Goal: Check status: Check status

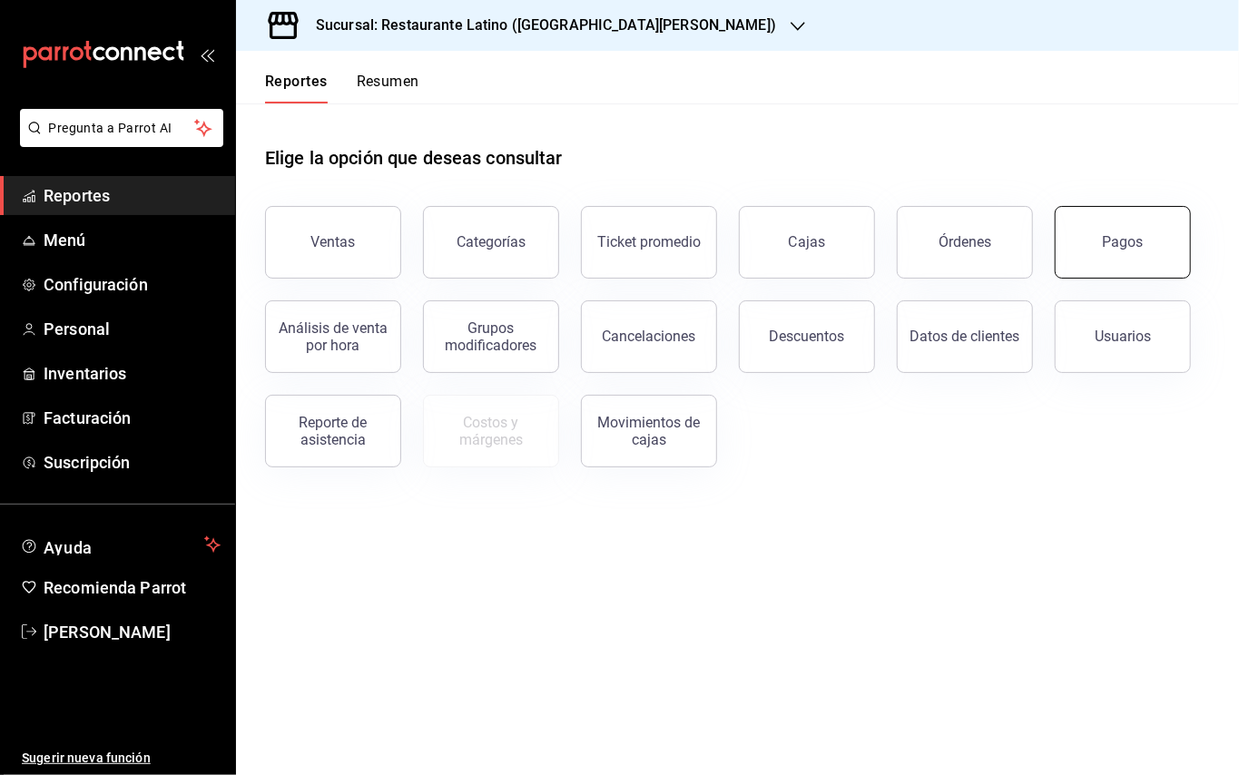
click at [1086, 238] on button "Pagos" at bounding box center [1122, 242] width 136 height 73
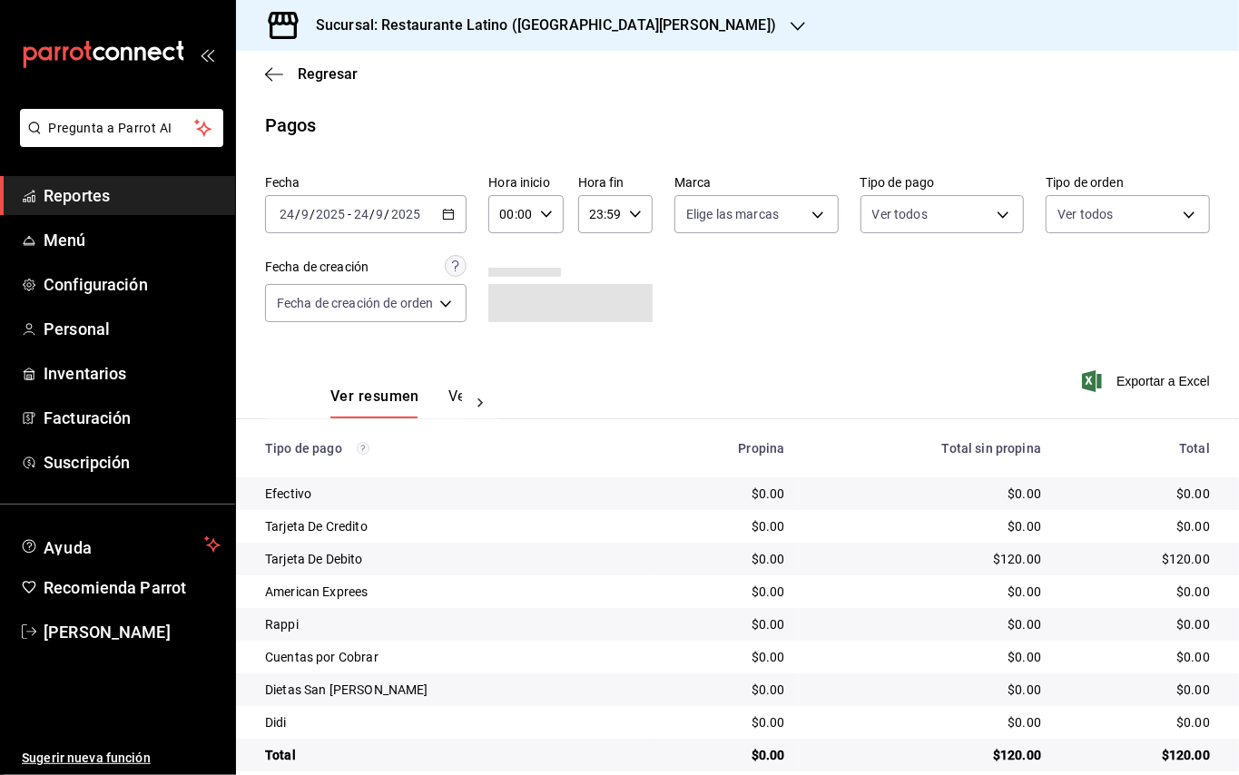
click at [462, 208] on div "[DATE] [DATE] - [DATE] [DATE]" at bounding box center [365, 214] width 201 height 38
click at [439, 205] on div "[DATE] [DATE] - [DATE] [DATE]" at bounding box center [365, 214] width 201 height 38
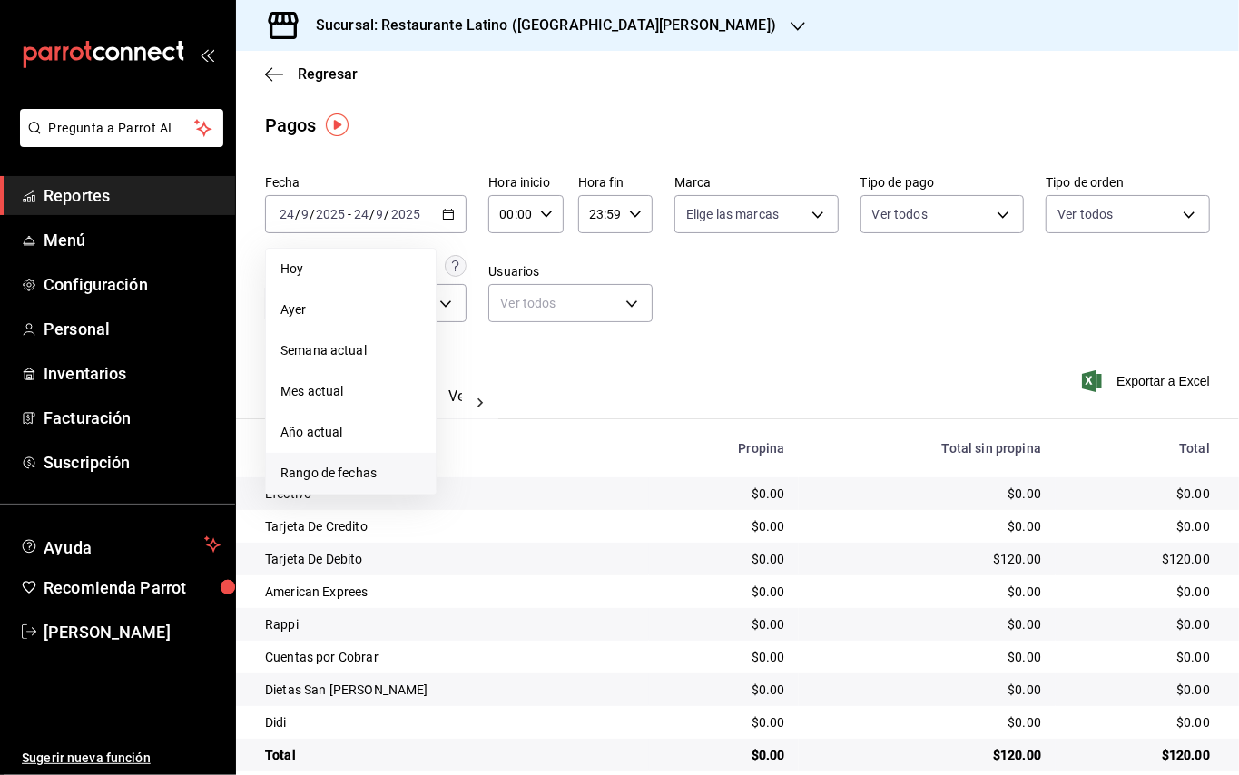
click at [368, 466] on span "Rango de fechas" at bounding box center [350, 473] width 141 height 19
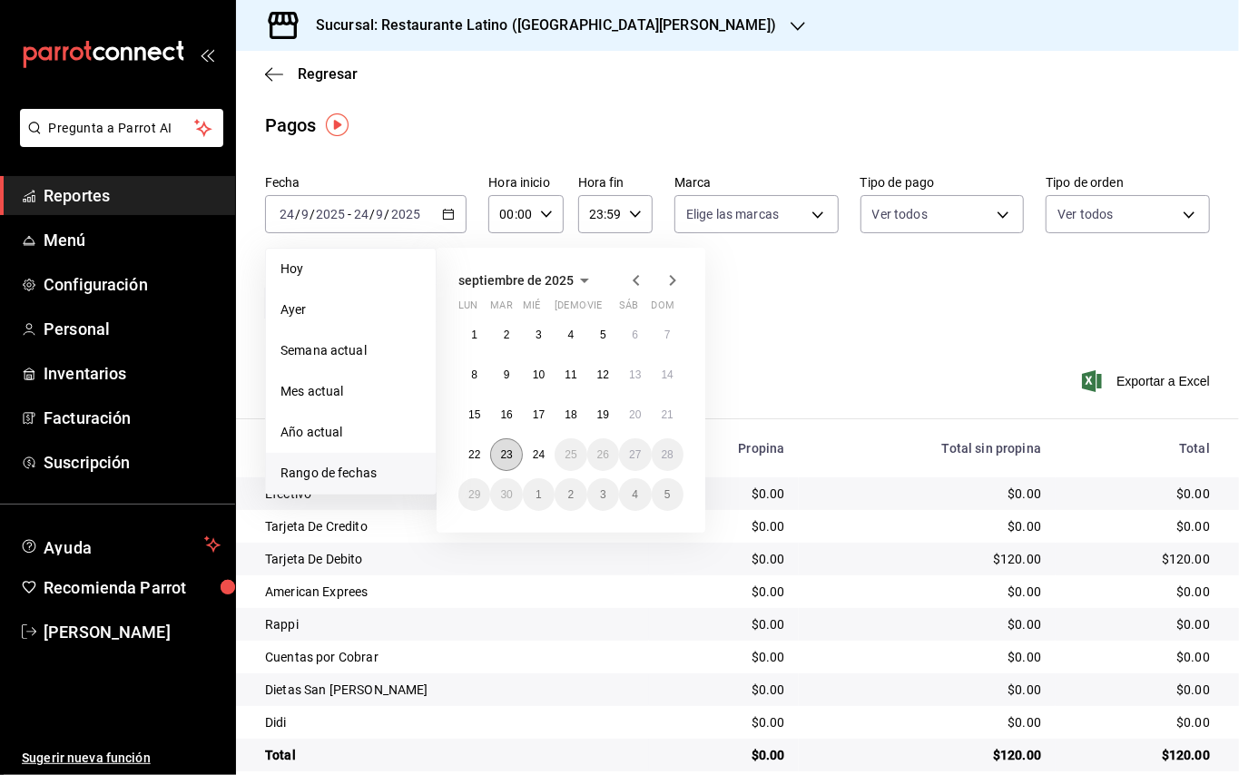
click at [514, 461] on button "23" at bounding box center [506, 454] width 32 height 33
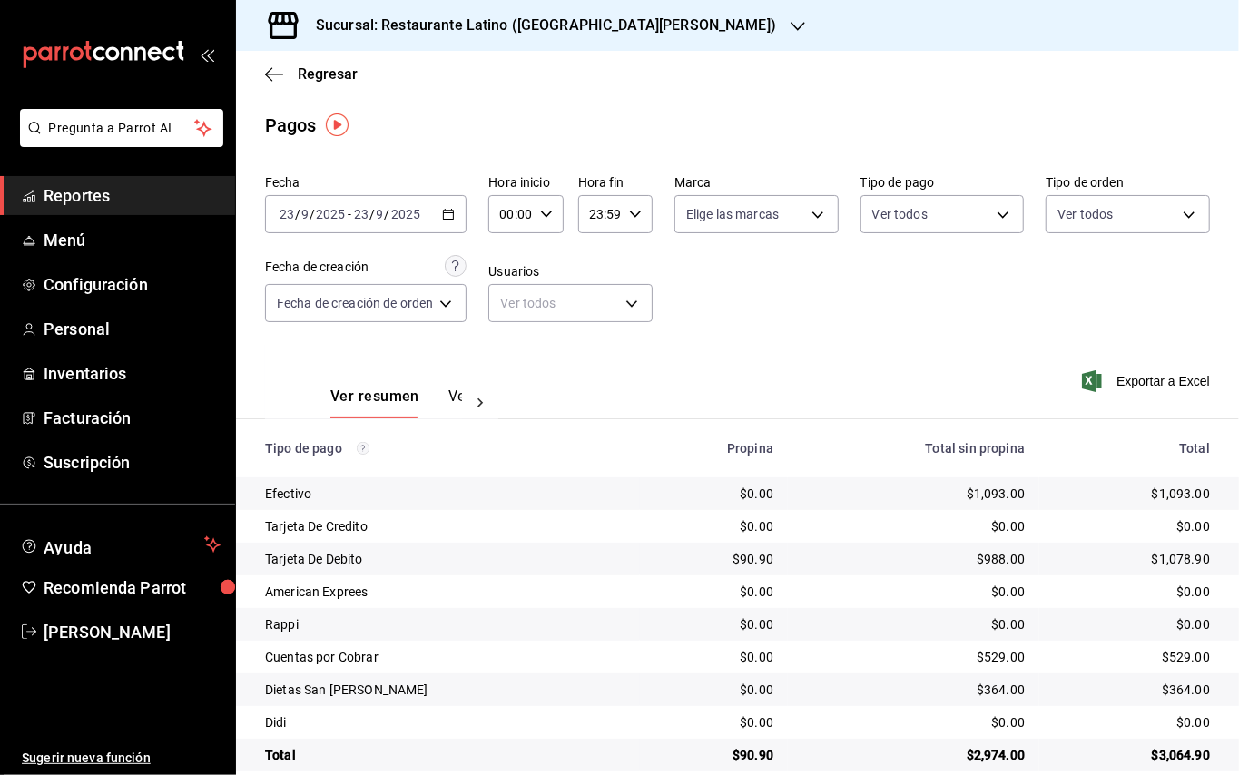
click at [548, 19] on h3 "Sucursal: Restaurante Latino ([GEOGRAPHIC_DATA][PERSON_NAME])" at bounding box center [538, 26] width 475 height 22
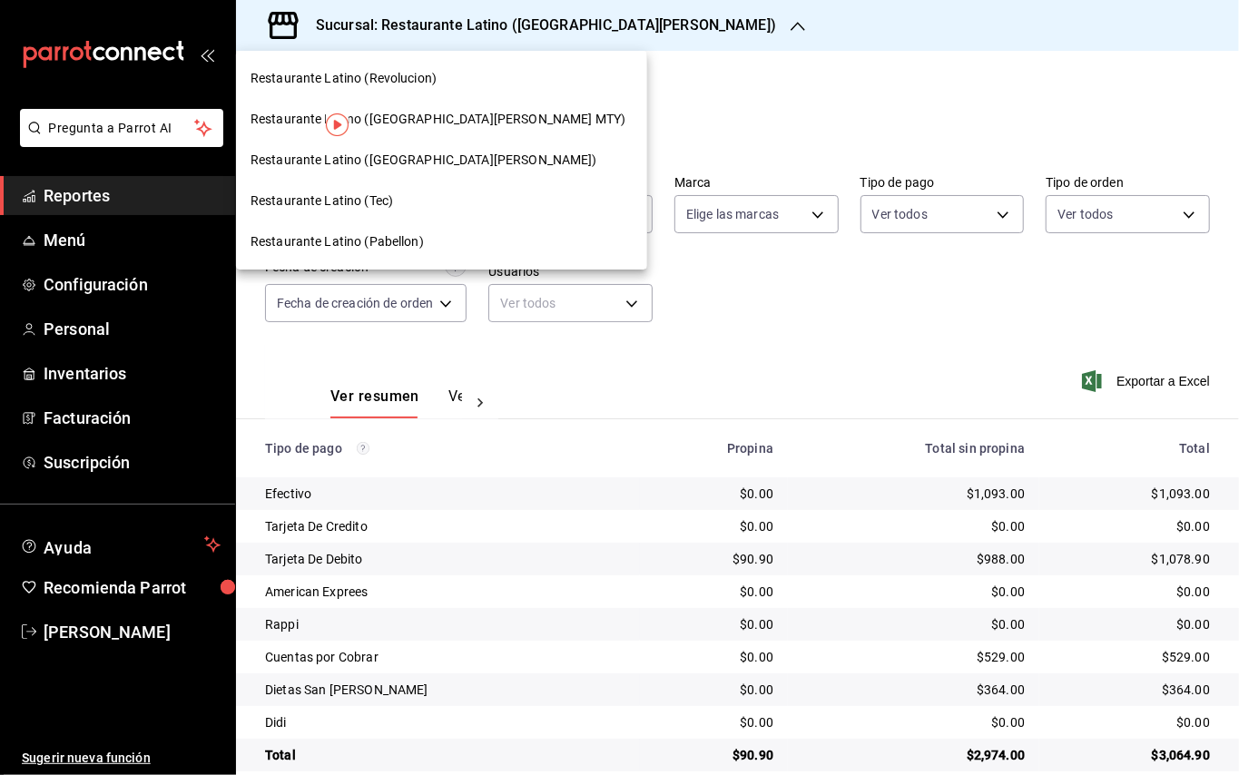
click at [383, 186] on div "Restaurante Latino (Tec)" at bounding box center [441, 201] width 411 height 41
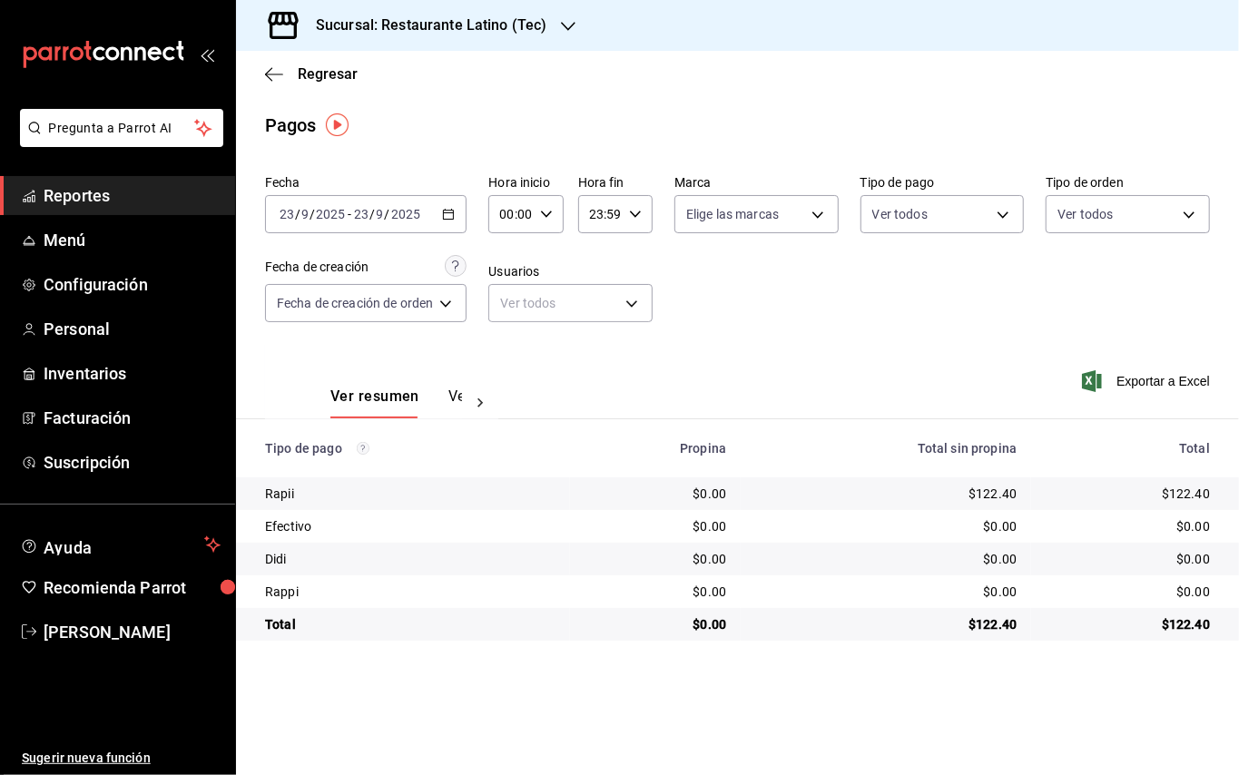
click at [531, 33] on h3 "Sucursal: Restaurante Latino (Tec)" at bounding box center [423, 26] width 245 height 22
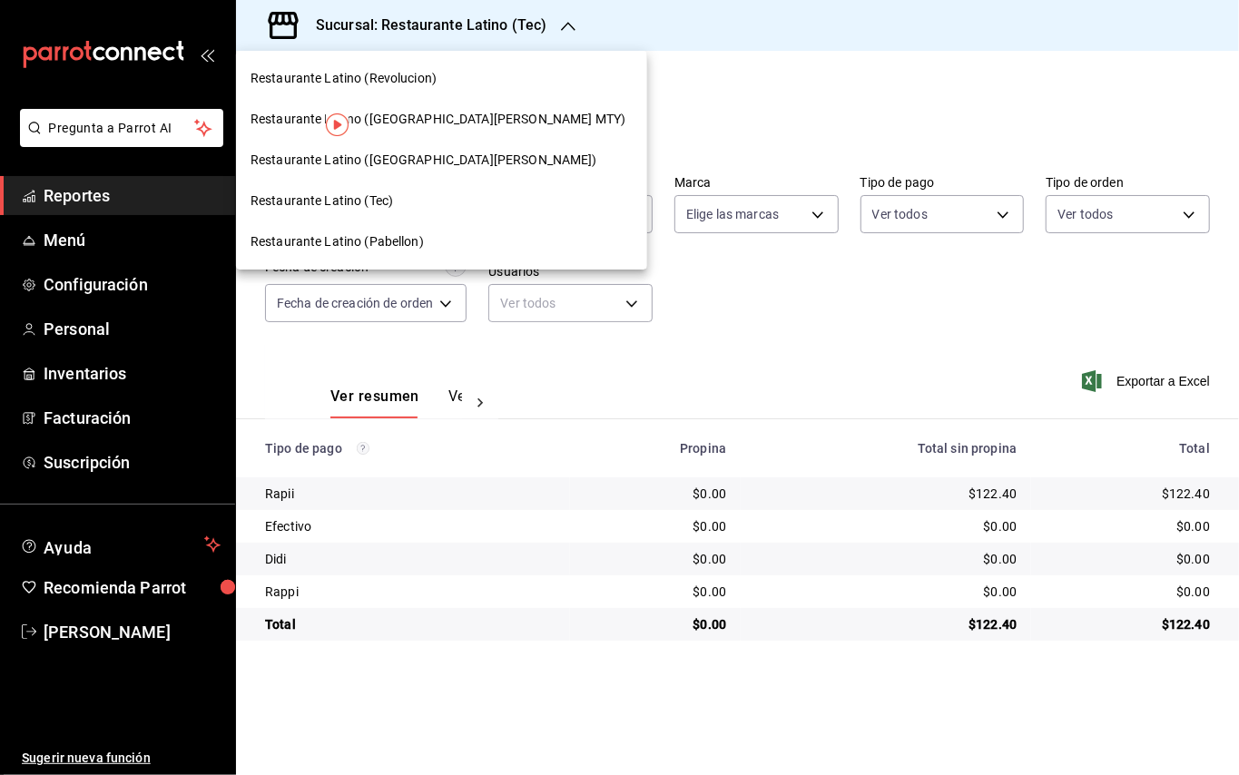
click at [414, 110] on span "Restaurante Latino ([GEOGRAPHIC_DATA][PERSON_NAME] MTY)" at bounding box center [437, 119] width 375 height 19
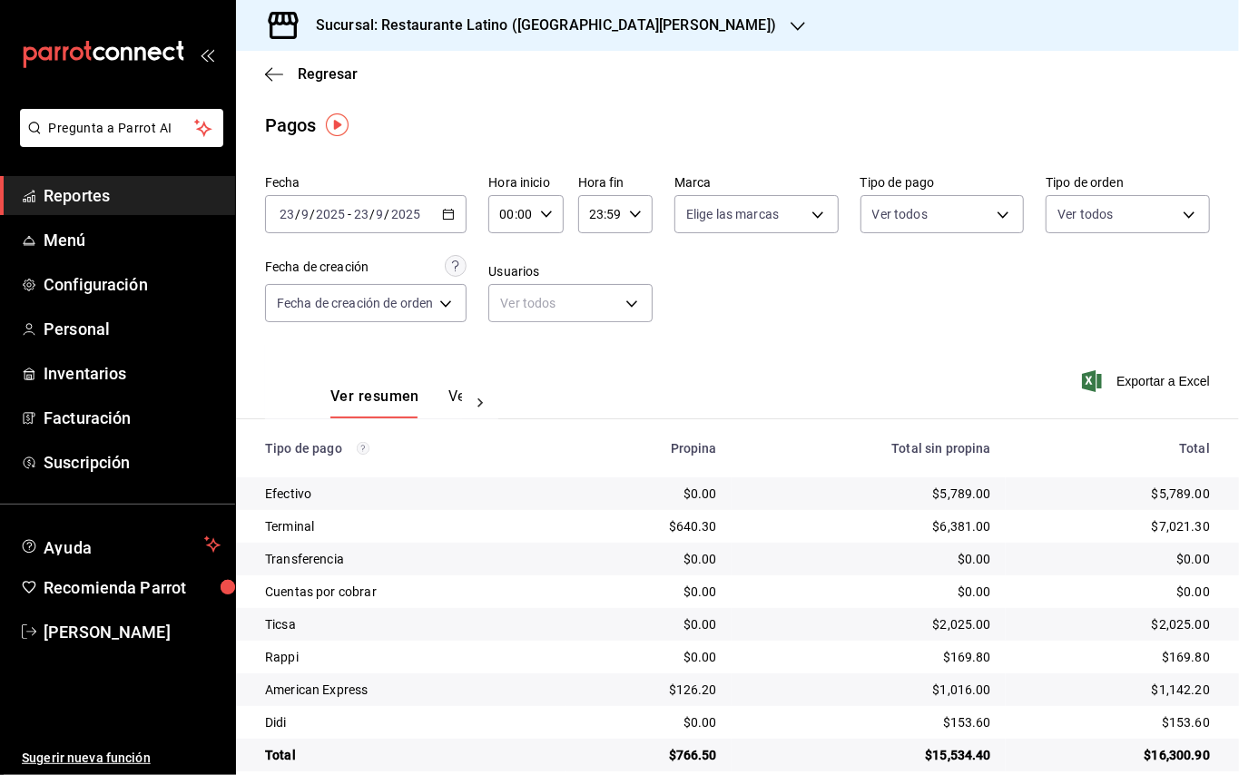
click at [456, 399] on button "Ver pagos" at bounding box center [482, 402] width 68 height 31
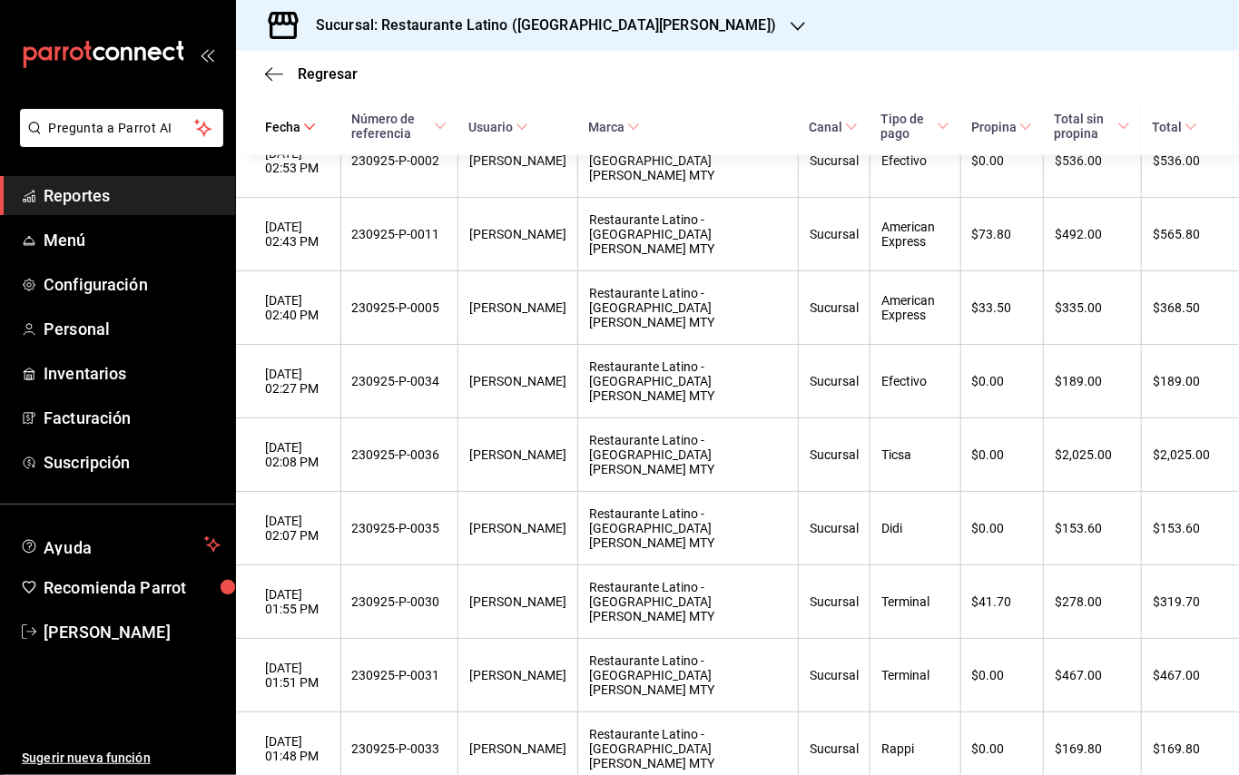
scroll to position [1022, 0]
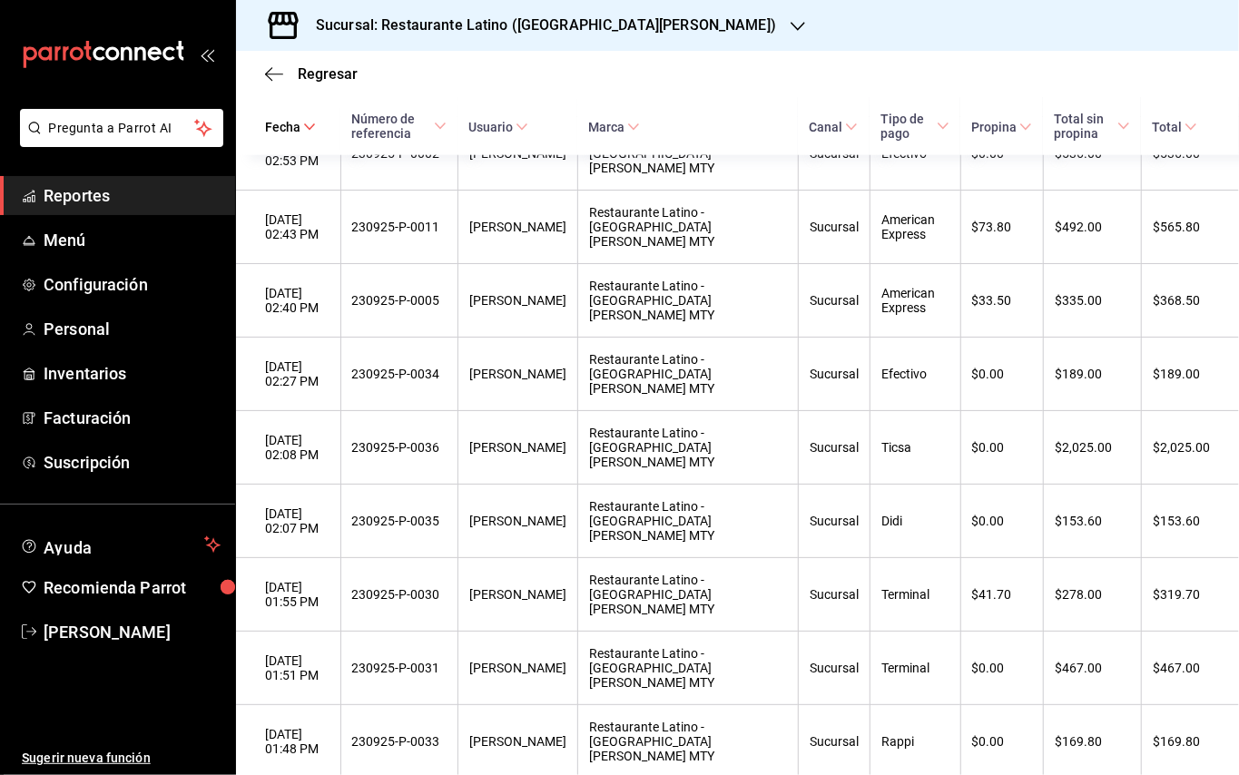
click at [617, 9] on div "Sucursal: Restaurante Latino ([GEOGRAPHIC_DATA][PERSON_NAME])" at bounding box center [531, 25] width 562 height 51
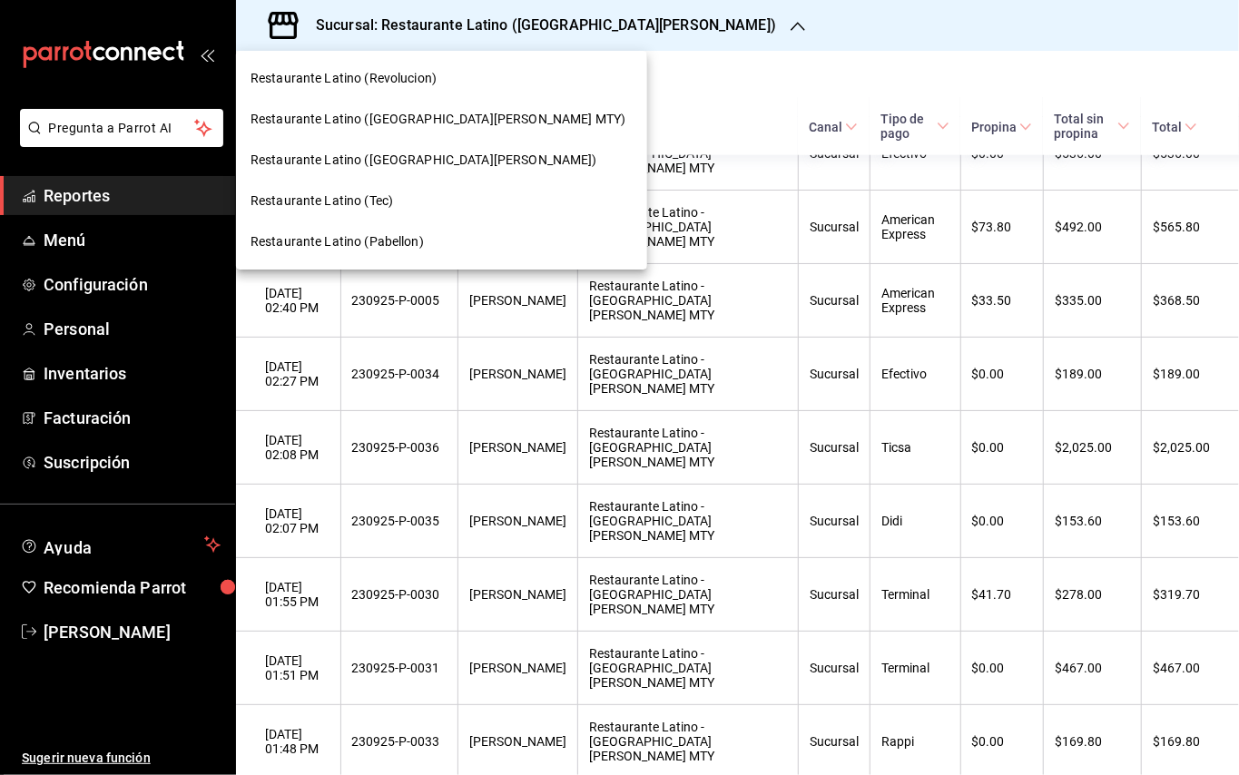
click at [423, 80] on span "Restaurante Latino (Revolucion)" at bounding box center [343, 78] width 186 height 19
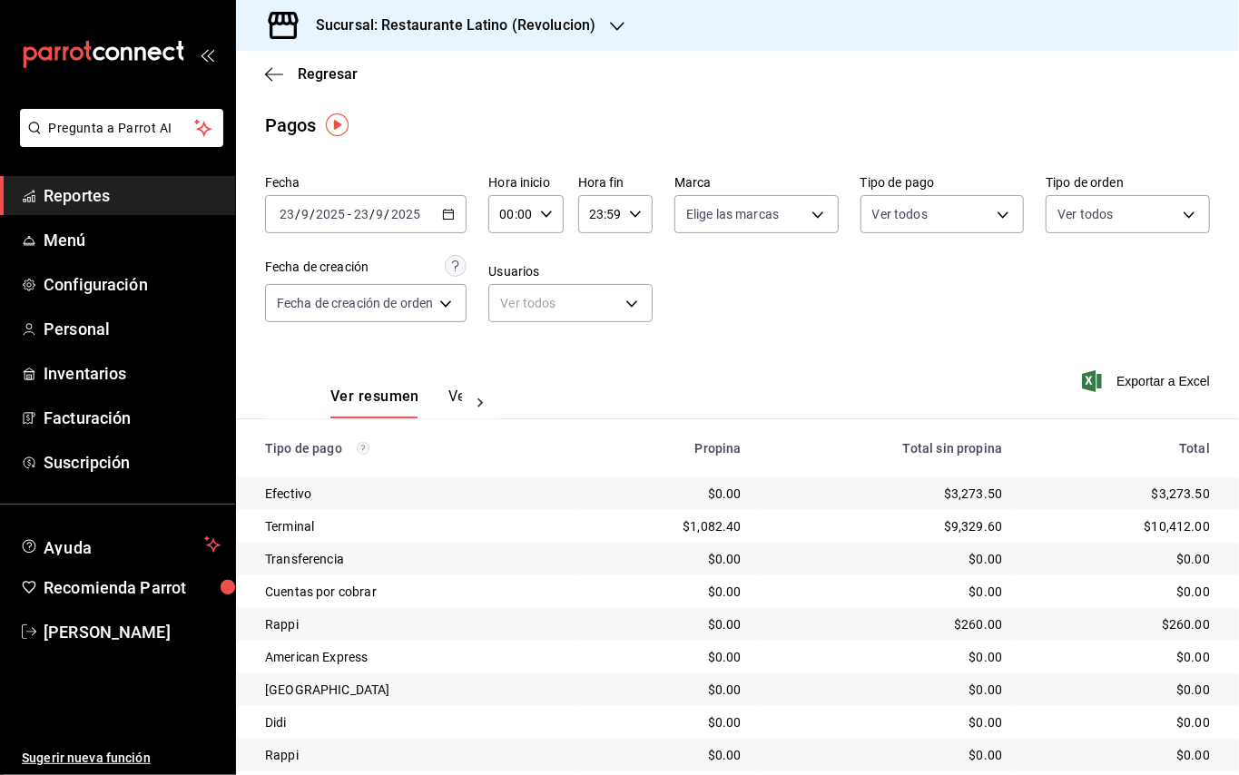
click at [455, 205] on div "[DATE] [DATE] - [DATE] [DATE]" at bounding box center [365, 214] width 201 height 38
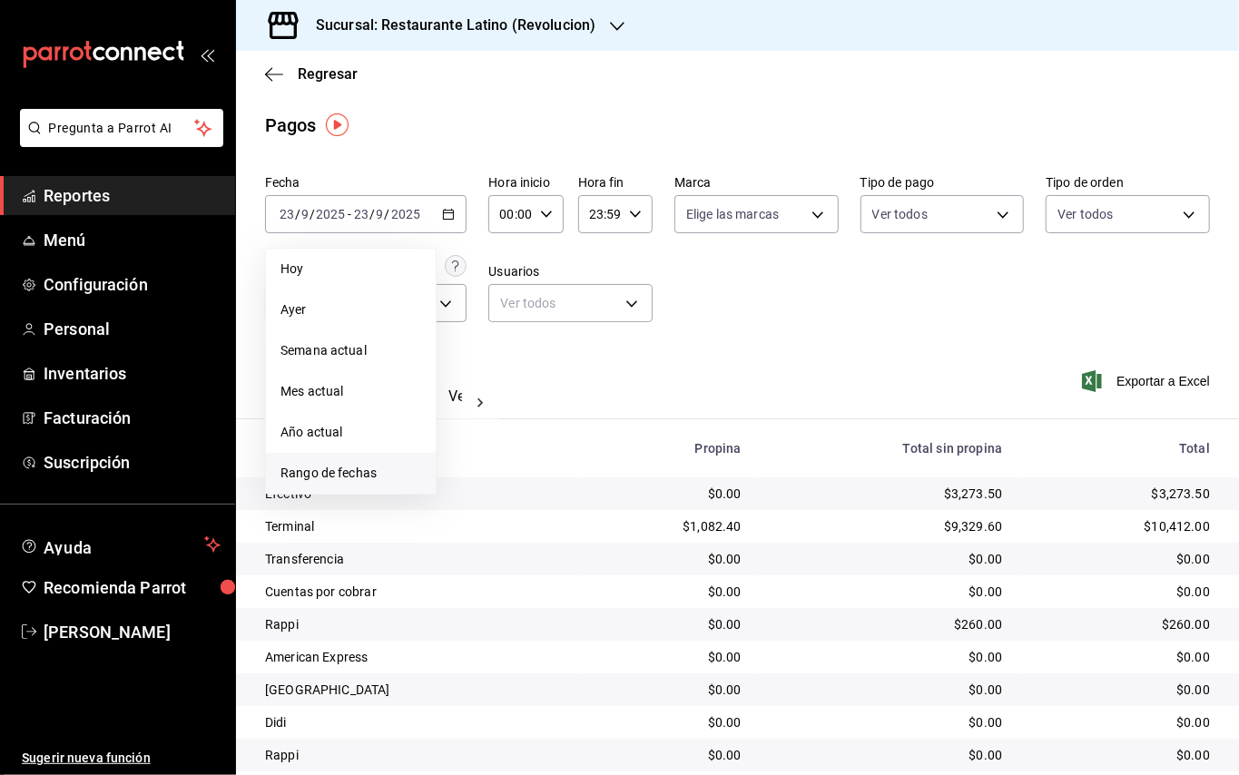
click at [383, 469] on span "Rango de fechas" at bounding box center [350, 473] width 141 height 19
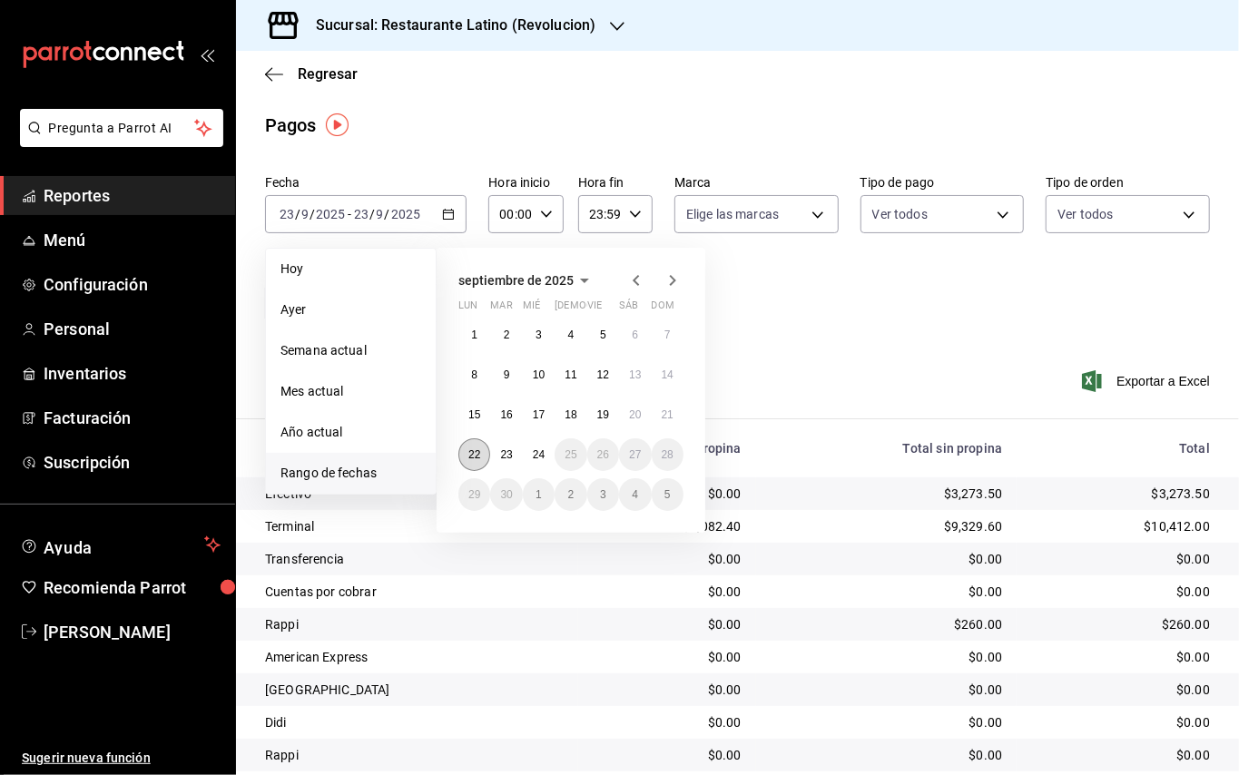
click at [468, 461] on button "22" at bounding box center [474, 454] width 32 height 33
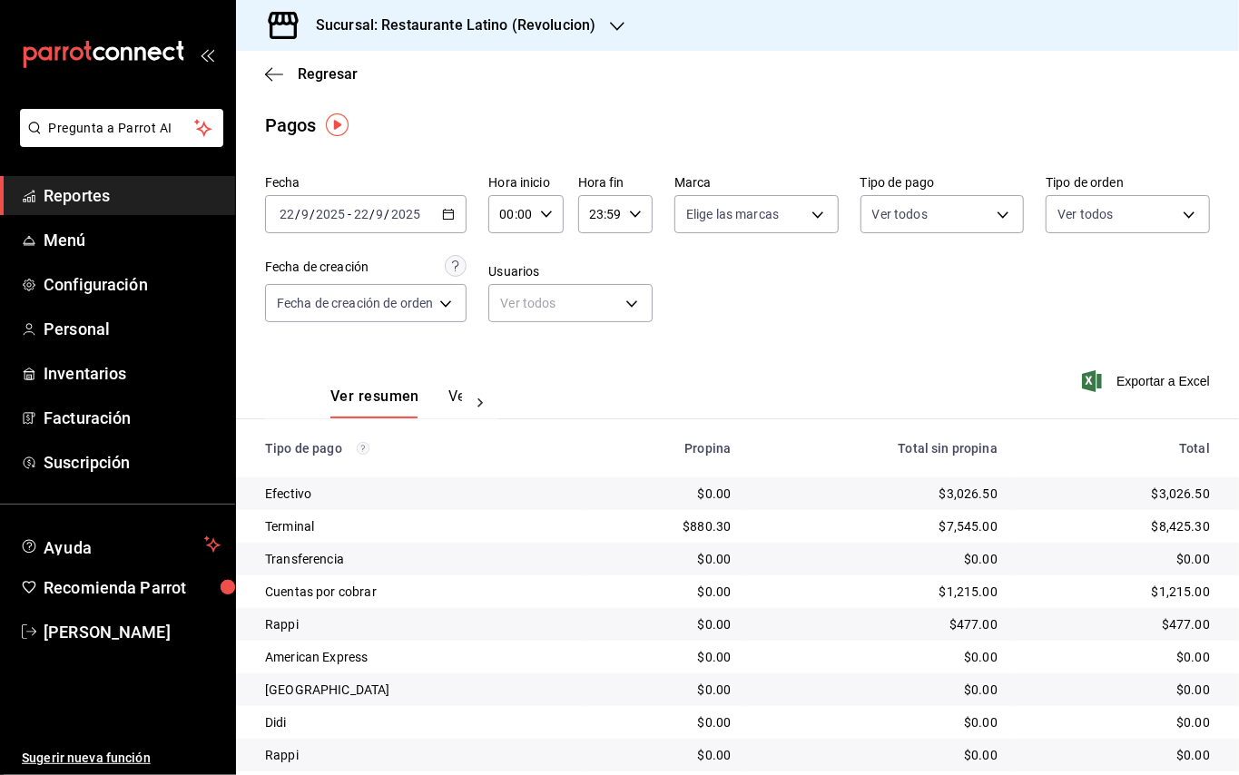
click at [455, 215] on icon "button" at bounding box center [448, 214] width 13 height 13
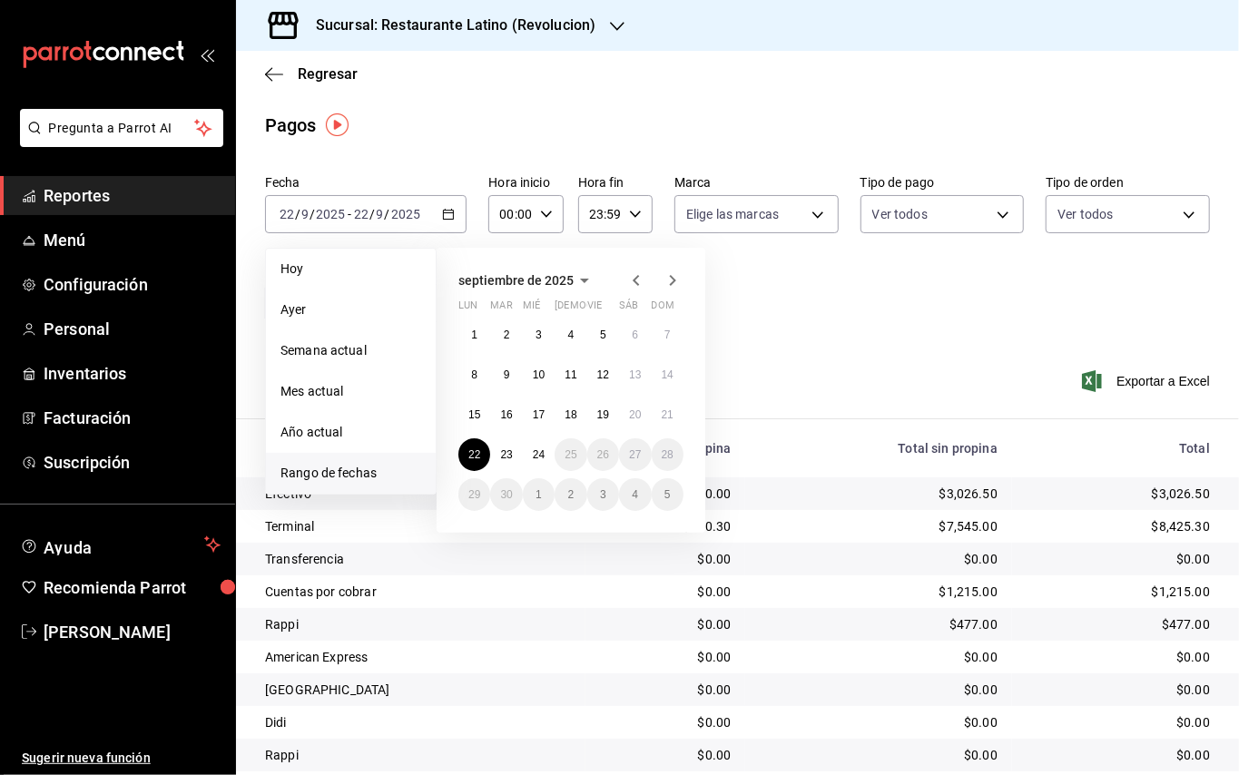
drag, startPoint x: 977, startPoint y: 306, endPoint x: 920, endPoint y: 336, distance: 64.5
click at [977, 307] on div "Fecha [DATE] [DATE] - [DATE] [DATE] [DATE] [DATE] Semana actual Mes actual Año …" at bounding box center [737, 256] width 945 height 176
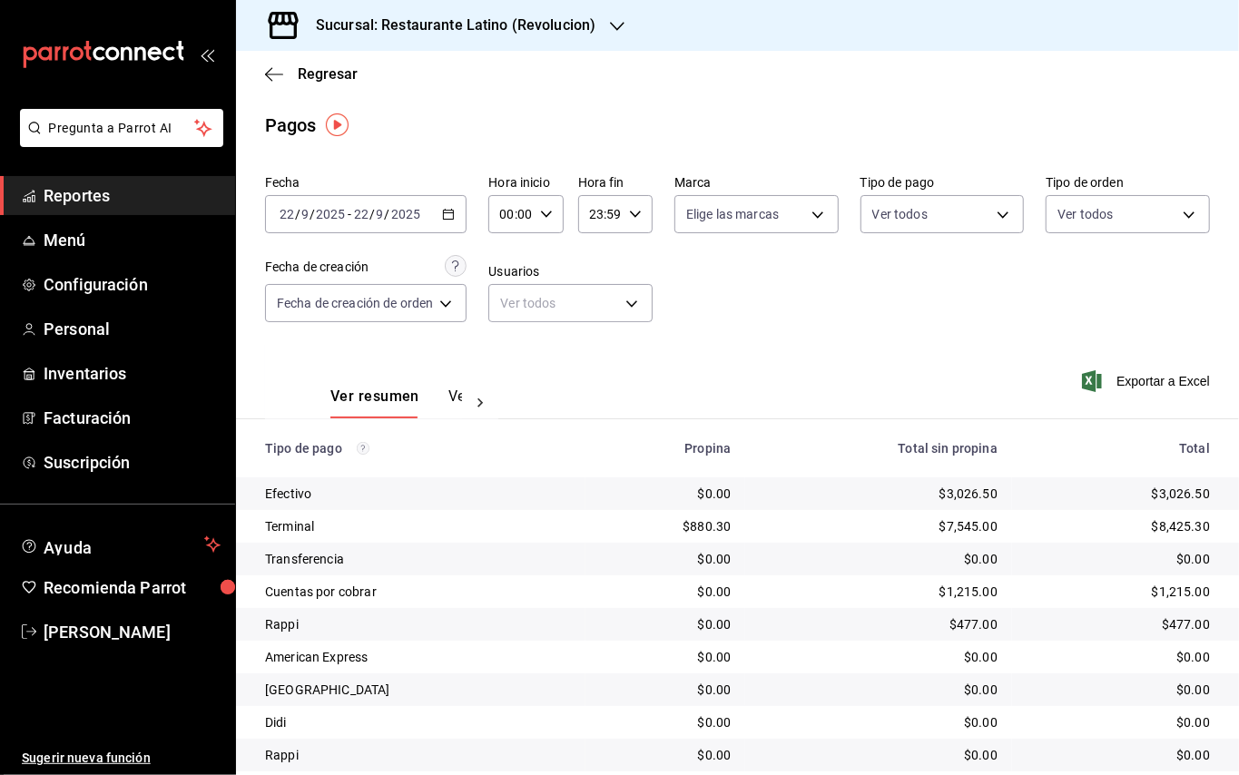
click at [454, 403] on button "Ver pagos" at bounding box center [482, 402] width 68 height 31
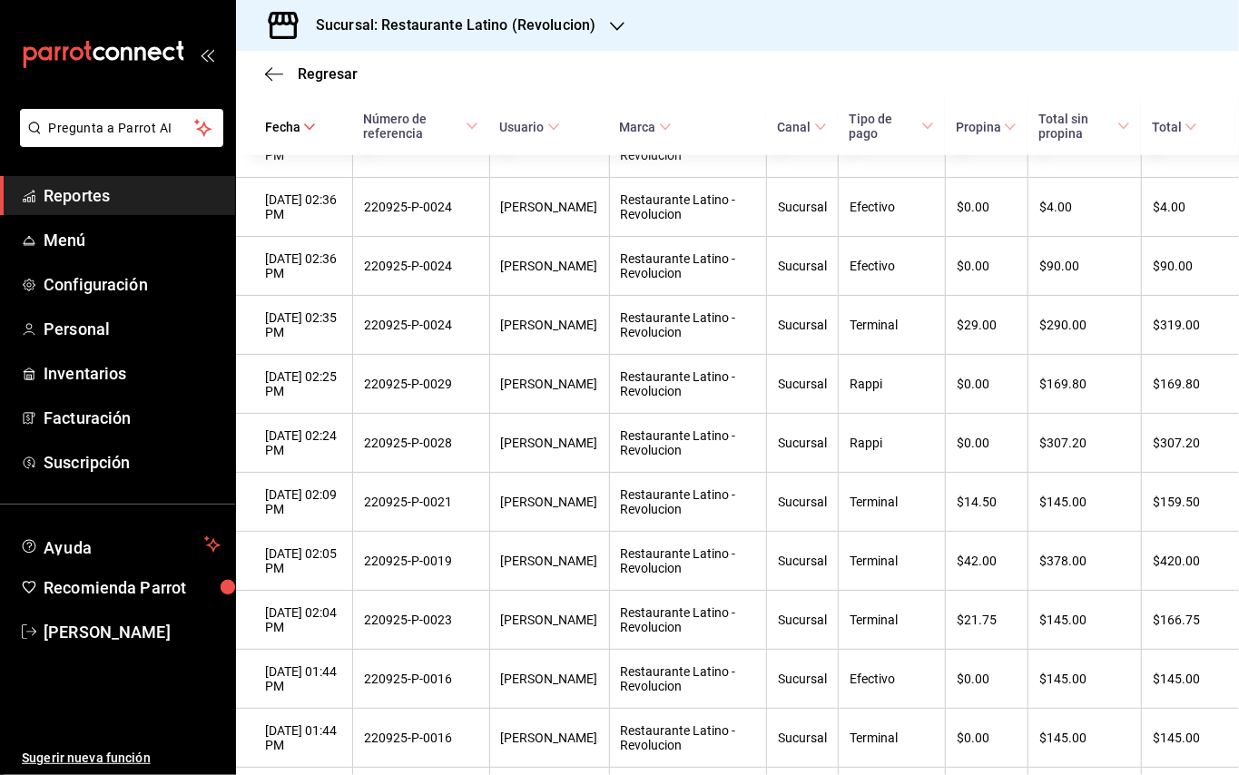
scroll to position [1080, 0]
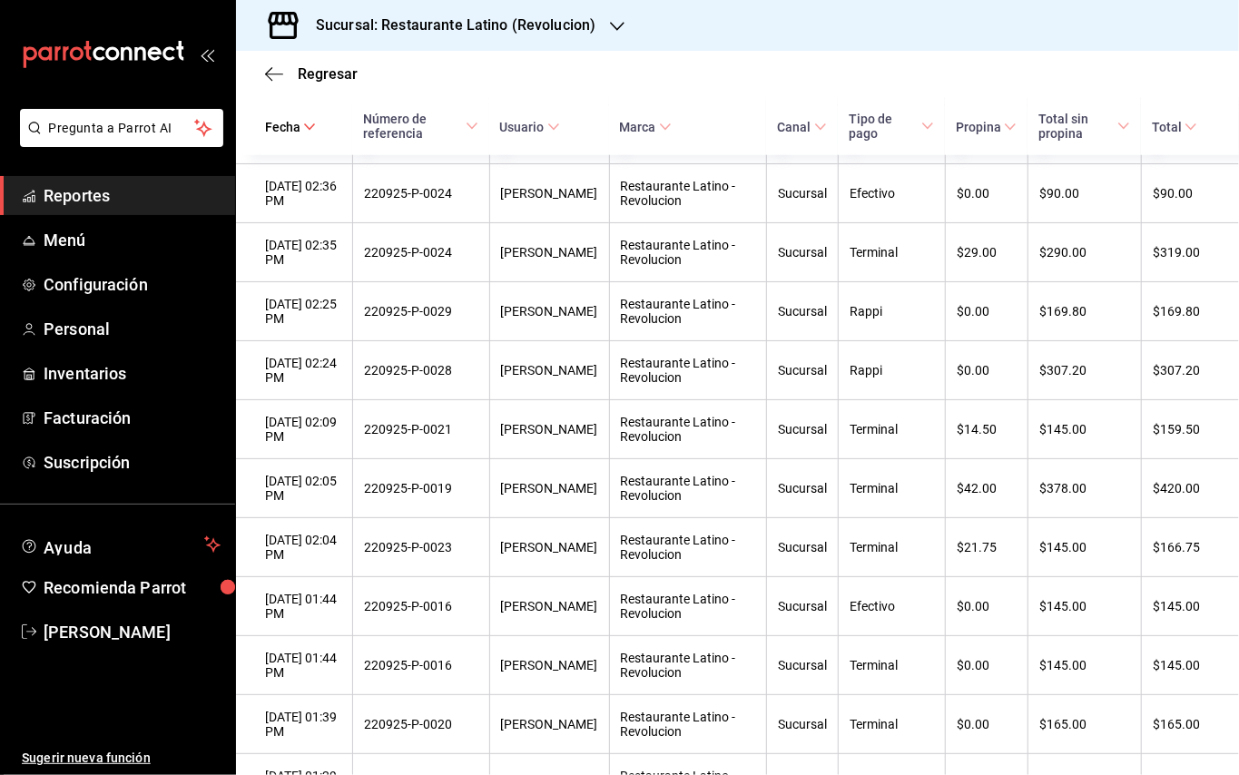
click at [502, 29] on h3 "Sucursal: Restaurante Latino (Revolucion)" at bounding box center [448, 26] width 294 height 22
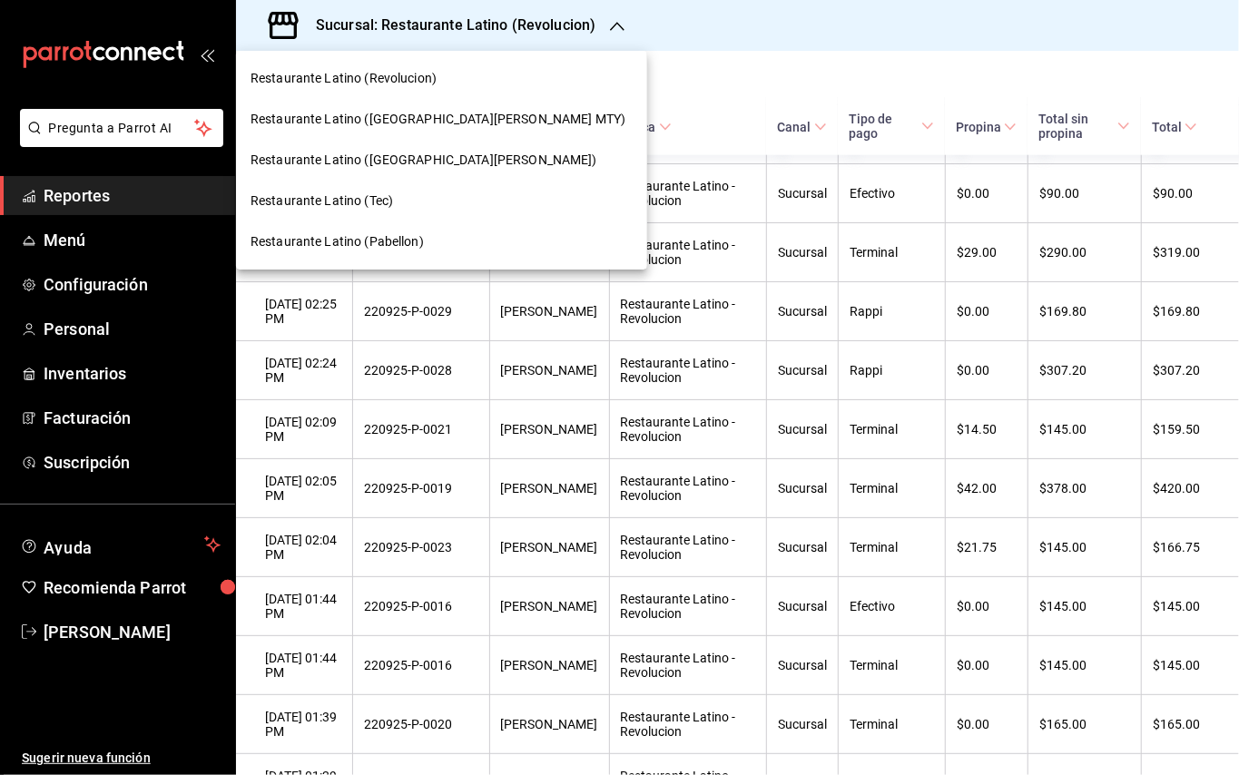
click at [439, 116] on span "Restaurante Latino ([GEOGRAPHIC_DATA][PERSON_NAME] MTY)" at bounding box center [437, 119] width 375 height 19
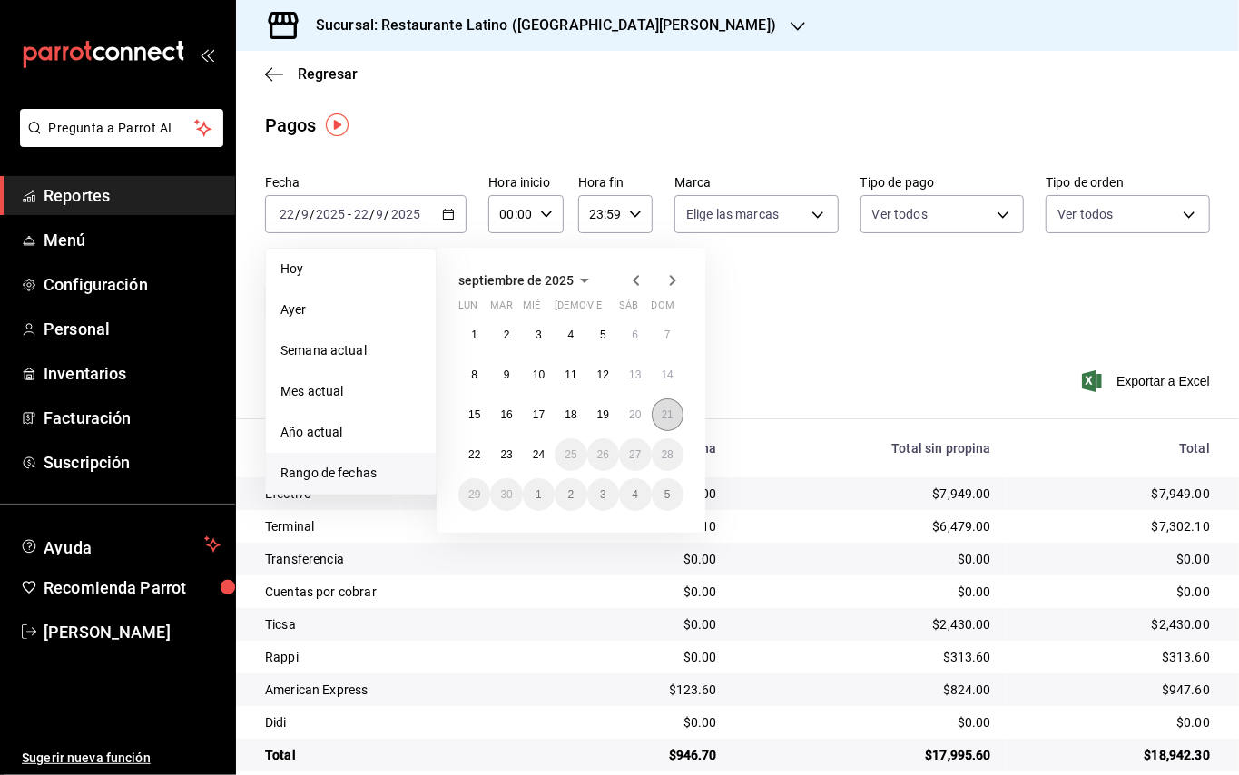
click at [670, 408] on abbr "21" at bounding box center [668, 414] width 12 height 13
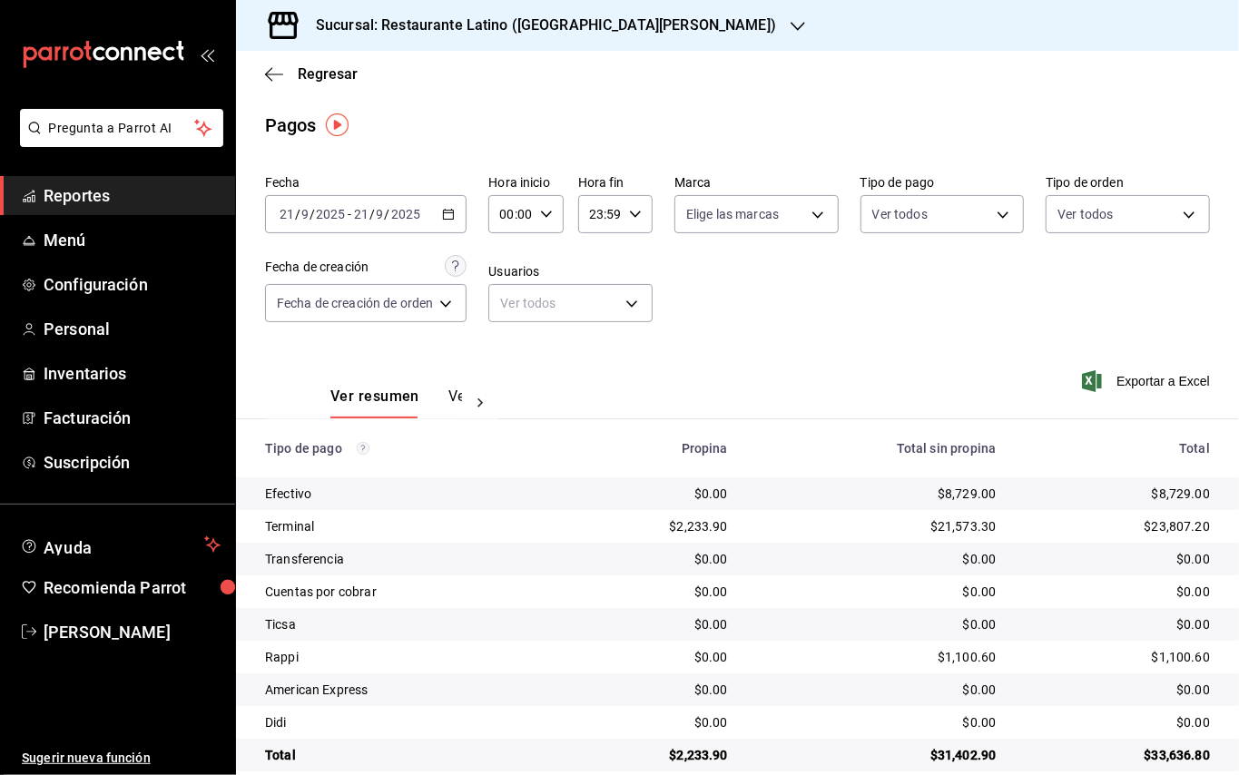
click at [458, 390] on button "Ver pagos" at bounding box center [482, 402] width 68 height 31
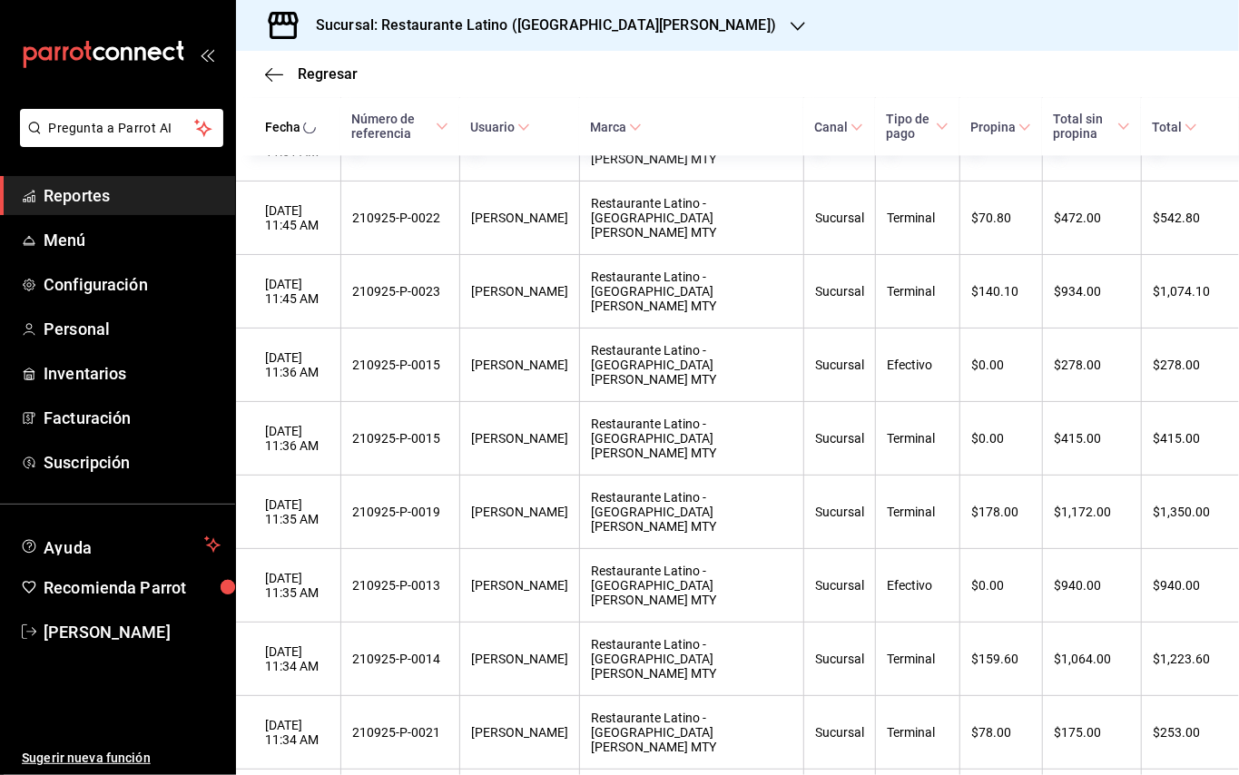
scroll to position [2283, 0]
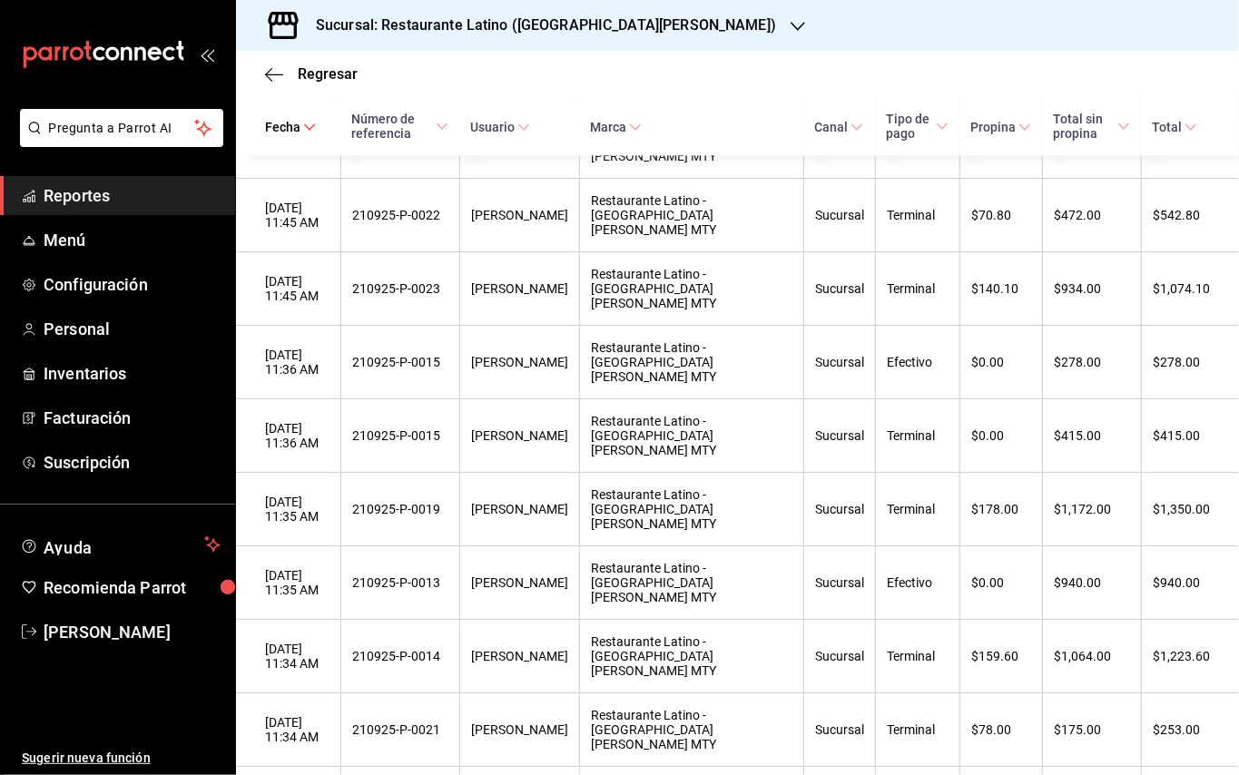
click at [567, 29] on h3 "Sucursal: Restaurante Latino ([GEOGRAPHIC_DATA][PERSON_NAME])" at bounding box center [538, 26] width 475 height 22
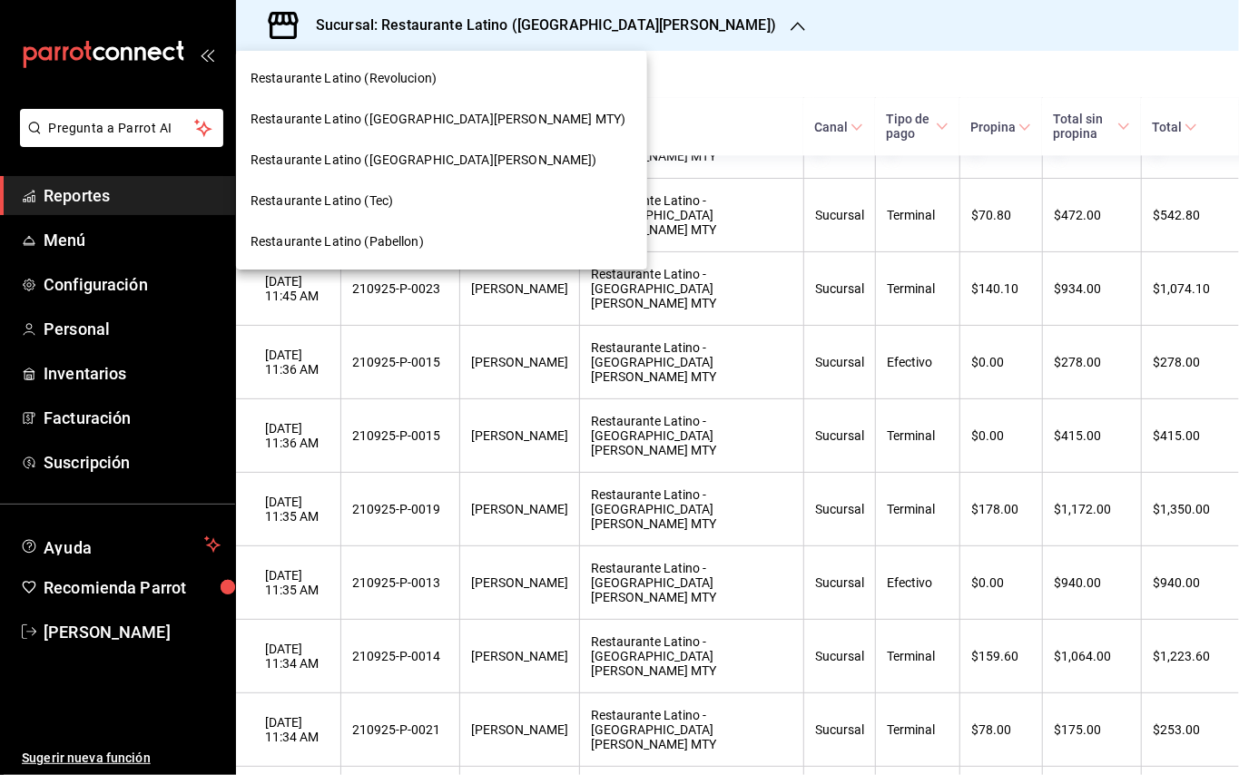
click at [433, 85] on span "Restaurante Latino (Revolucion)" at bounding box center [343, 78] width 186 height 19
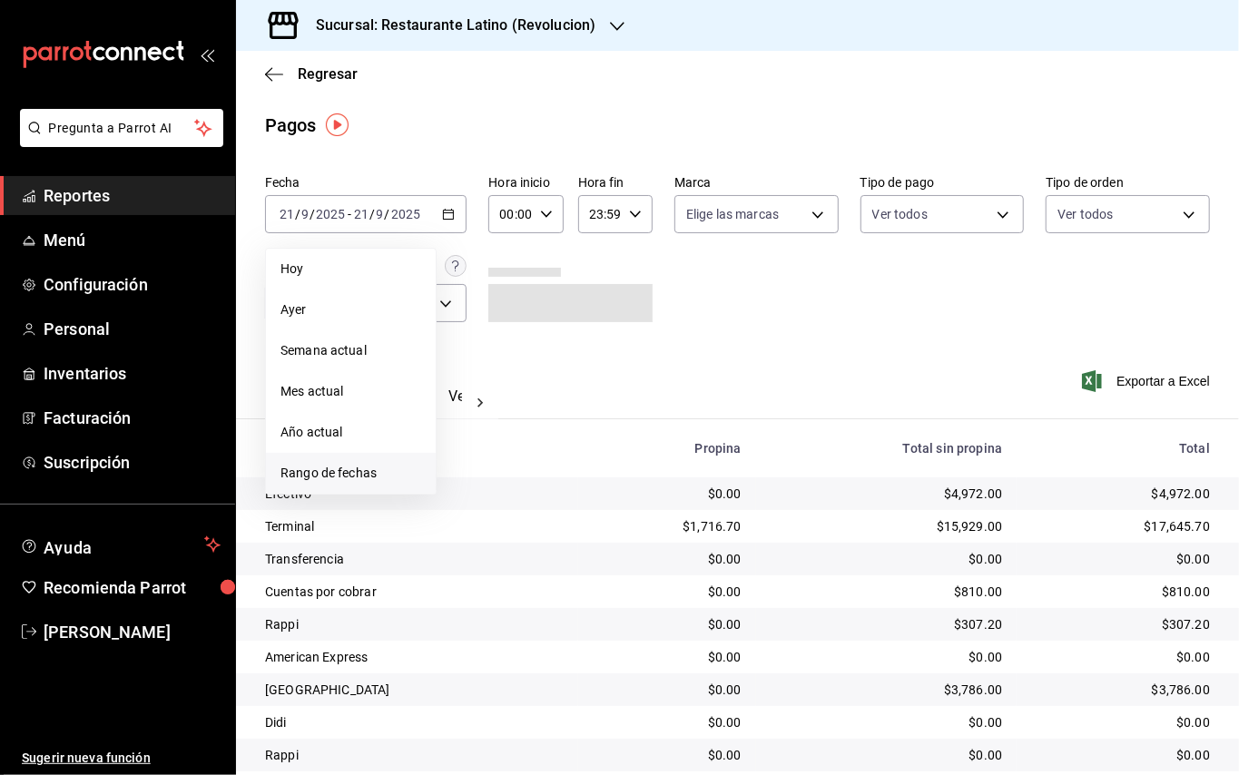
click at [372, 462] on li "Rango de fechas" at bounding box center [351, 473] width 170 height 41
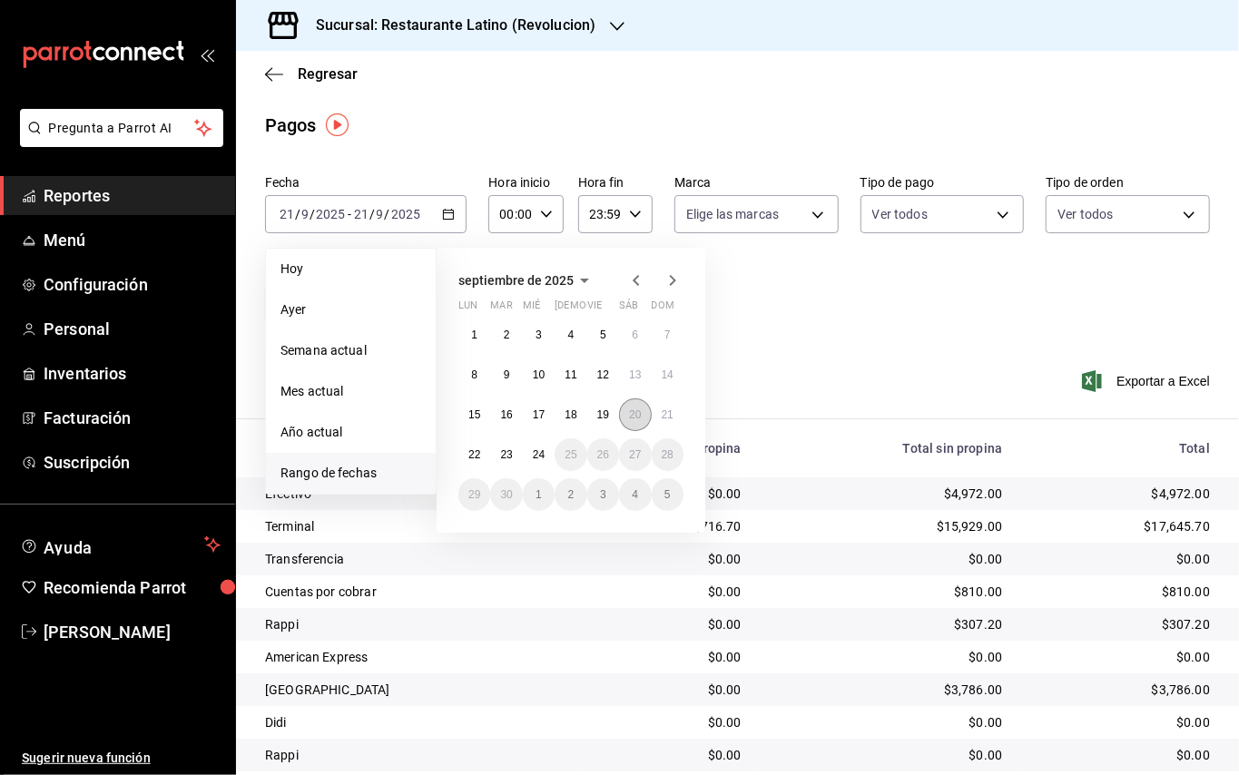
click at [629, 411] on abbr "20" at bounding box center [635, 414] width 12 height 13
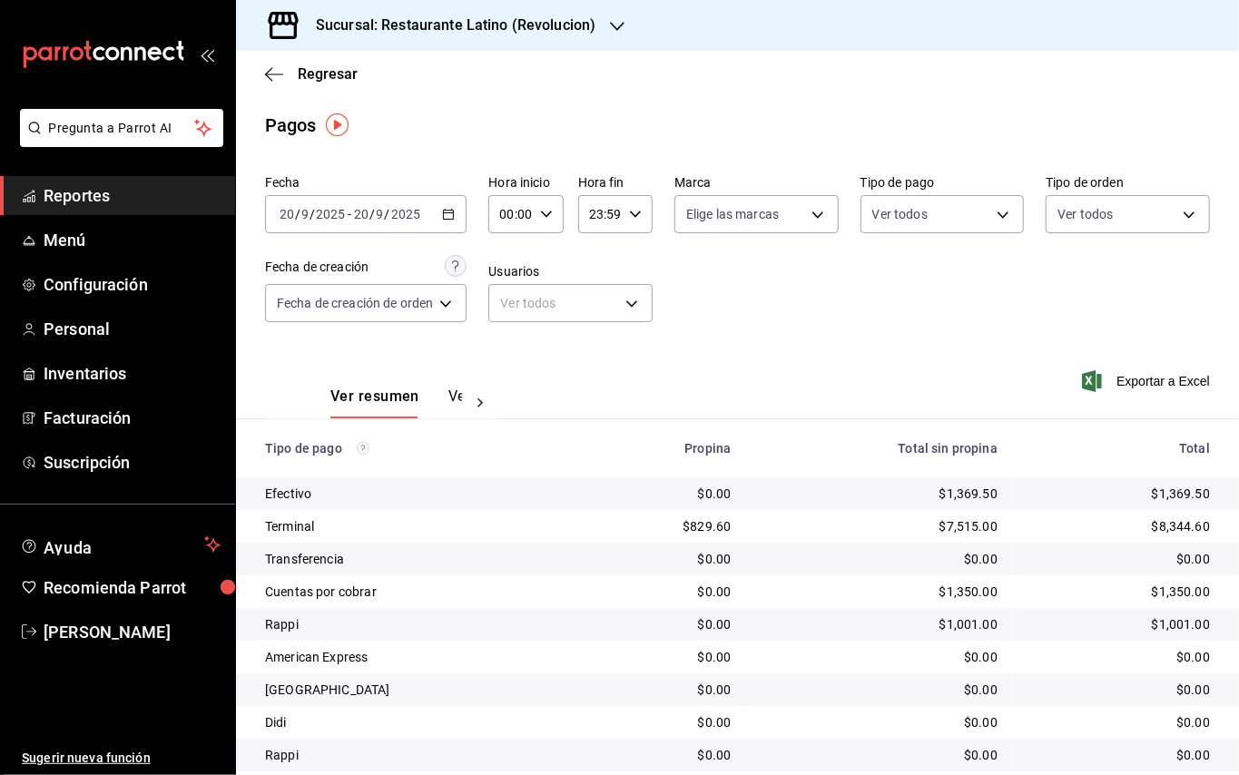
scroll to position [59, 0]
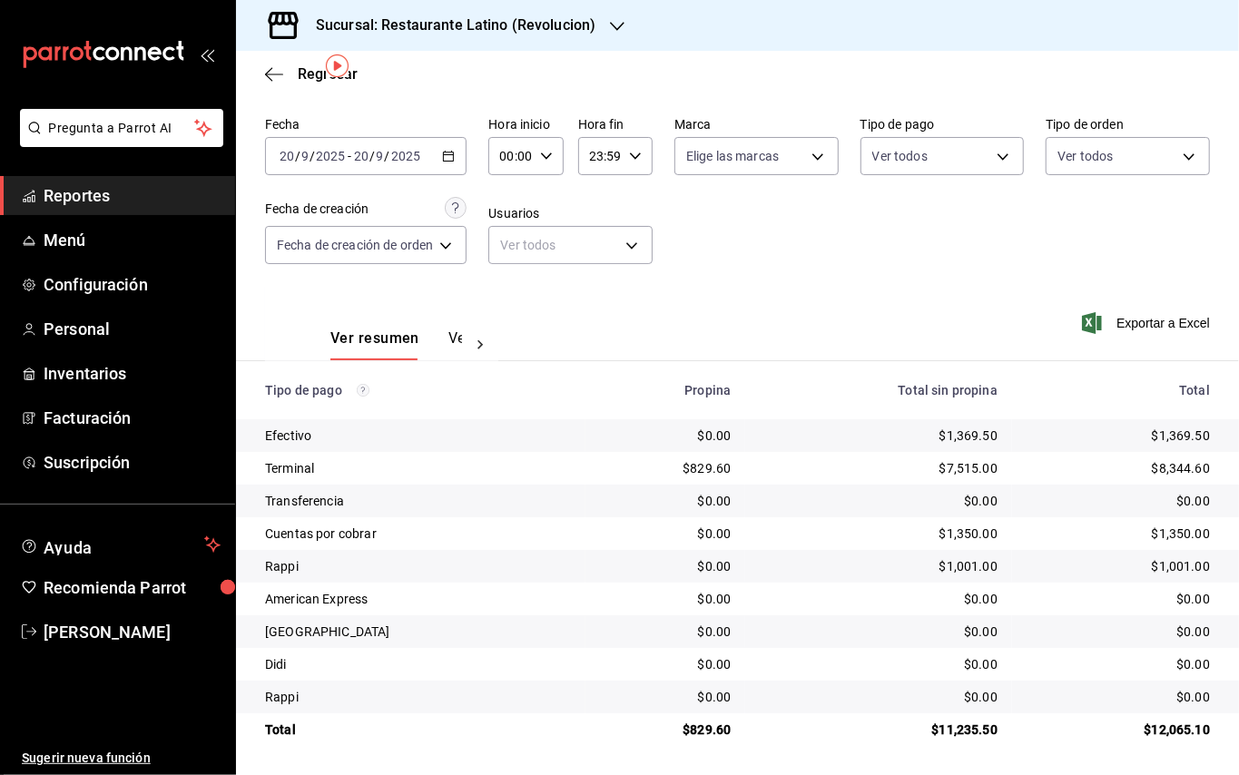
click at [459, 329] on button "Ver pagos" at bounding box center [482, 344] width 68 height 31
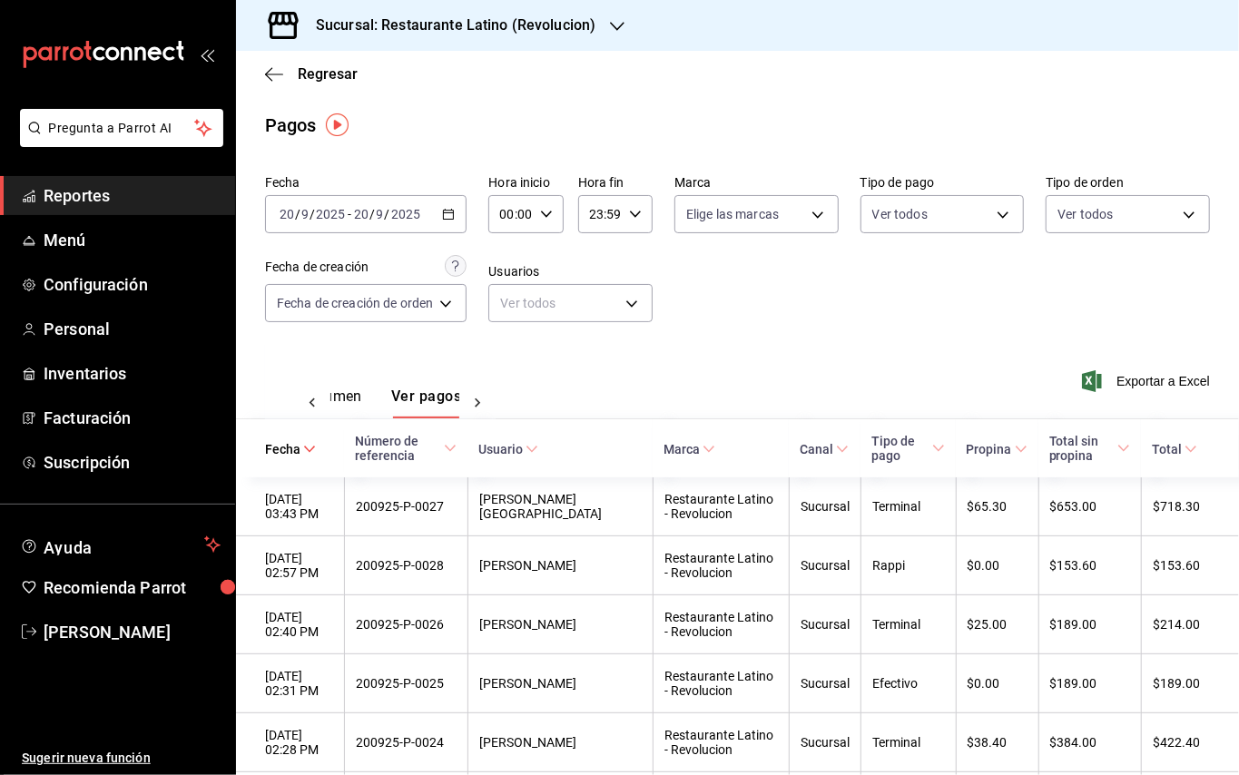
click at [498, 24] on h3 "Sucursal: Restaurante Latino (Revolucion)" at bounding box center [448, 26] width 294 height 22
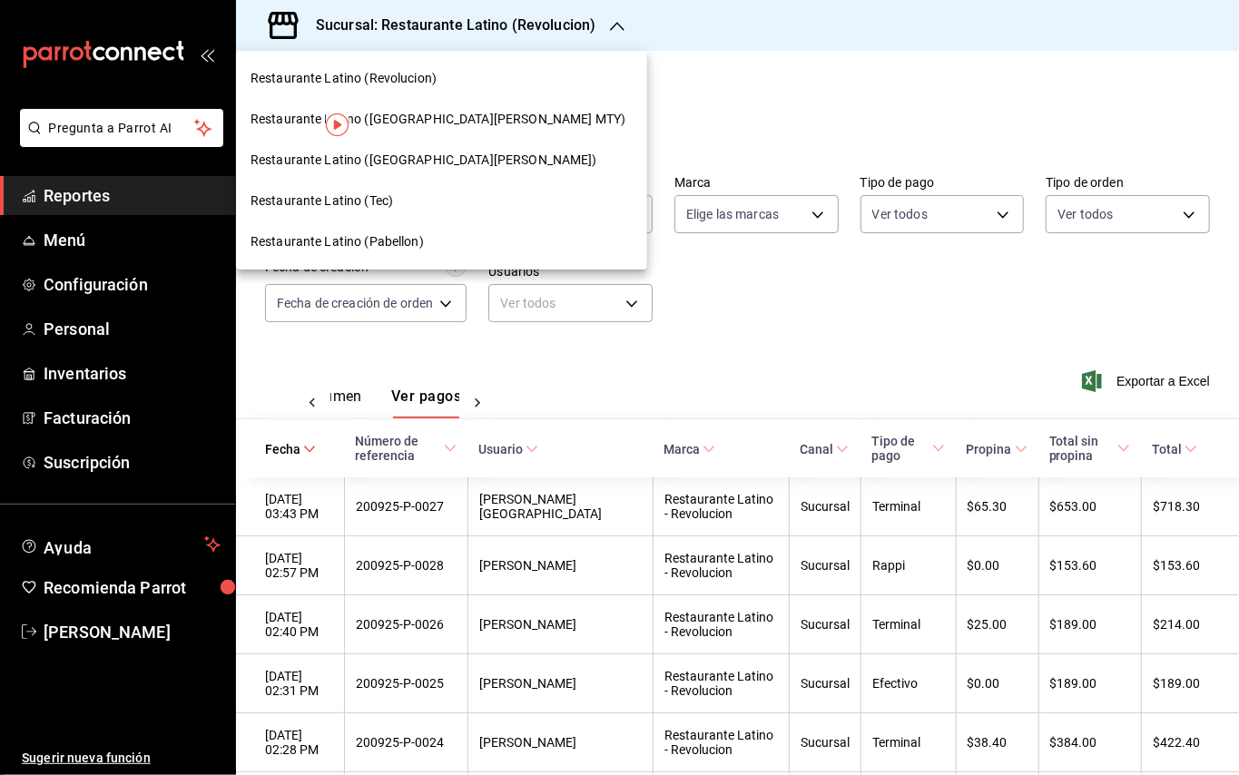
click at [436, 132] on div "Restaurante Latino ([GEOGRAPHIC_DATA][PERSON_NAME] MTY)" at bounding box center [441, 119] width 411 height 41
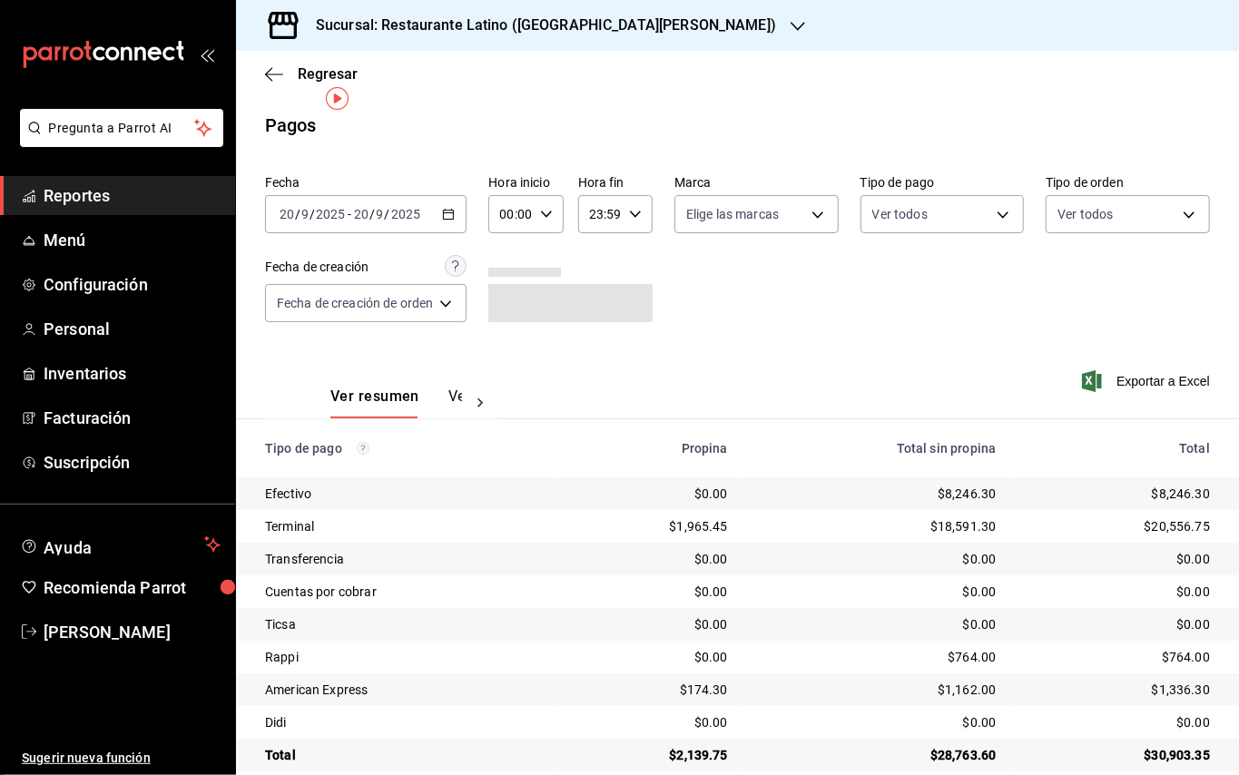
scroll to position [26, 0]
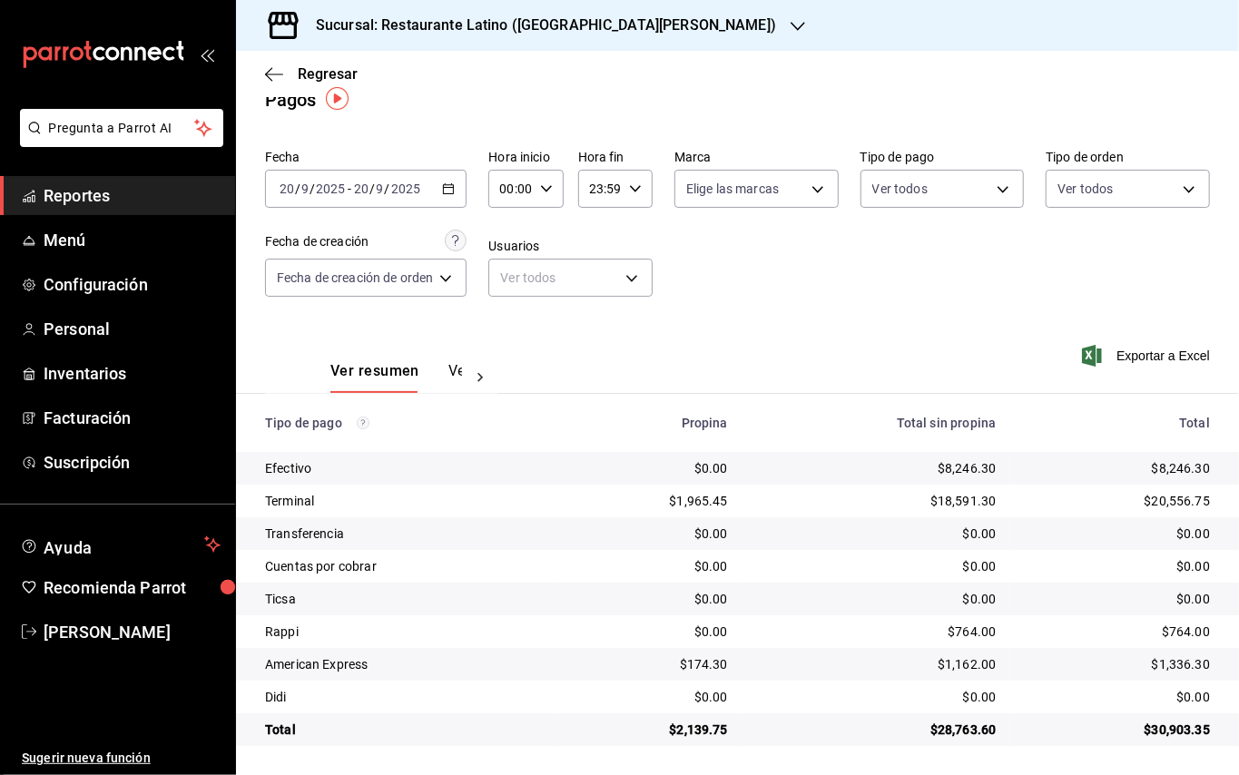
click at [456, 367] on button "Ver pagos" at bounding box center [482, 377] width 68 height 31
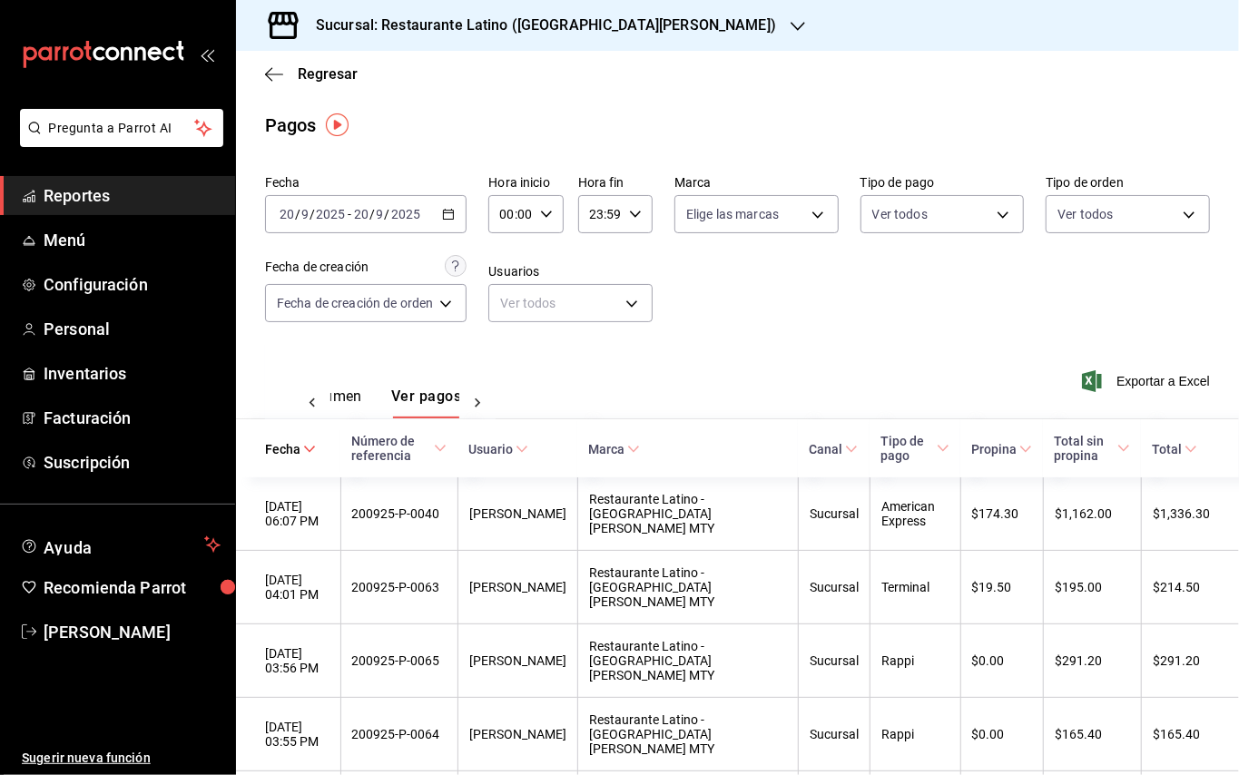
click at [444, 211] on icon "button" at bounding box center [448, 214] width 13 height 13
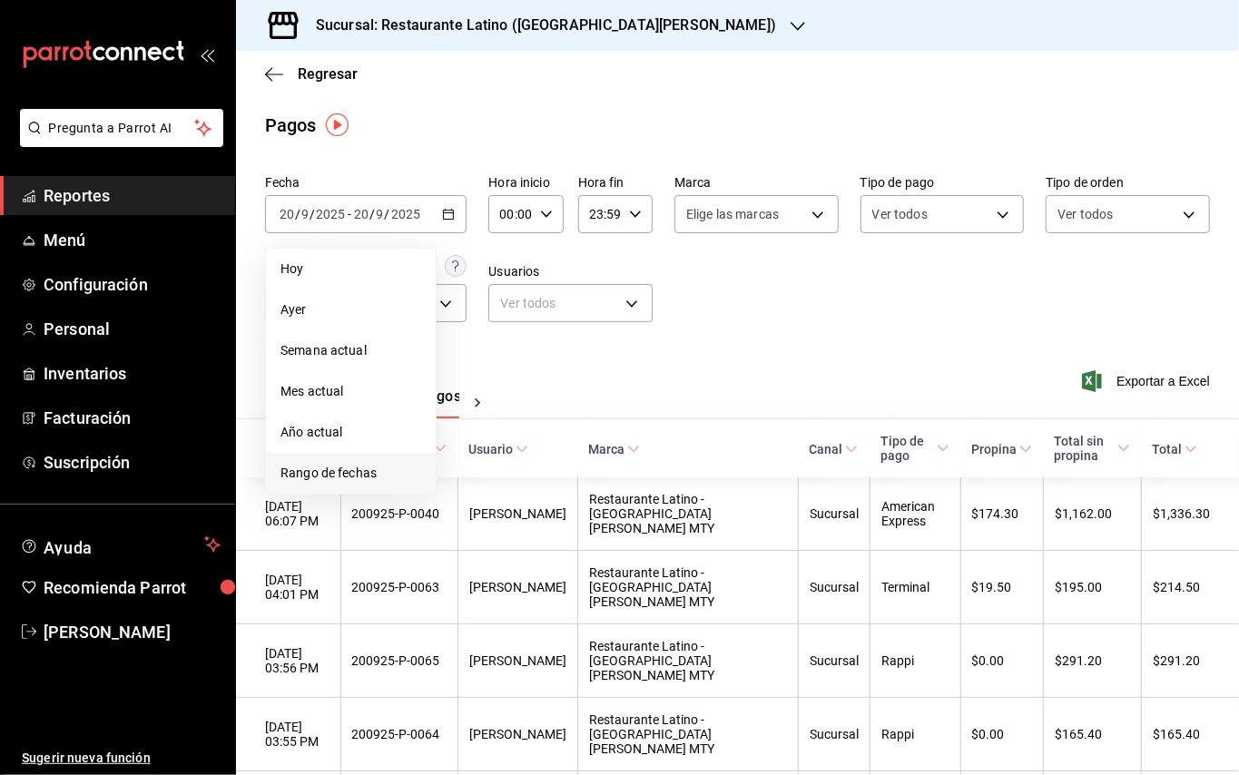
click at [361, 464] on span "Rango de fechas" at bounding box center [350, 473] width 141 height 19
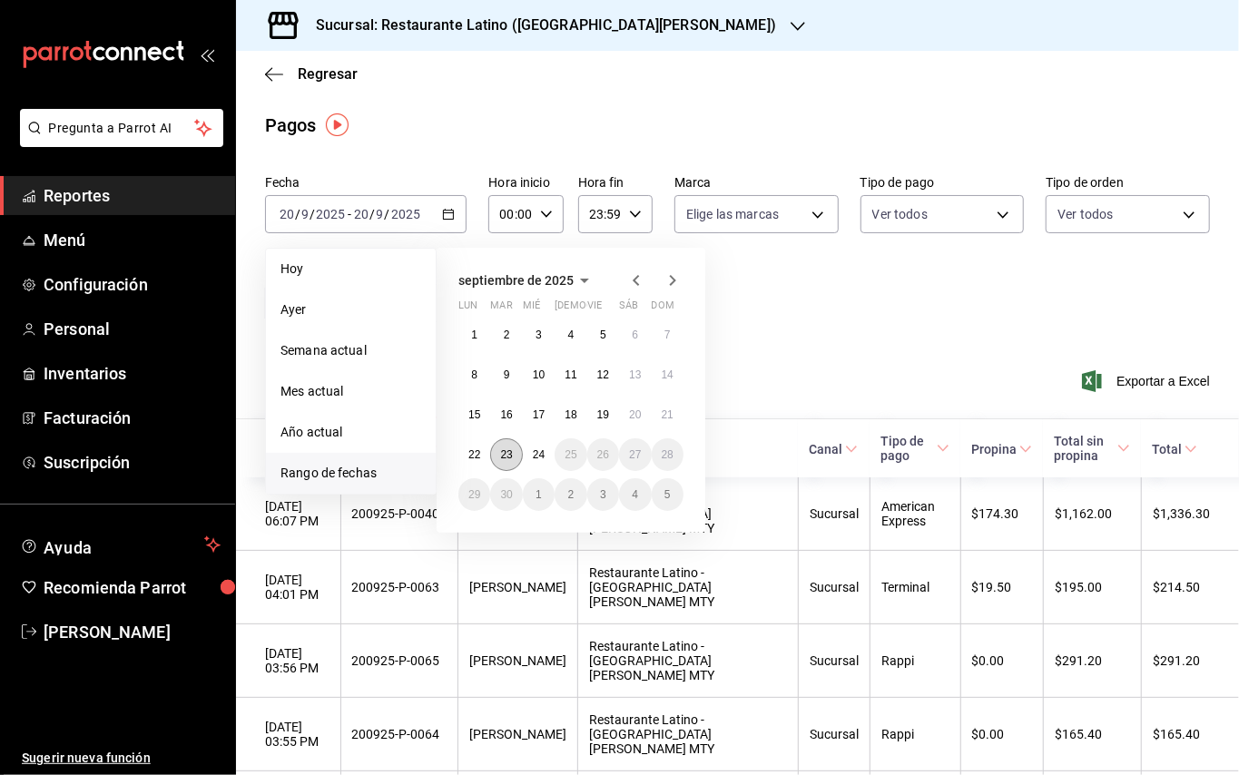
click at [510, 457] on abbr "23" at bounding box center [506, 454] width 12 height 13
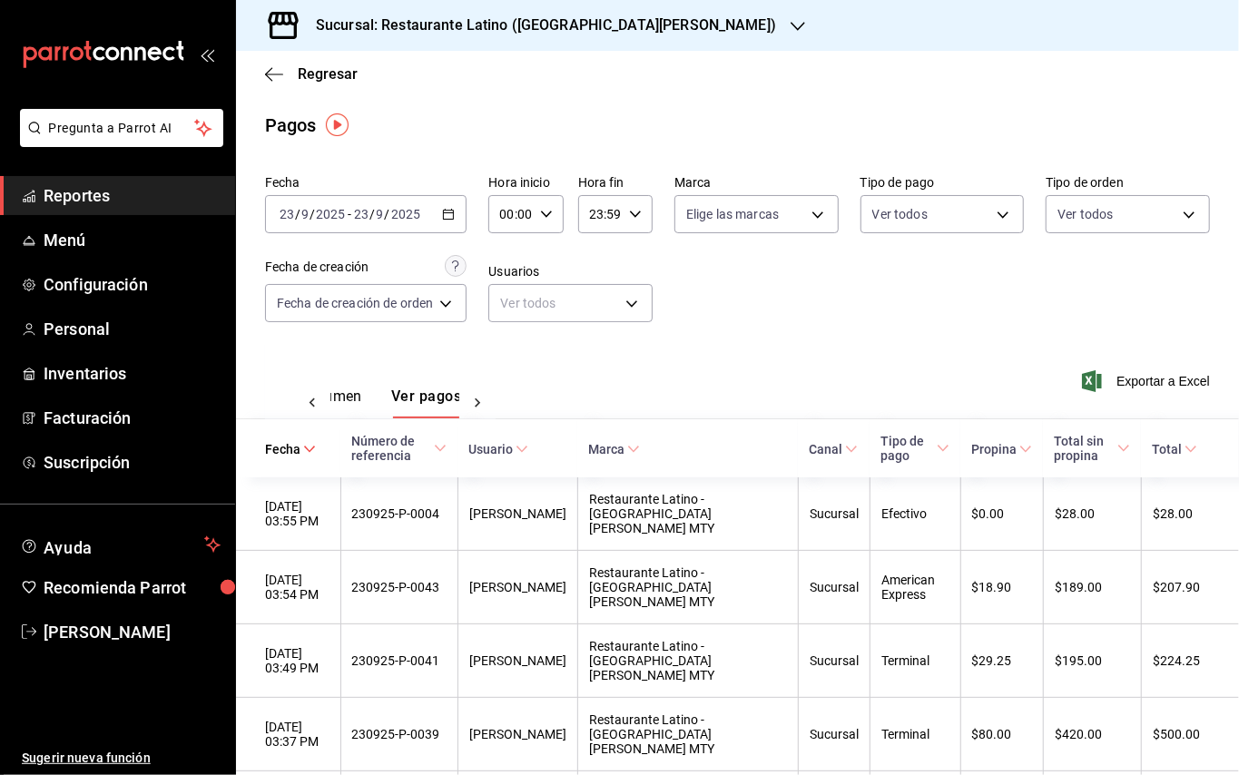
click at [444, 205] on div "[DATE] [DATE] - [DATE] [DATE]" at bounding box center [365, 214] width 201 height 38
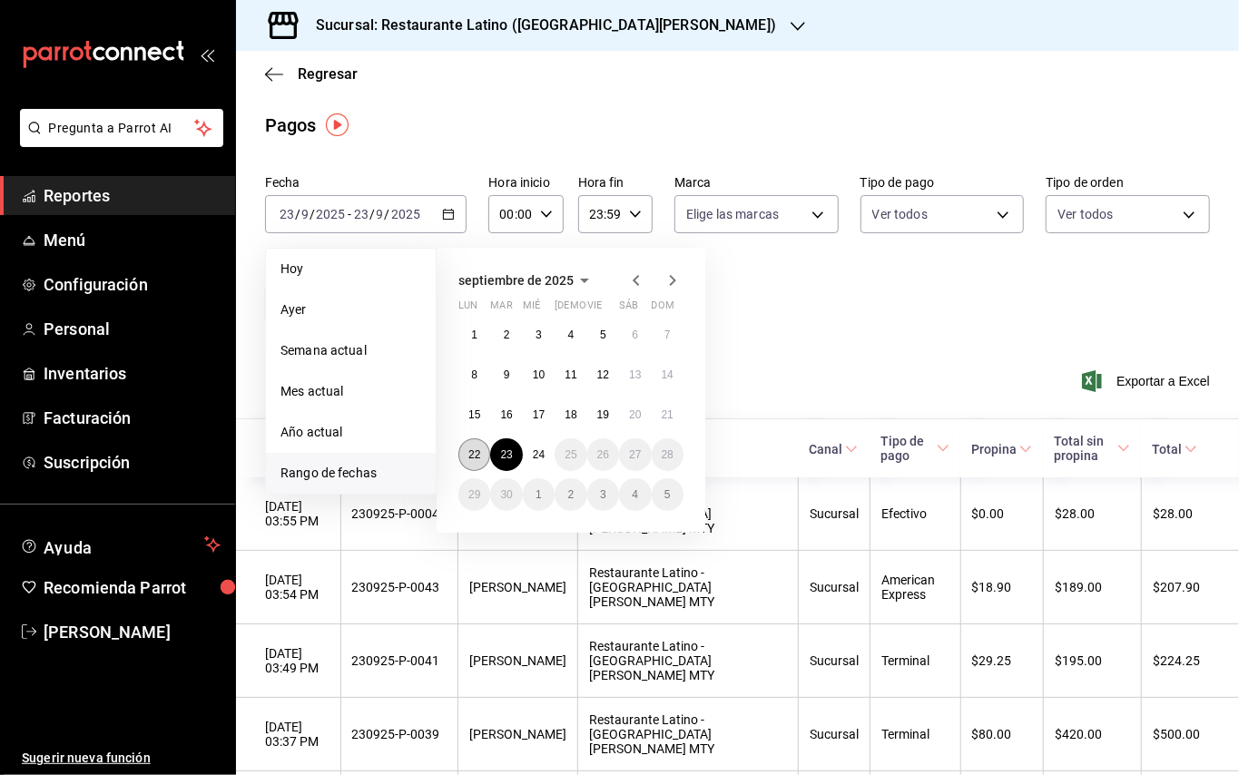
click at [473, 462] on button "22" at bounding box center [474, 454] width 32 height 33
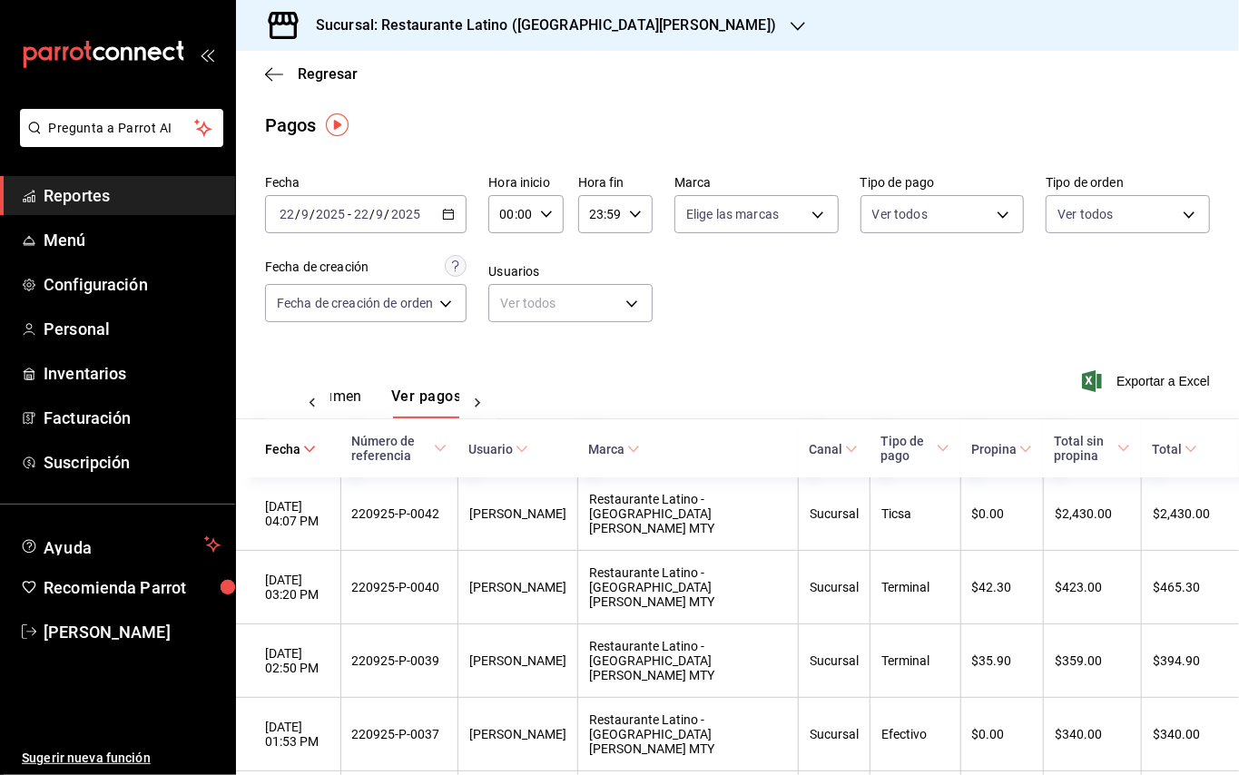
click at [790, 30] on icon "button" at bounding box center [797, 26] width 15 height 15
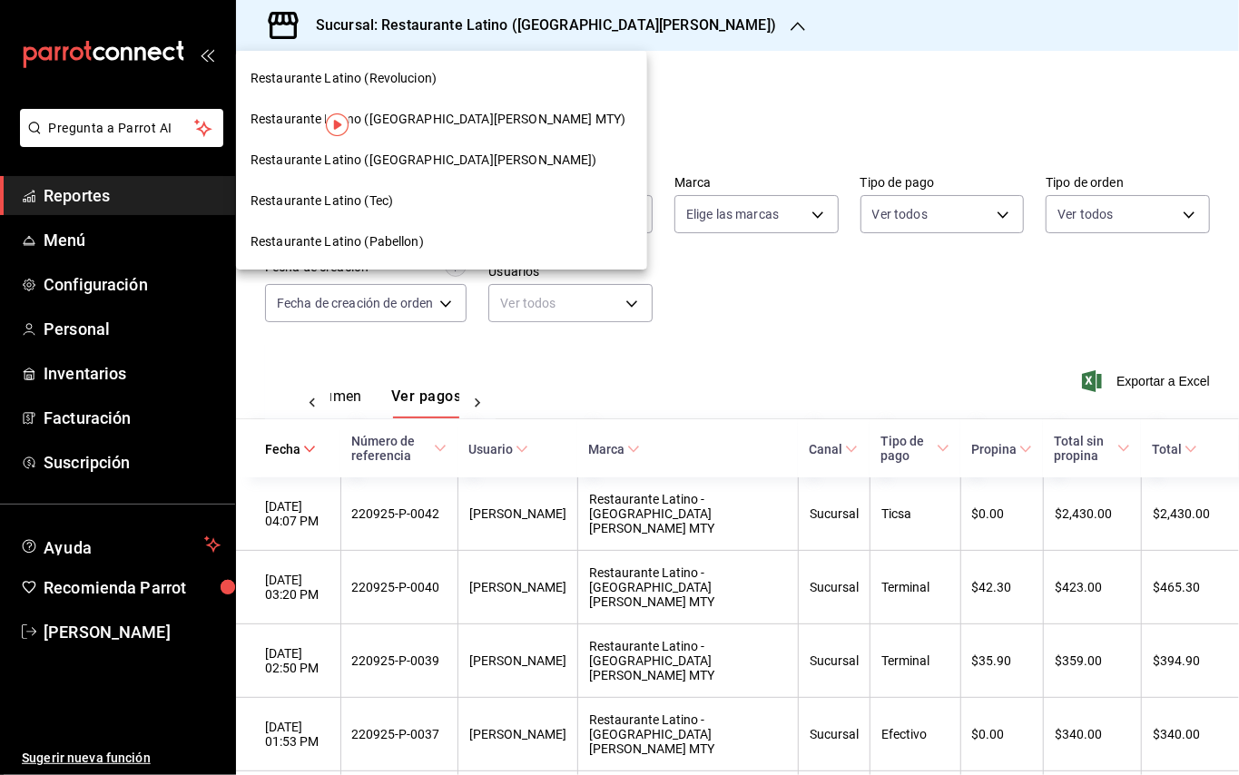
click at [387, 80] on span "Restaurante Latino (Revolucion)" at bounding box center [343, 78] width 186 height 19
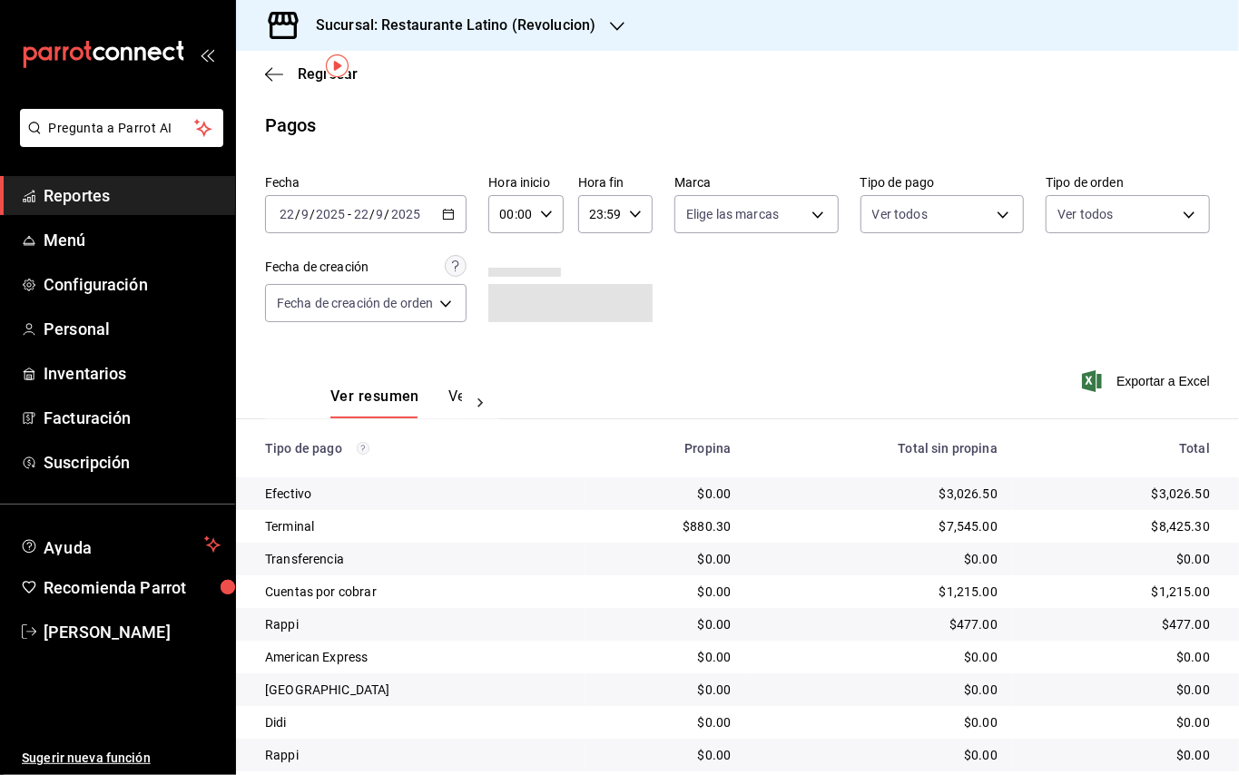
scroll to position [59, 0]
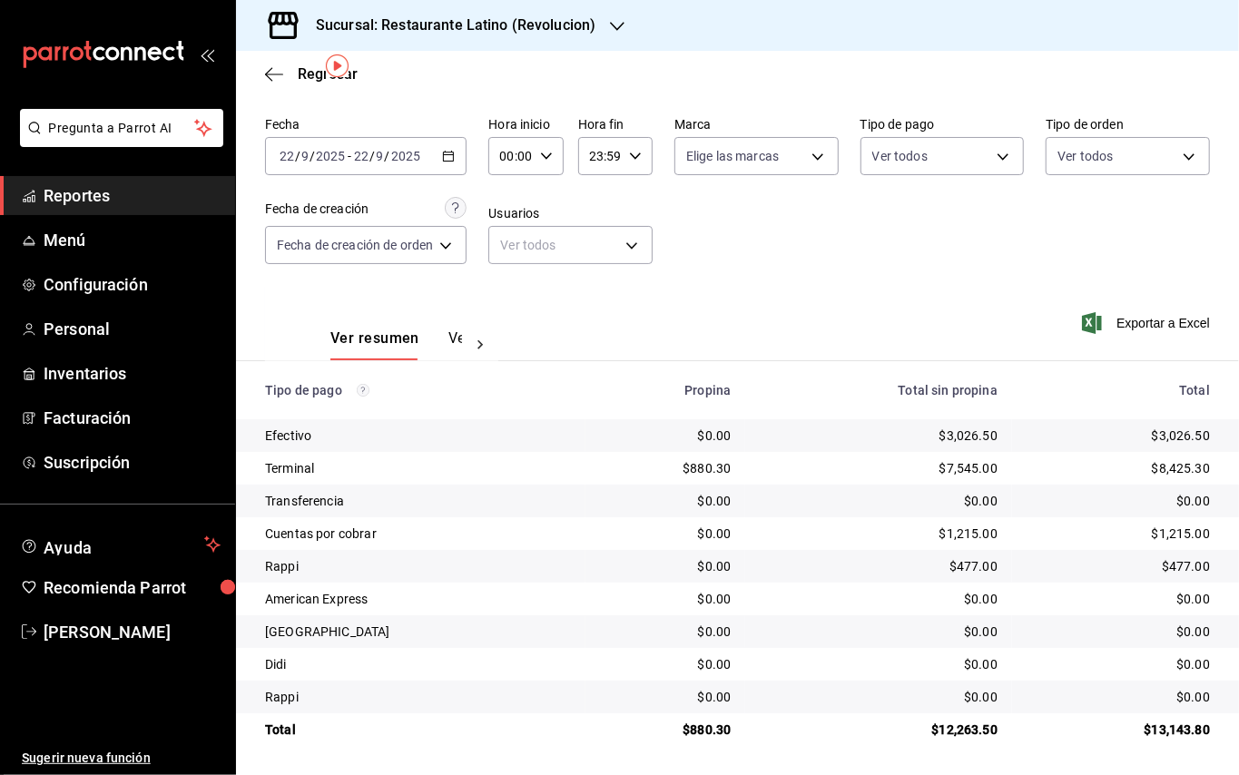
click at [452, 329] on button "Ver pagos" at bounding box center [482, 344] width 68 height 31
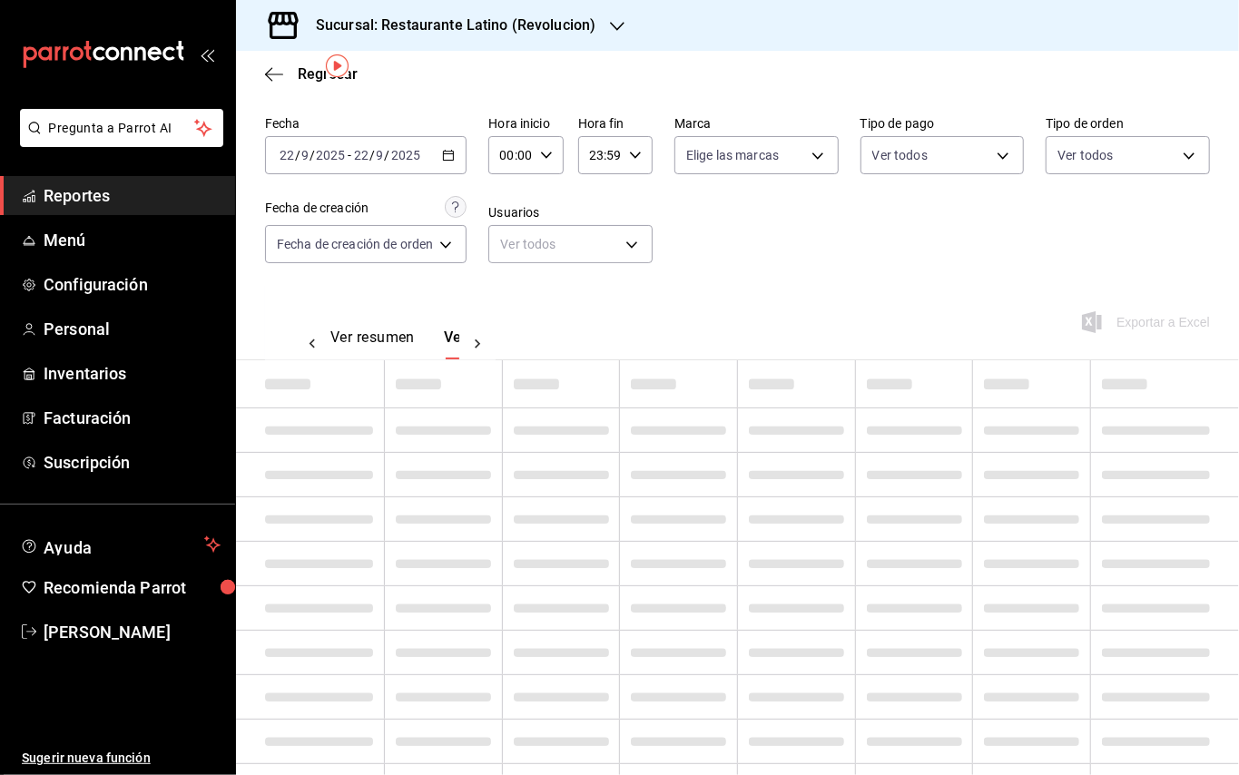
scroll to position [0, 53]
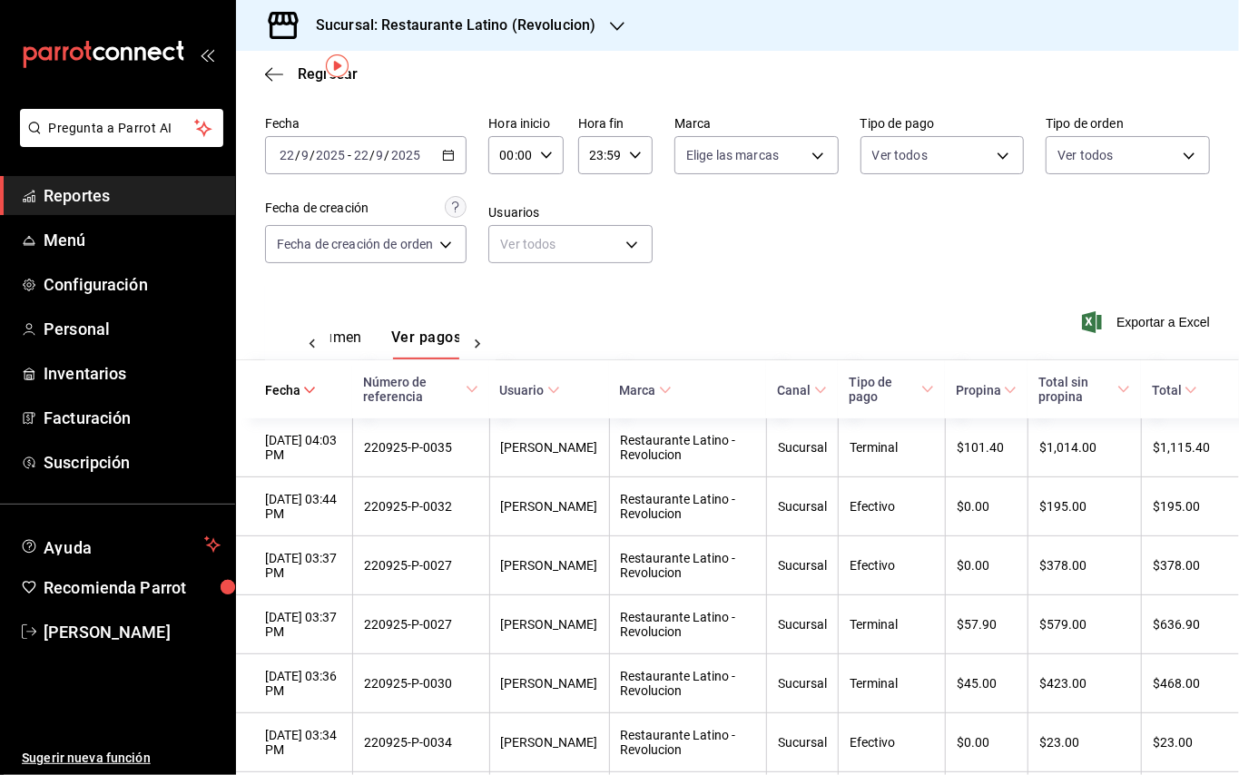
click at [461, 146] on div "[DATE] [DATE] - [DATE] [DATE]" at bounding box center [365, 155] width 201 height 38
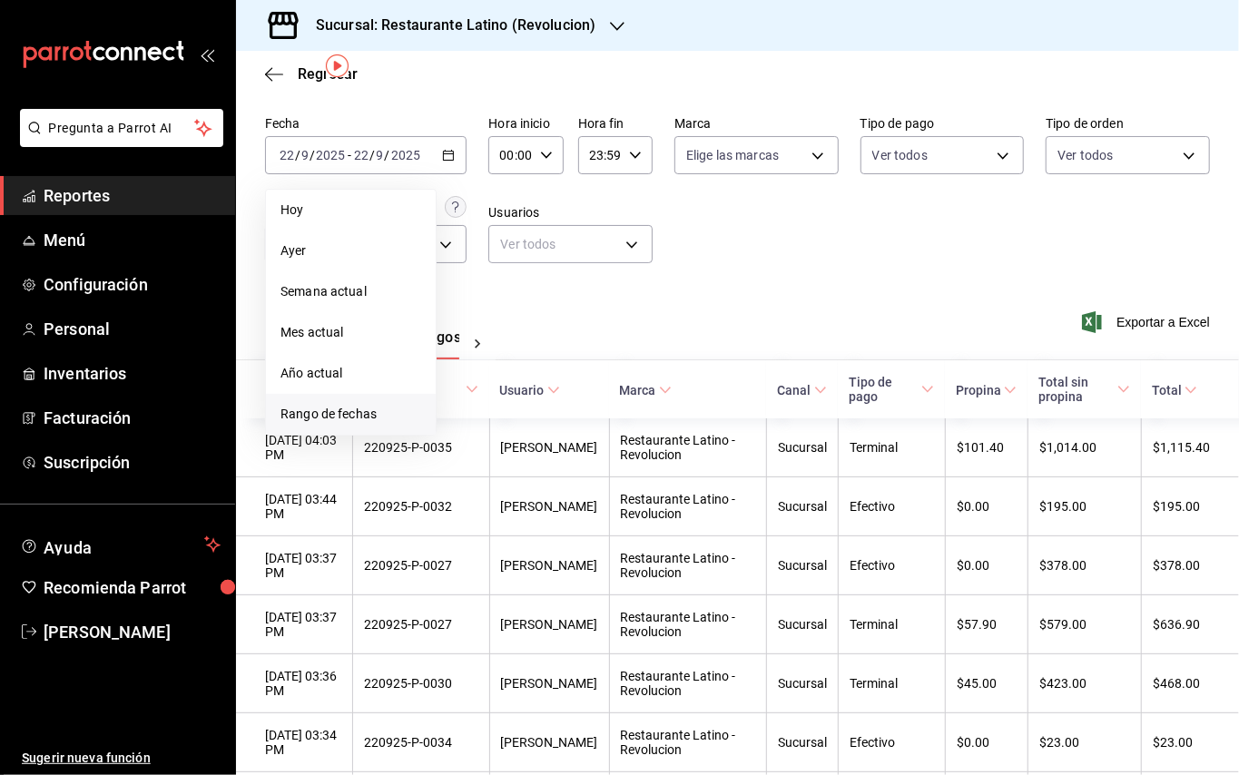
click at [360, 421] on span "Rango de fechas" at bounding box center [350, 414] width 141 height 19
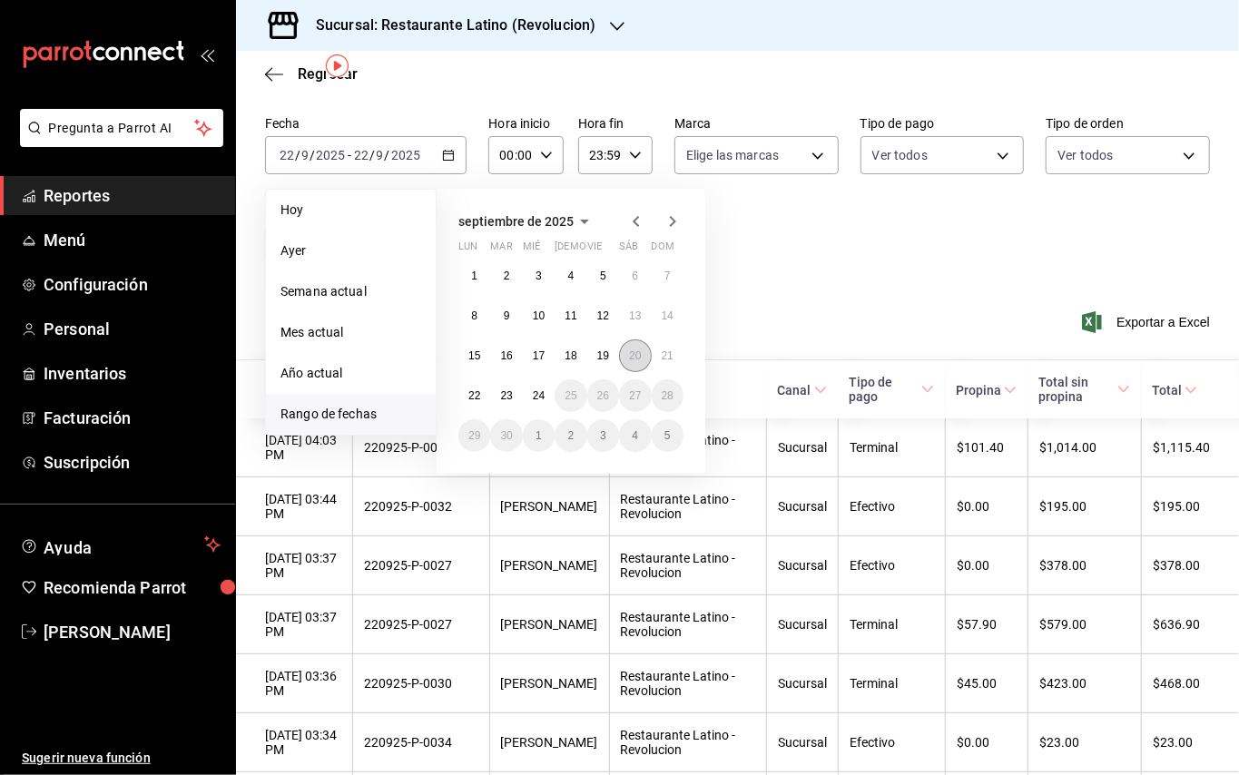
click at [621, 358] on button "20" at bounding box center [635, 355] width 32 height 33
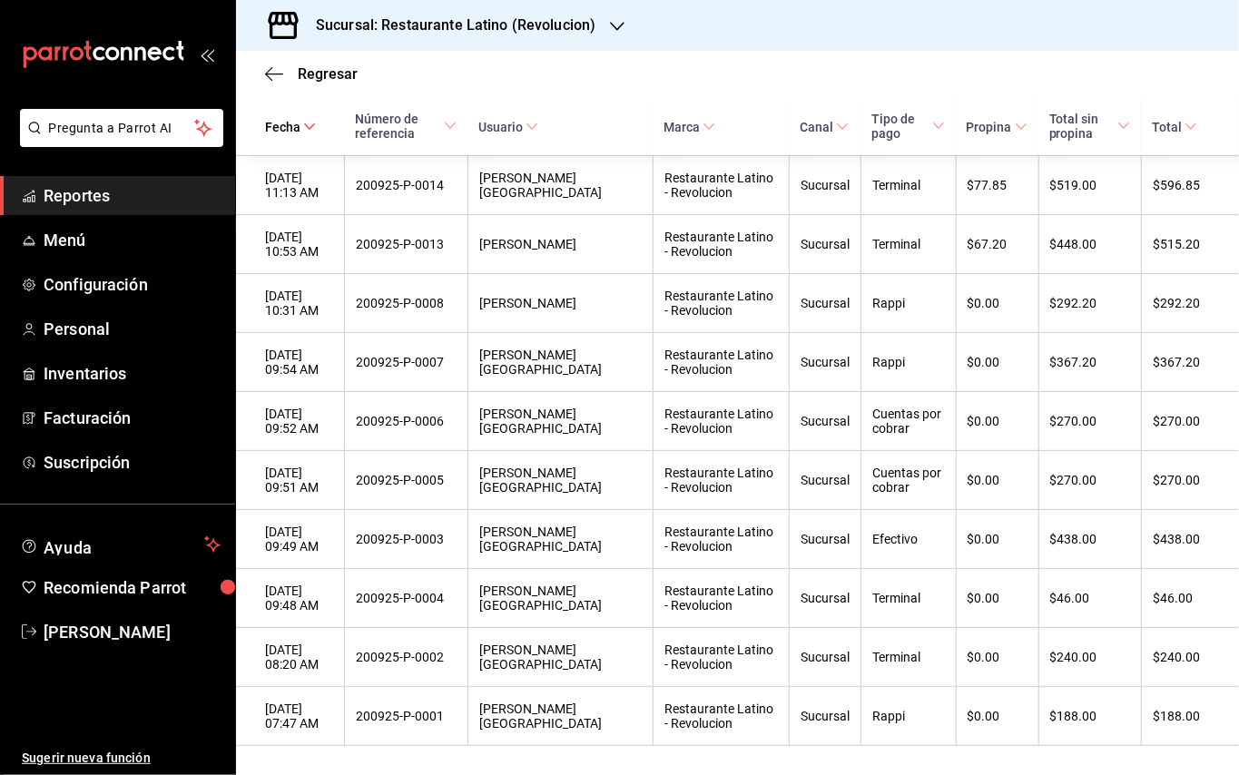
scroll to position [1461, 0]
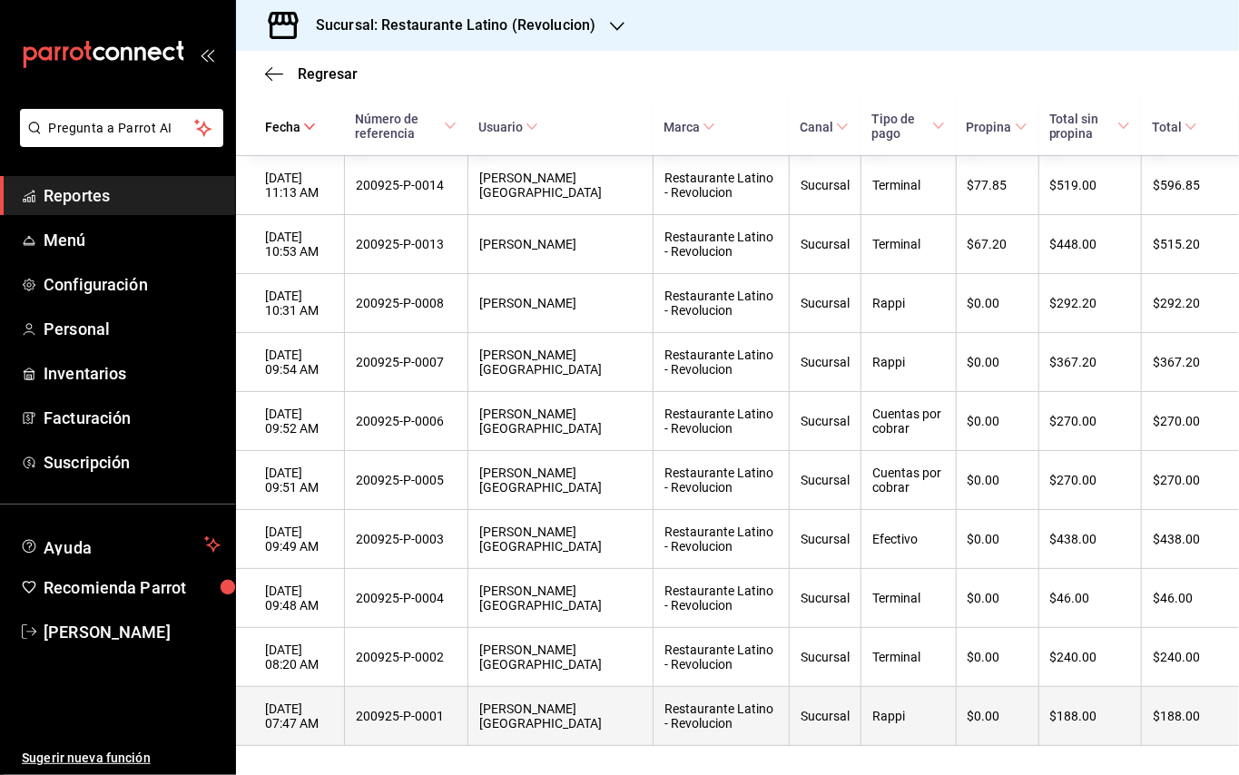
click at [800, 716] on div "Sucursal" at bounding box center [824, 716] width 49 height 15
click at [446, 713] on div "200925-P-0001" at bounding box center [406, 716] width 101 height 15
copy div "200925-P-0001"
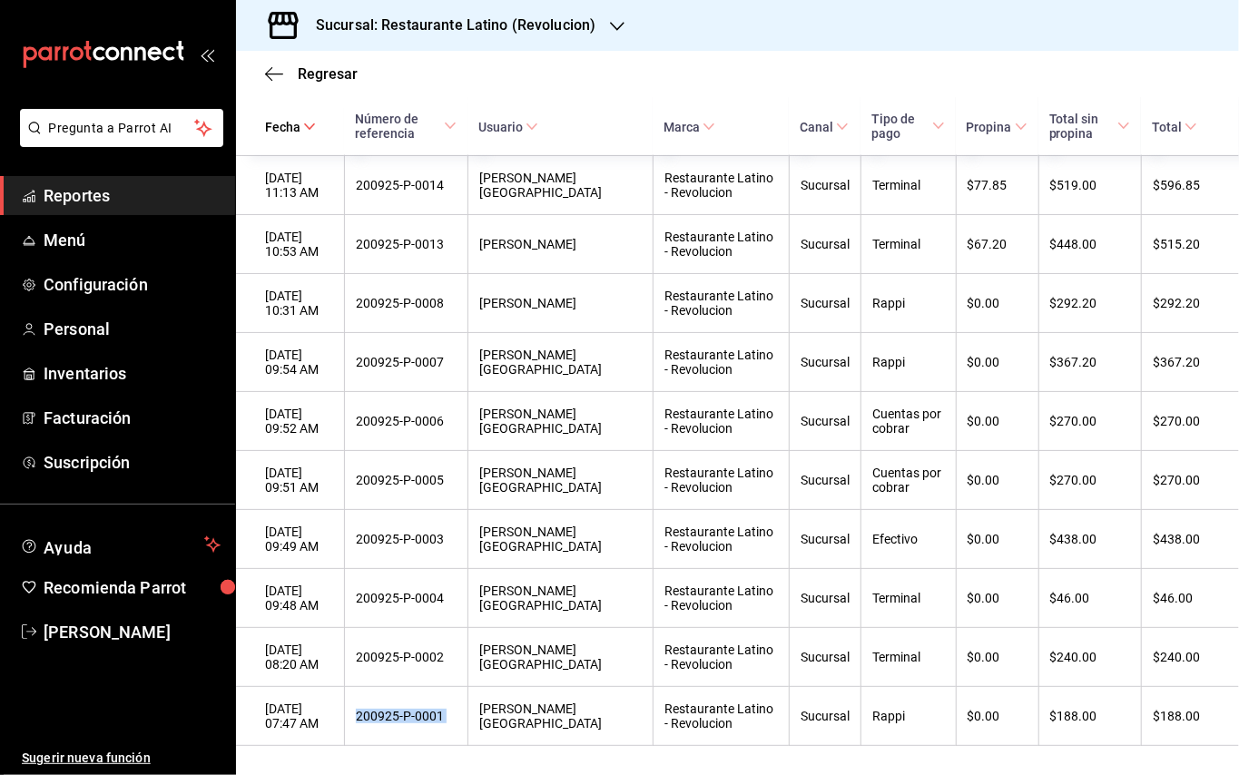
click at [85, 196] on span "Reportes" at bounding box center [132, 195] width 177 height 25
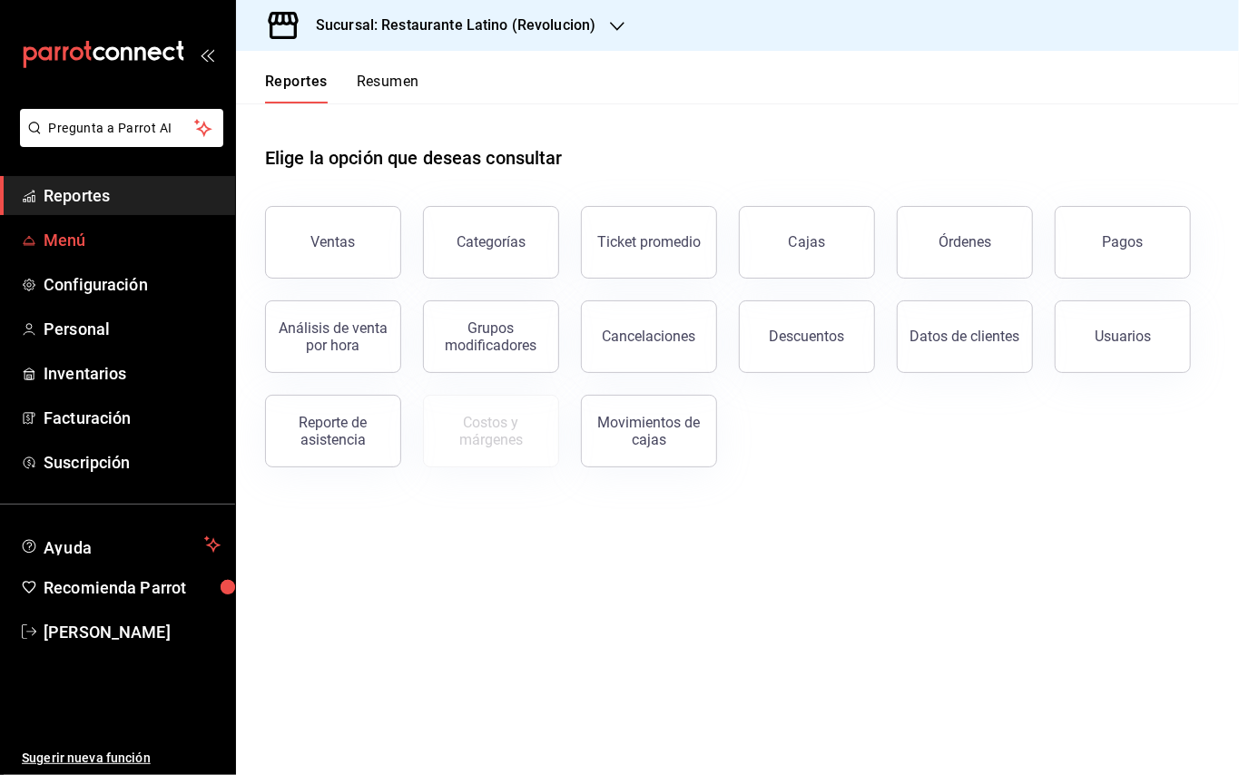
click at [81, 244] on span "Menú" at bounding box center [132, 240] width 177 height 25
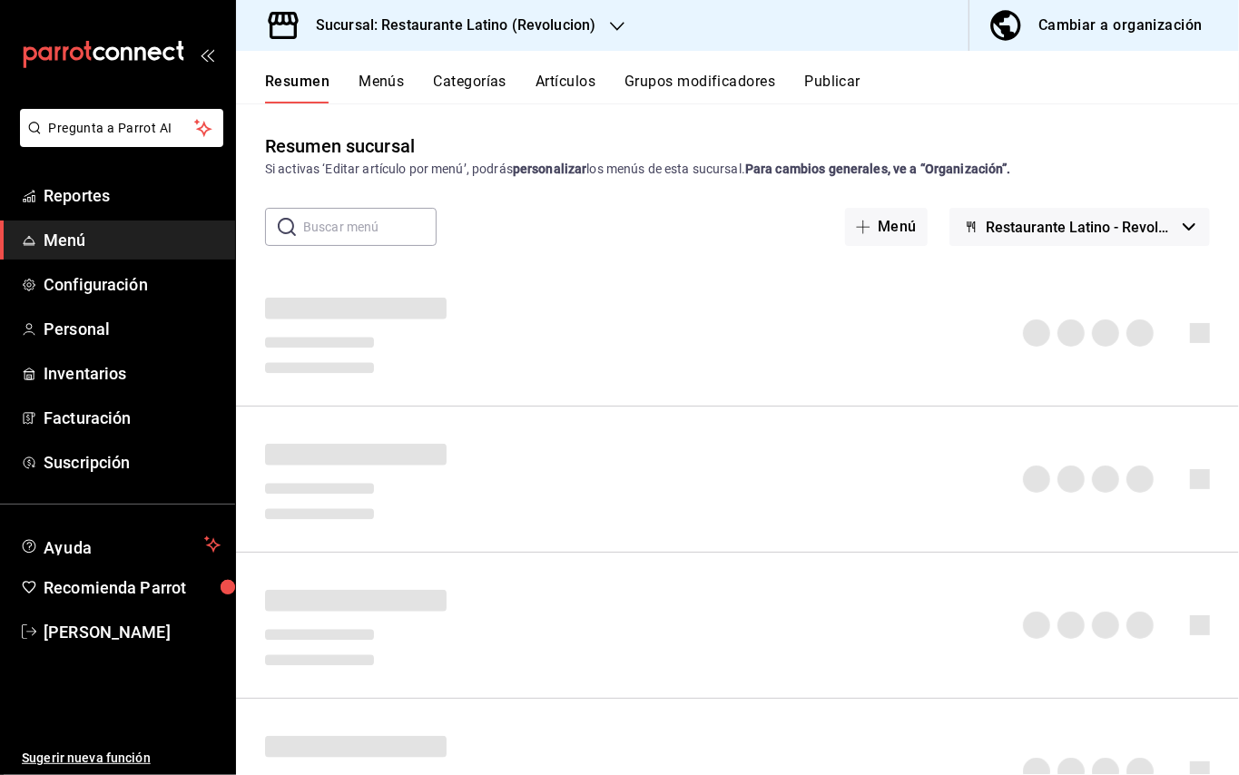
click at [561, 77] on button "Artículos" at bounding box center [565, 88] width 60 height 31
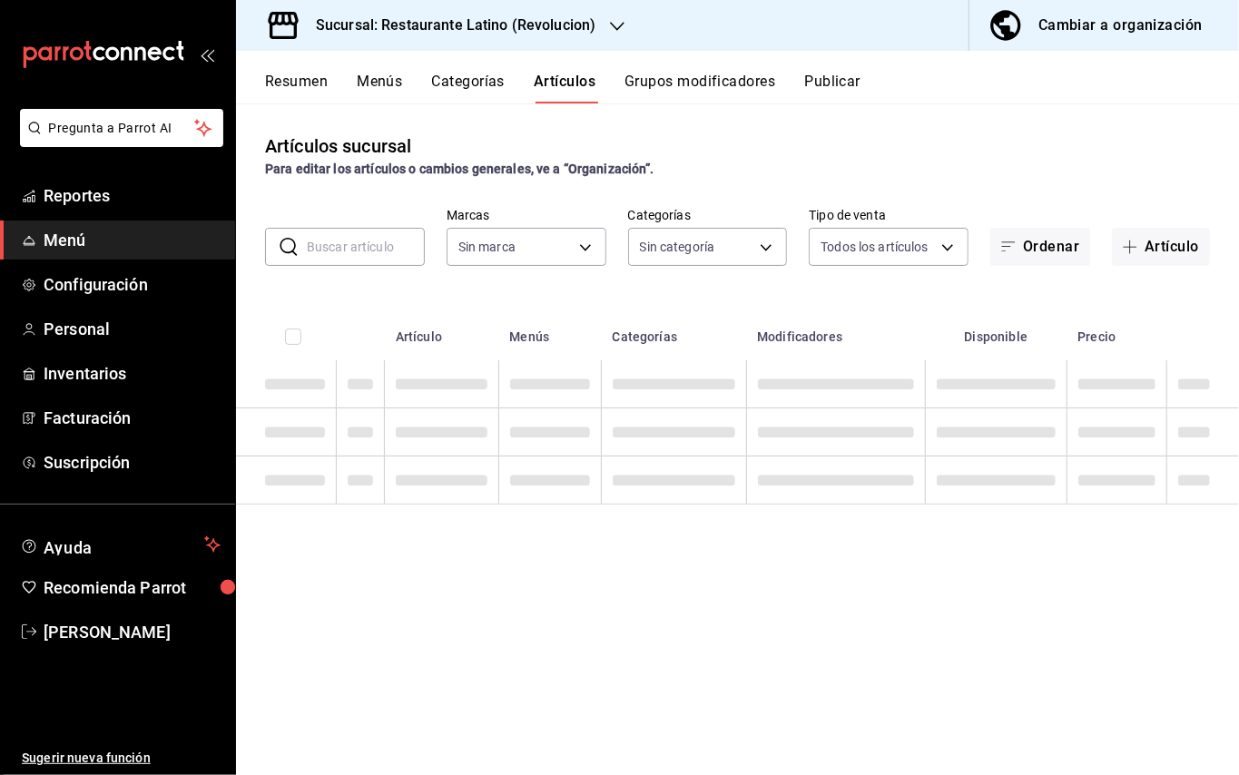
type input "a1738035-0362-438d-b93d-1d09bc7c56fa"
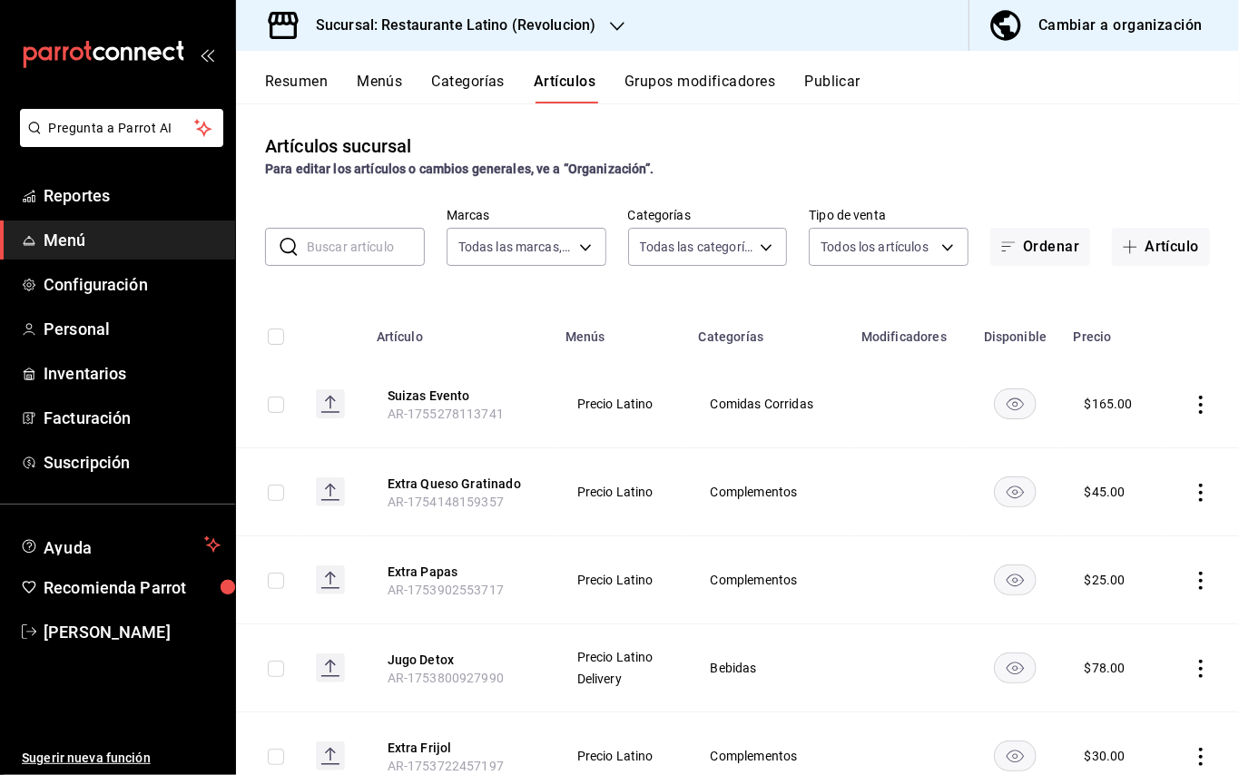
type input "789d1e74-67bf-43b8-8bb5-11ab3b97d8bf,c607454b-a3e3-4e15-bff3-f3d5afa665fb,bb0d1…"
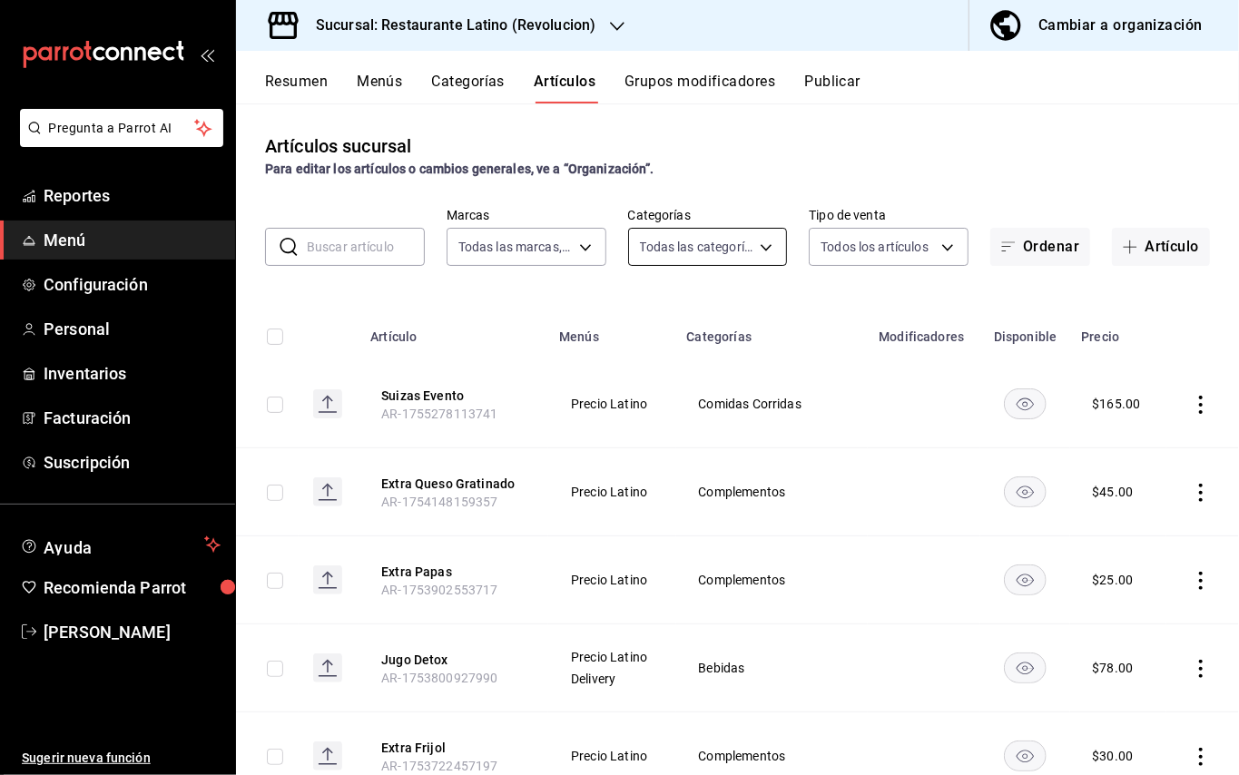
click at [753, 244] on body "Pregunta a Parrot AI Reportes Menú Configuración Personal Inventarios Facturaci…" at bounding box center [619, 387] width 1239 height 775
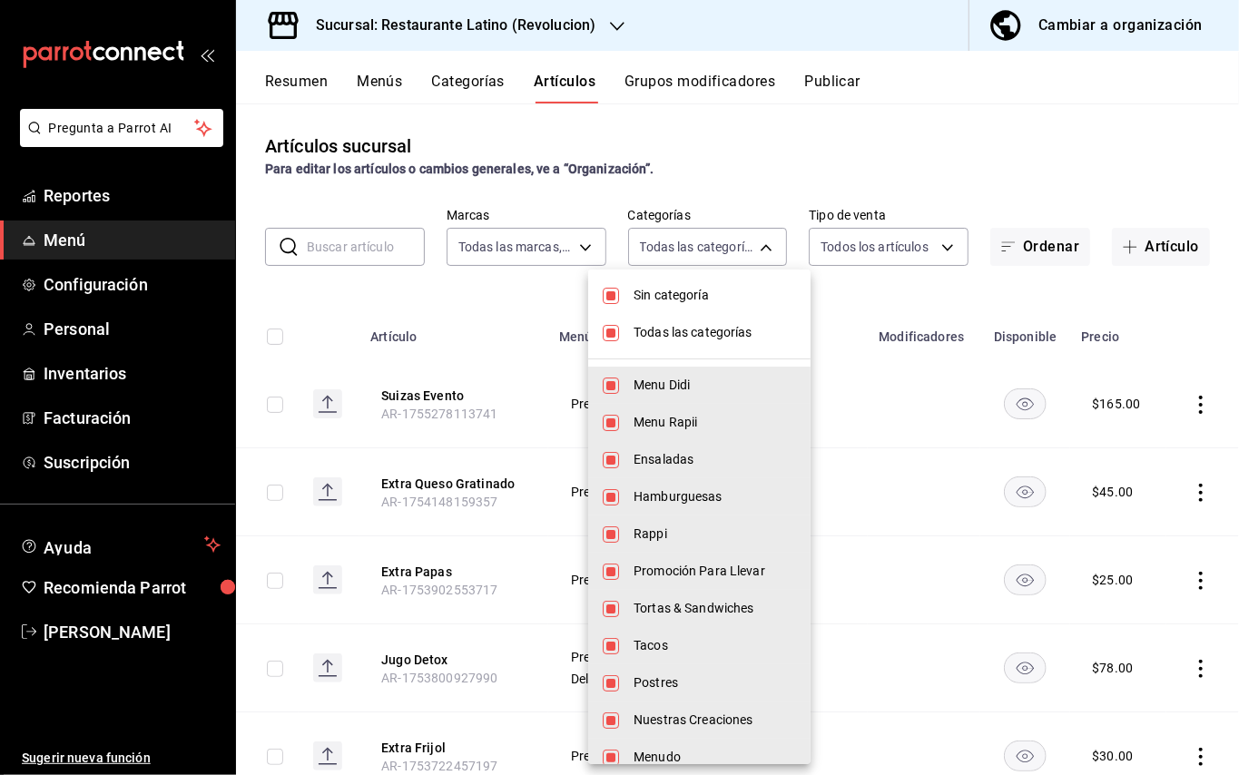
click at [618, 325] on input "checkbox" at bounding box center [611, 333] width 16 height 16
checkbox input "false"
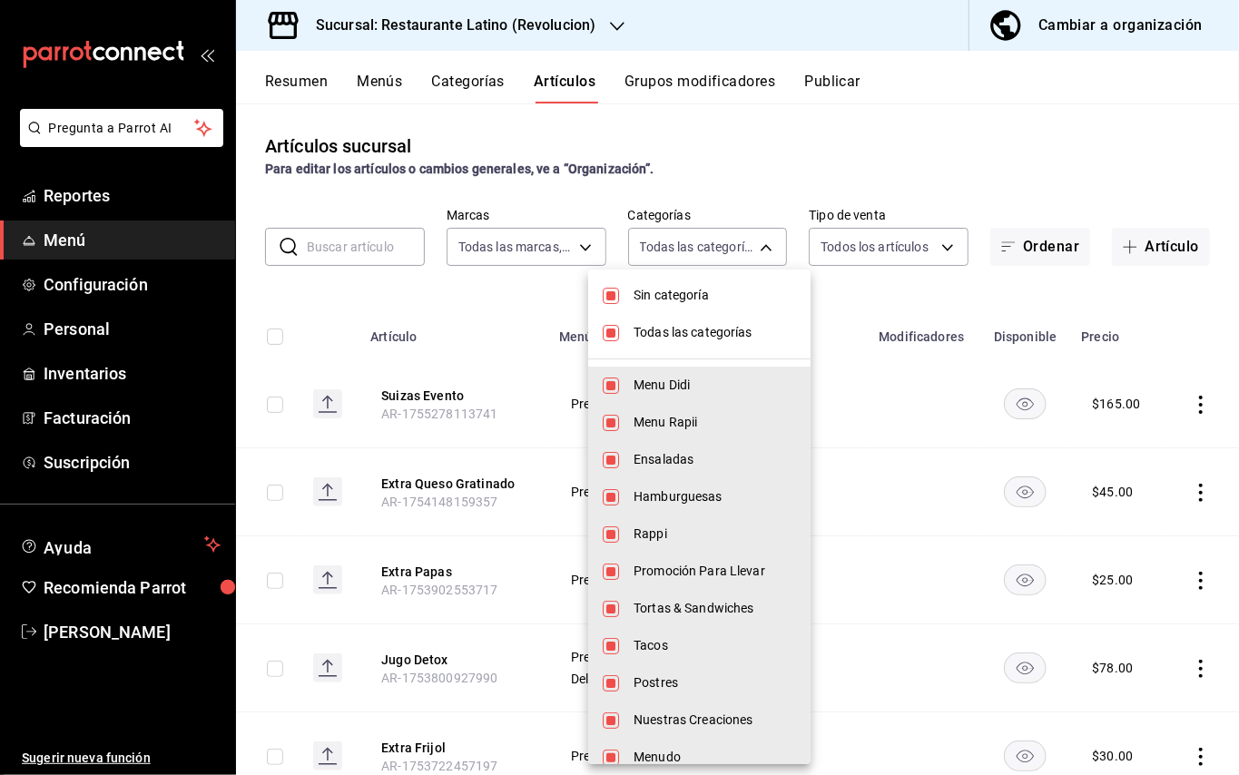
checkbox input "false"
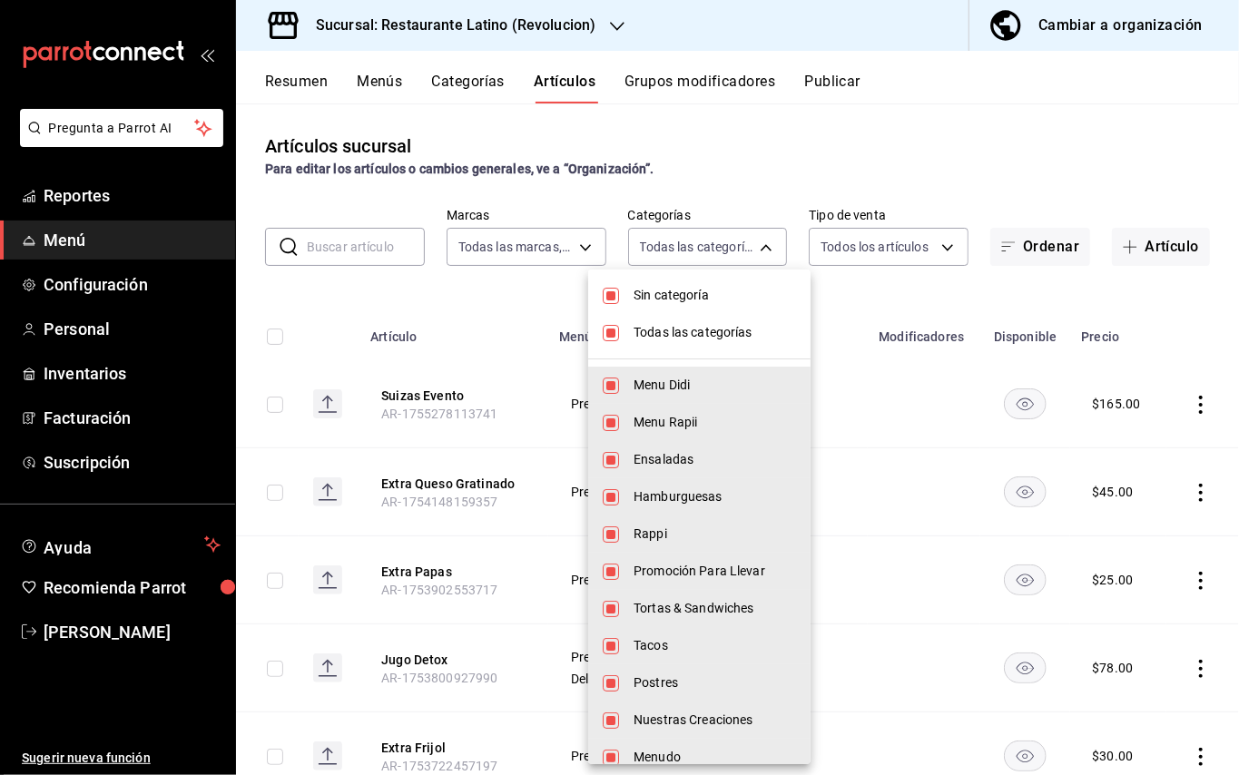
checkbox input "false"
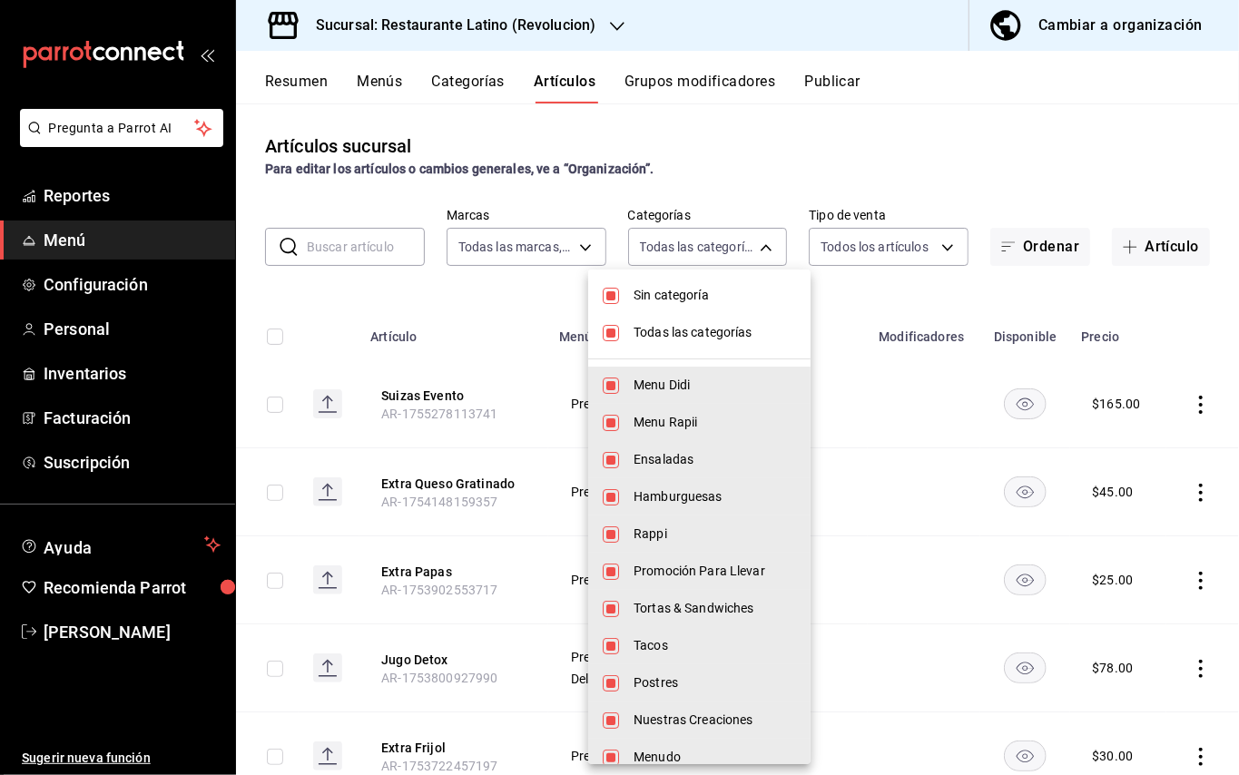
checkbox input "false"
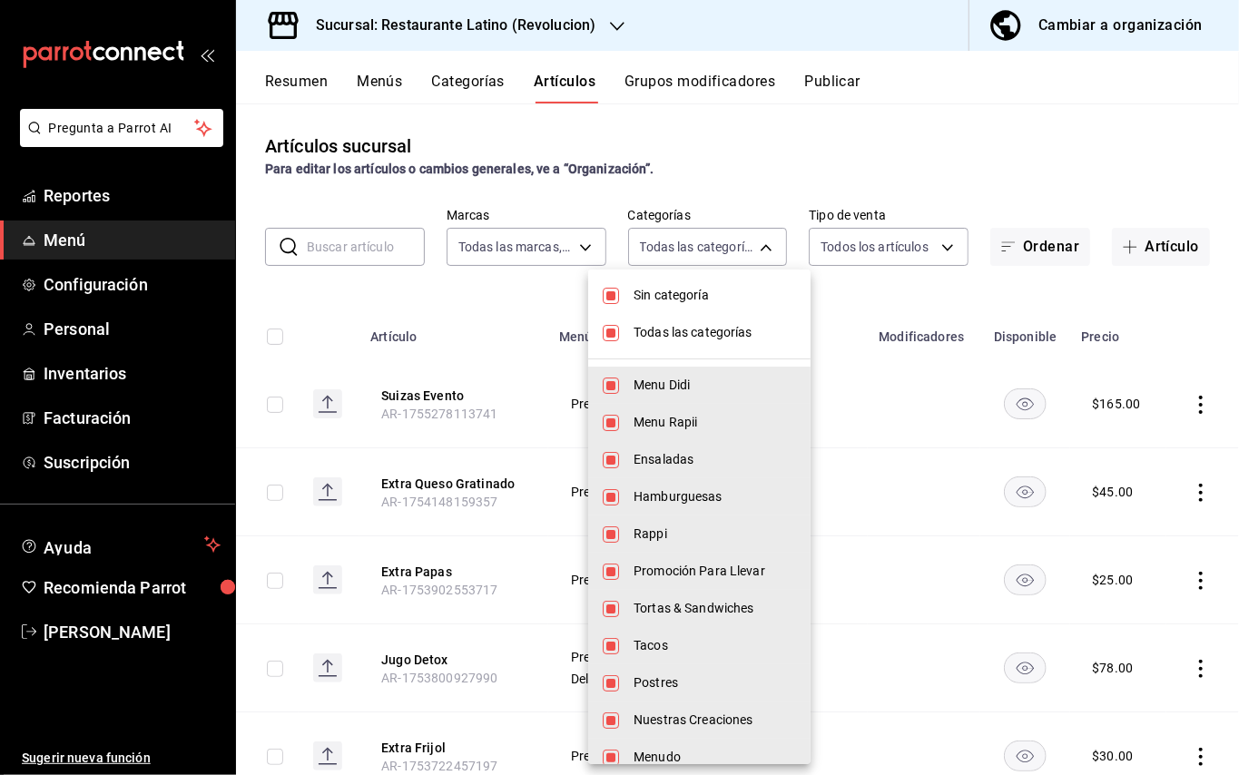
checkbox input "false"
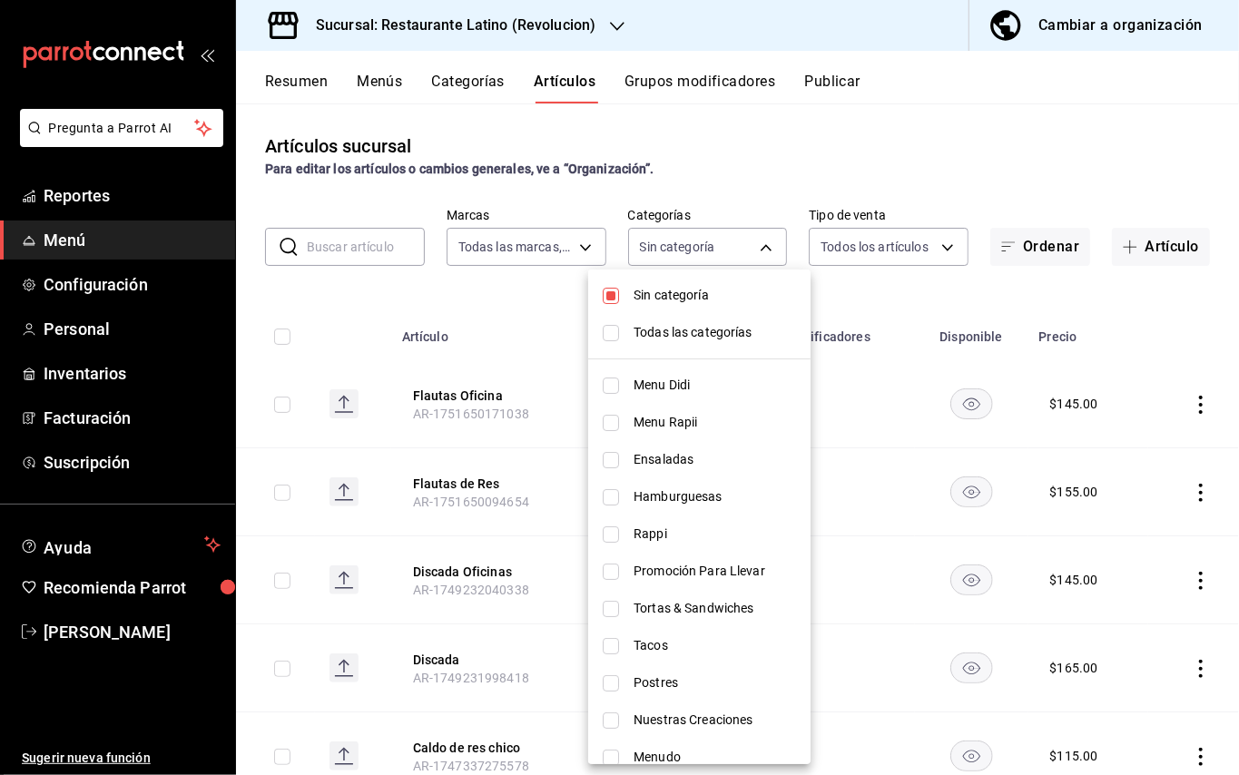
click at [601, 382] on li "Menu Didi" at bounding box center [699, 385] width 222 height 37
type input "789d1e74-67bf-43b8-8bb5-11ab3b97d8bf"
checkbox input "true"
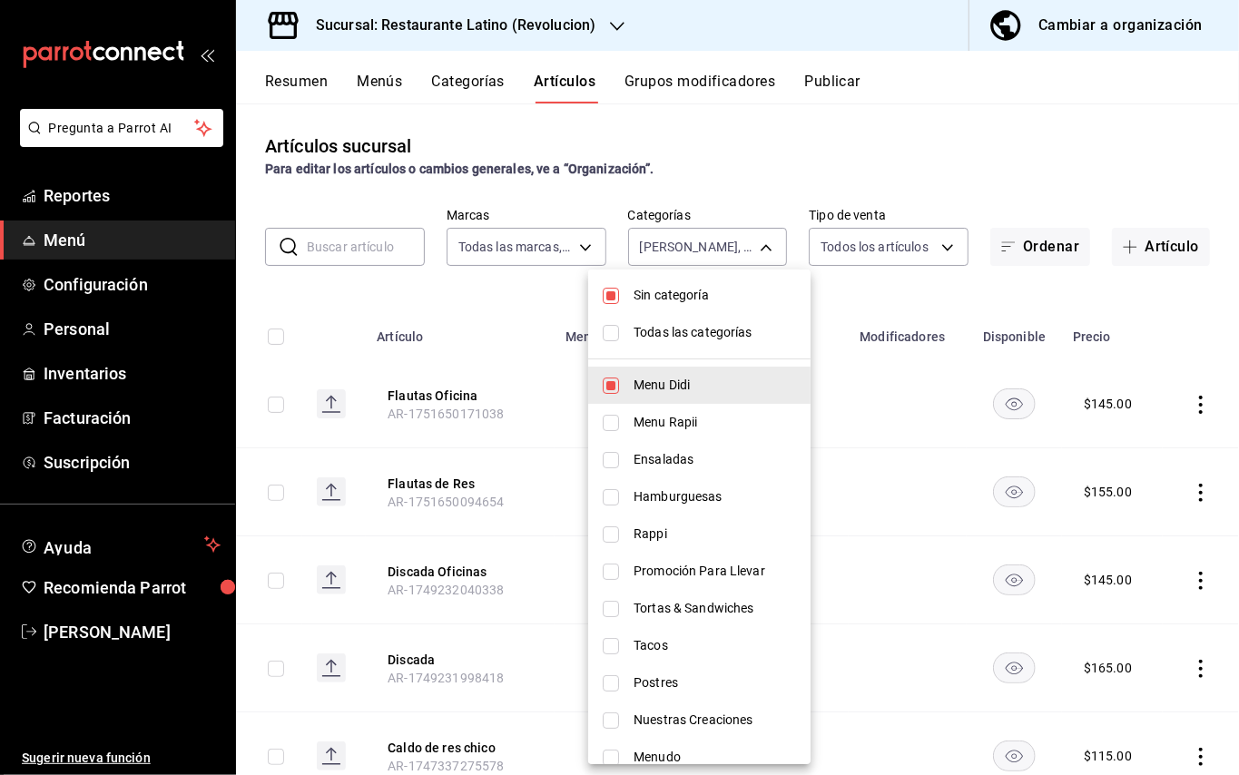
click at [955, 161] on div at bounding box center [619, 387] width 1239 height 775
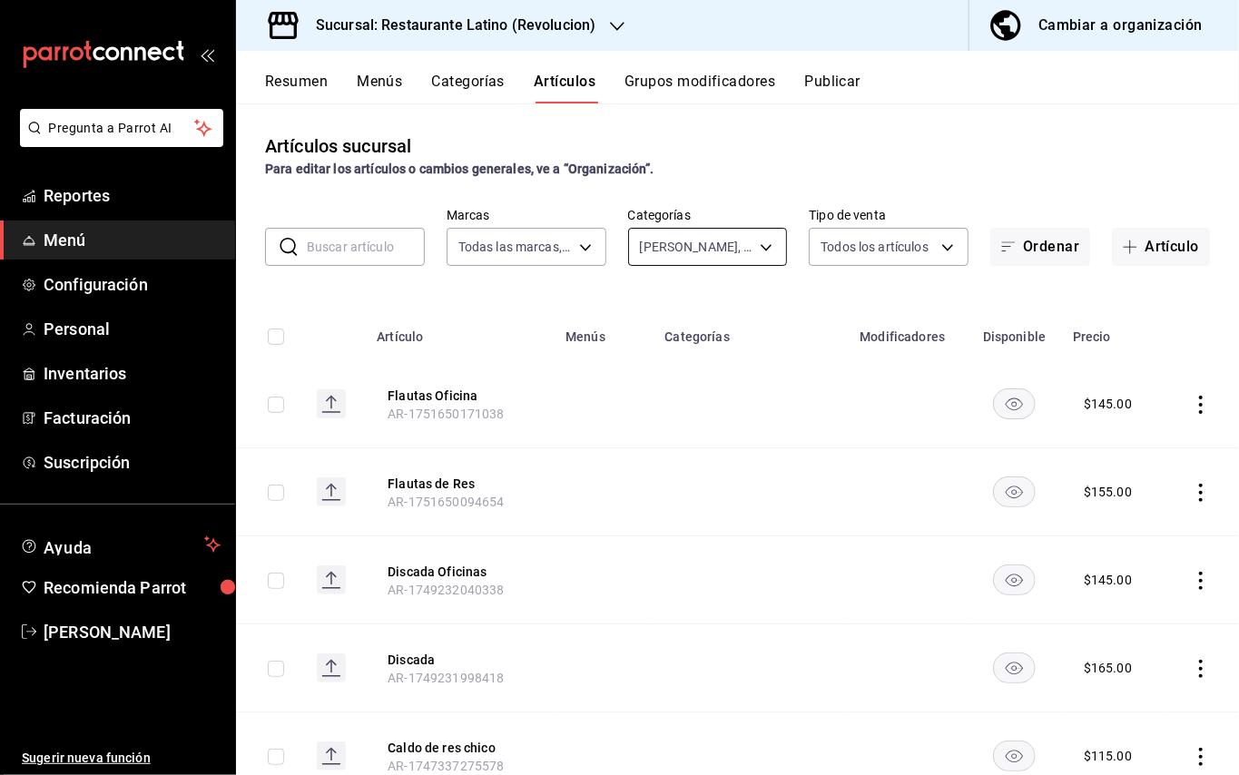
click at [756, 238] on body "Pregunta a Parrot AI Reportes Menú Configuración Personal Inventarios Facturaci…" at bounding box center [619, 387] width 1239 height 775
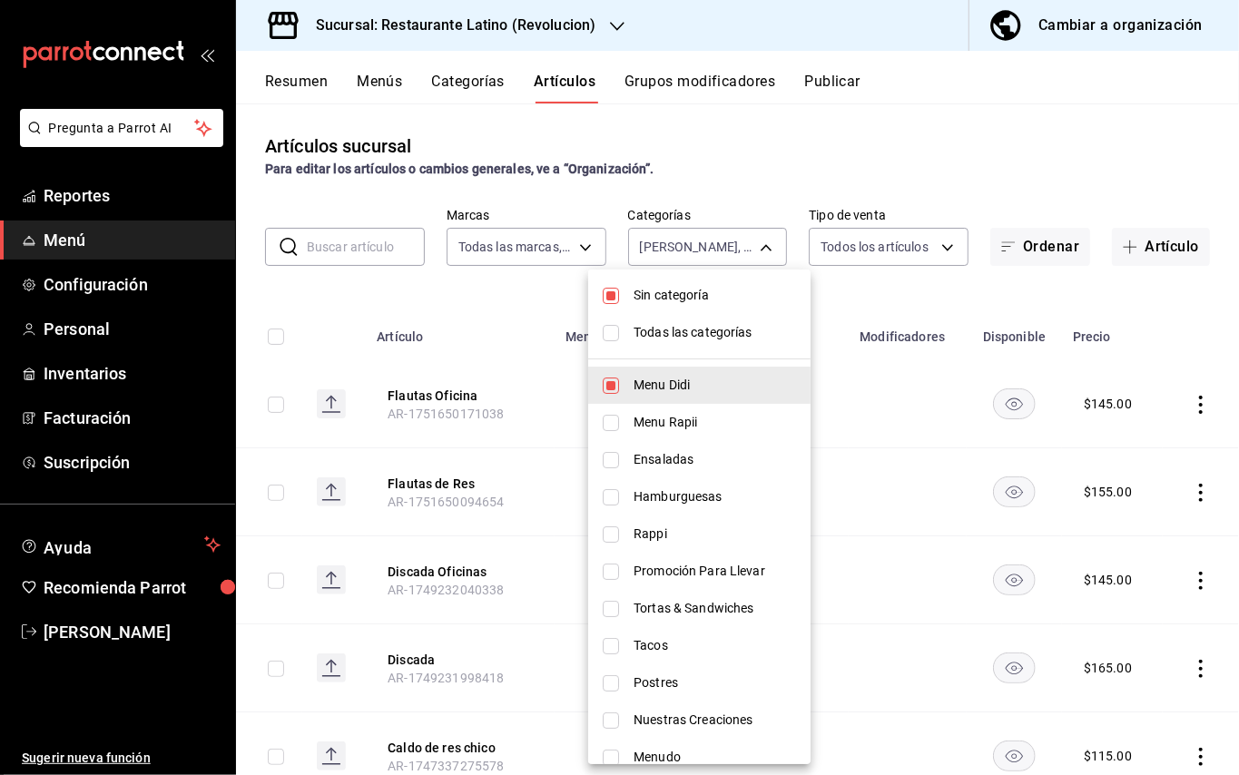
click at [637, 417] on span "Menu Rapii" at bounding box center [714, 422] width 162 height 19
type input "789d1e74-67bf-43b8-8bb5-11ab3b97d8bf,c607454b-a3e3-4e15-bff3-f3d5afa665fb"
checkbox input "true"
click at [618, 387] on input "checkbox" at bounding box center [611, 385] width 16 height 16
checkbox input "false"
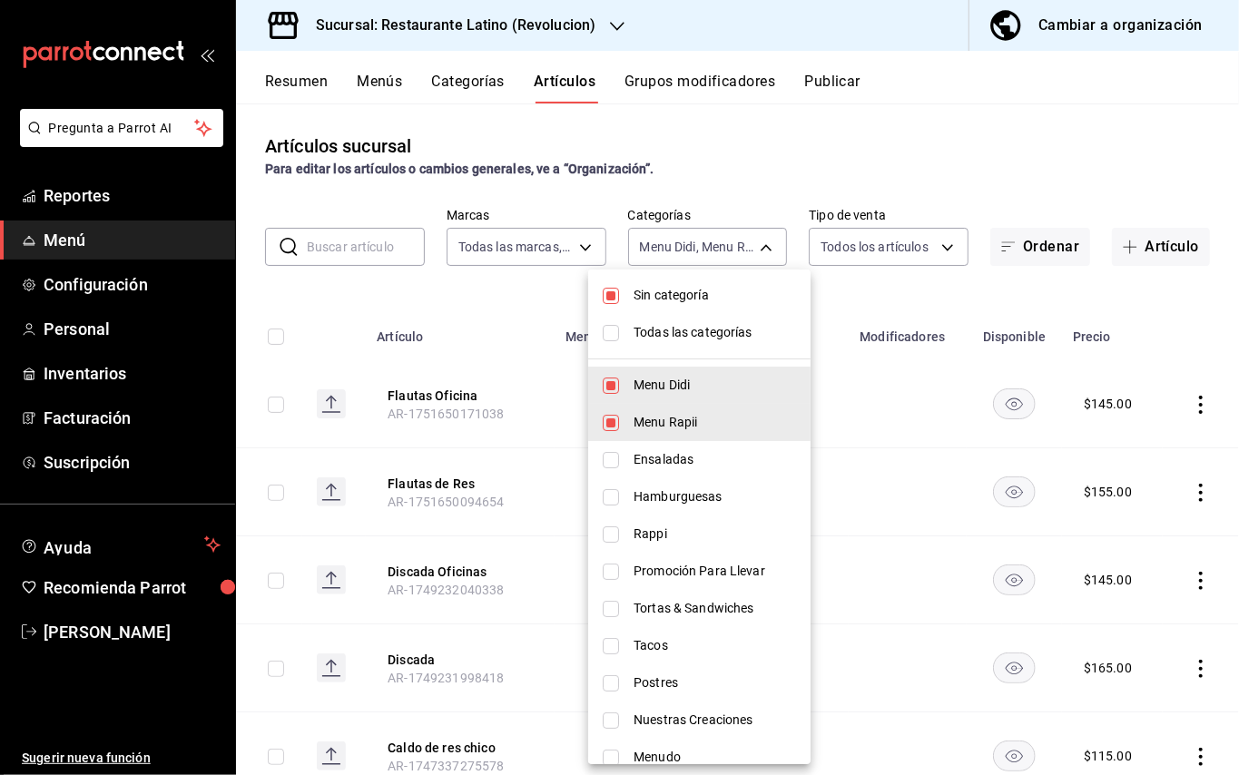
type input "c607454b-a3e3-4e15-bff3-f3d5afa665fb"
click at [1224, 176] on div at bounding box center [619, 387] width 1239 height 775
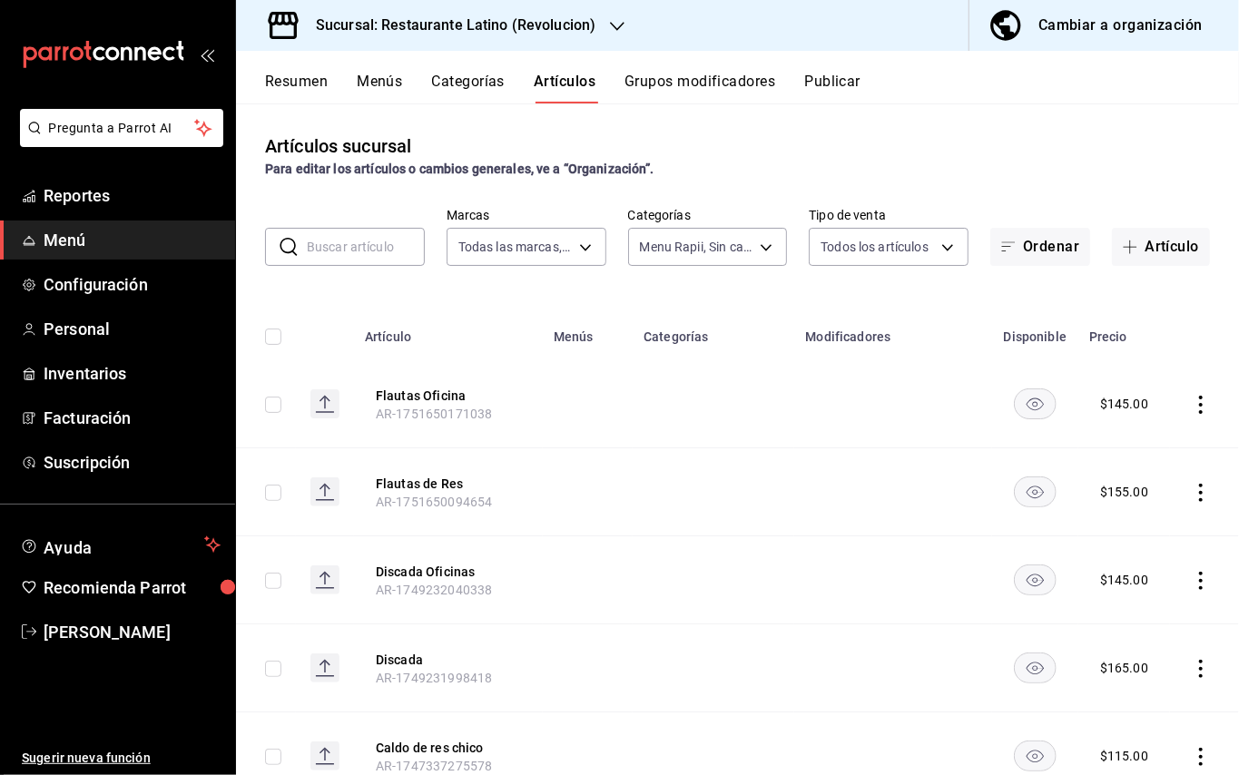
click at [561, 27] on h3 "Sucursal: Restaurante Latino (Revolucion)" at bounding box center [448, 26] width 294 height 22
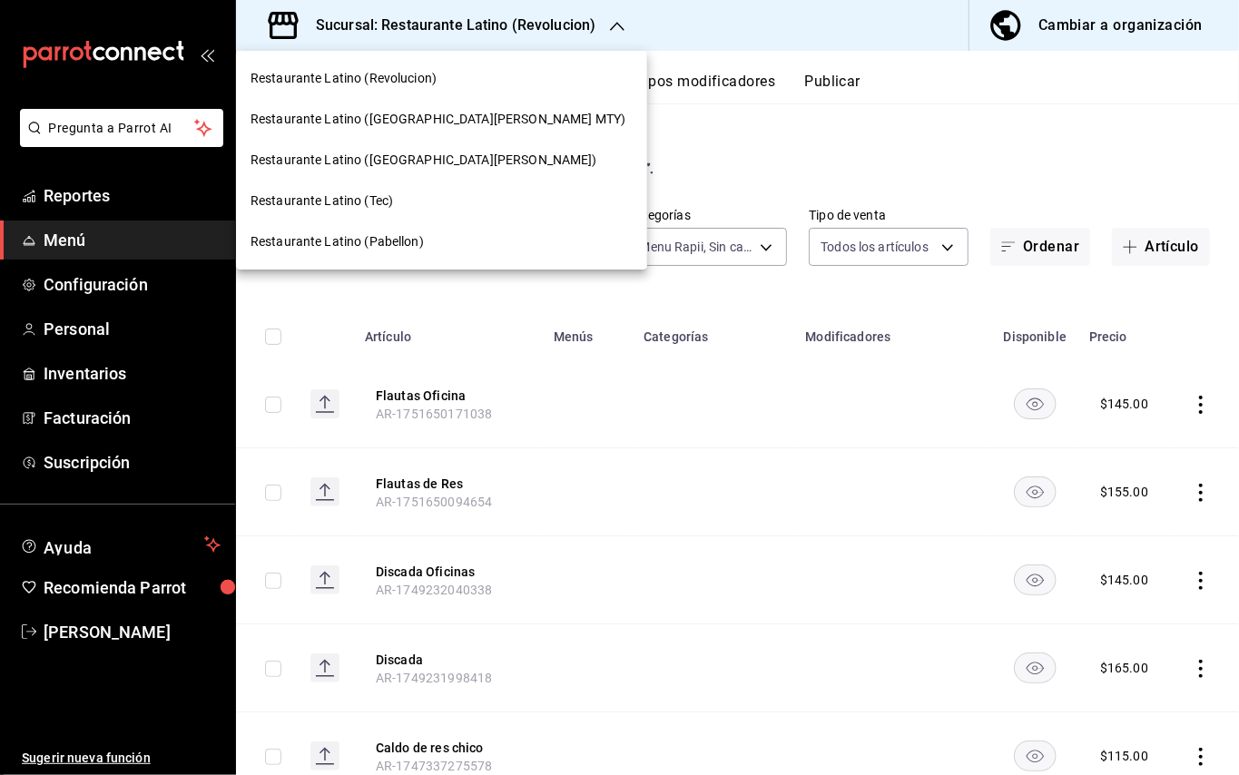
click at [346, 105] on div "Restaurante Latino ([GEOGRAPHIC_DATA][PERSON_NAME] MTY)" at bounding box center [441, 119] width 411 height 41
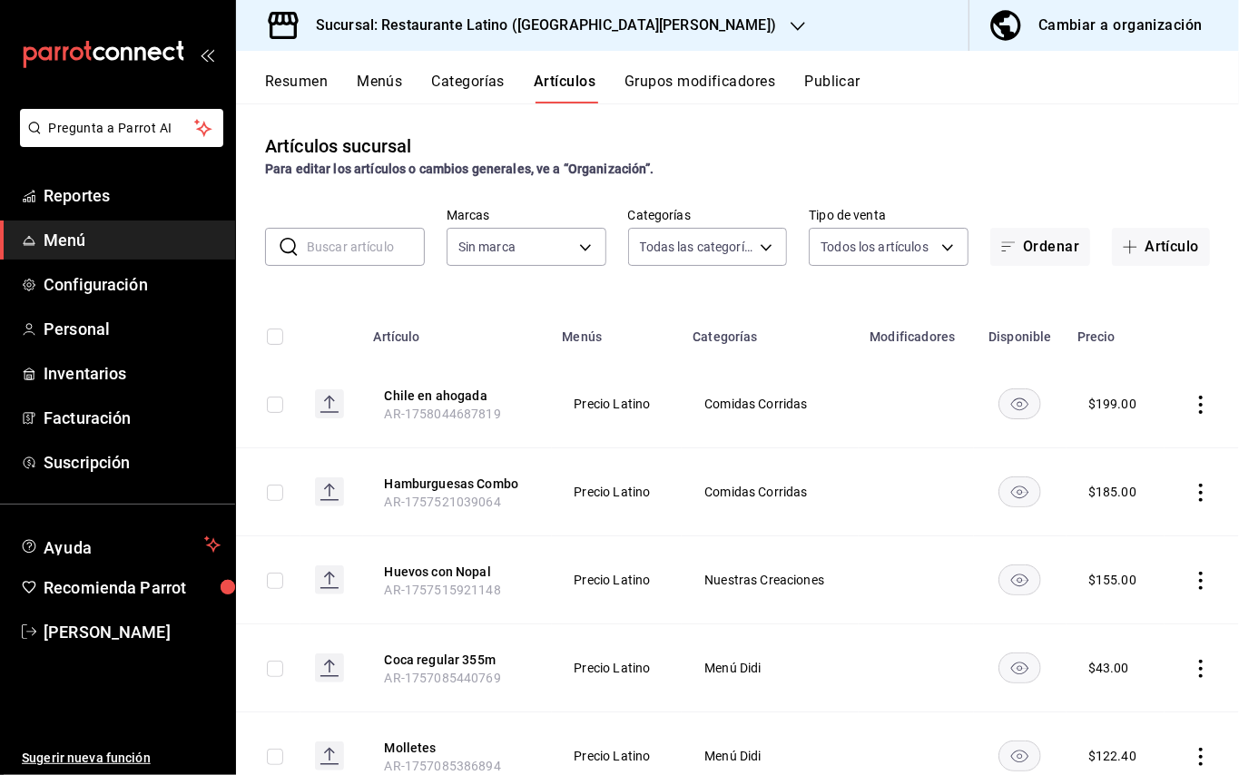
type input "854e7d08-3c33-44e5-86c9-8e41dd0bad72,21c8bb31-0f34-4a4b-ba7f-64de6e5c86bd,8025f…"
type input "d9887721-df1d-47bb-82d9-6ac72a711b44"
click at [872, 255] on body "Pregunta a Parrot AI Reportes Menú Configuración Personal Inventarios Facturaci…" at bounding box center [619, 387] width 1239 height 775
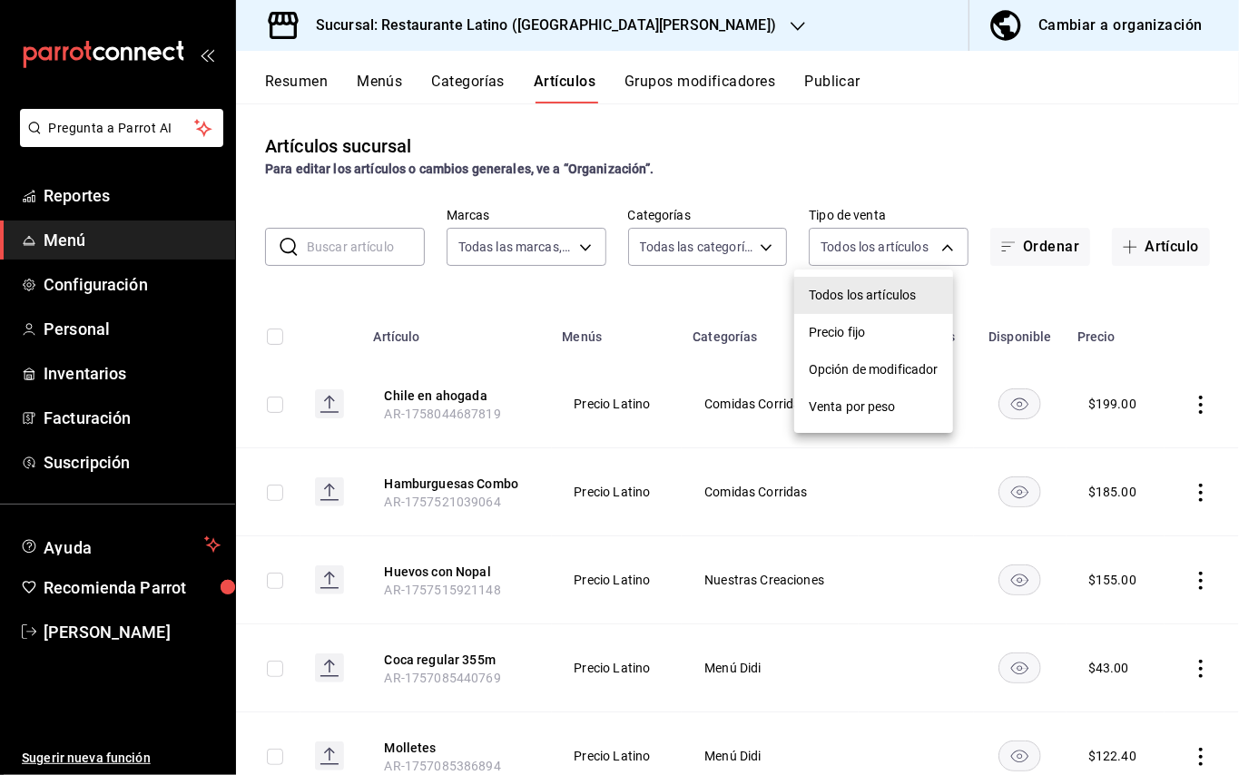
click at [768, 240] on div at bounding box center [619, 387] width 1239 height 775
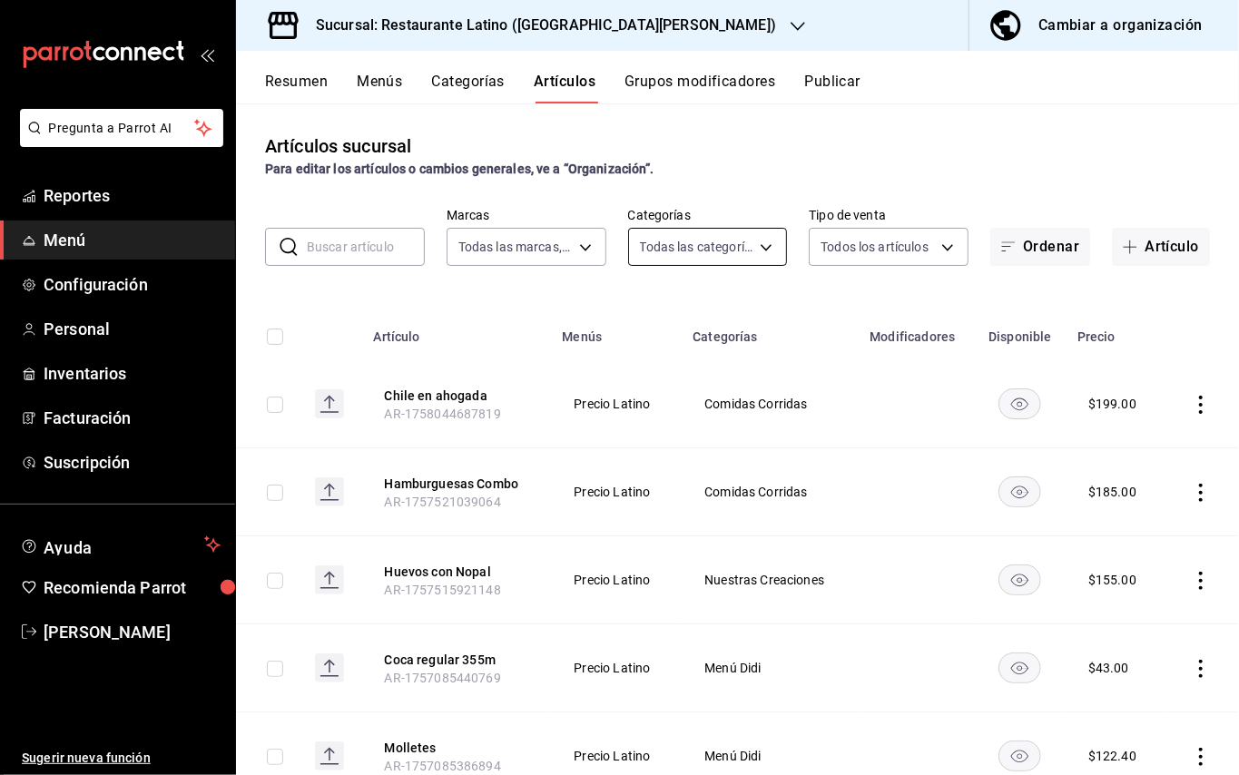
click at [757, 240] on body "Pregunta a Parrot AI Reportes Menú Configuración Personal Inventarios Facturaci…" at bounding box center [619, 387] width 1239 height 775
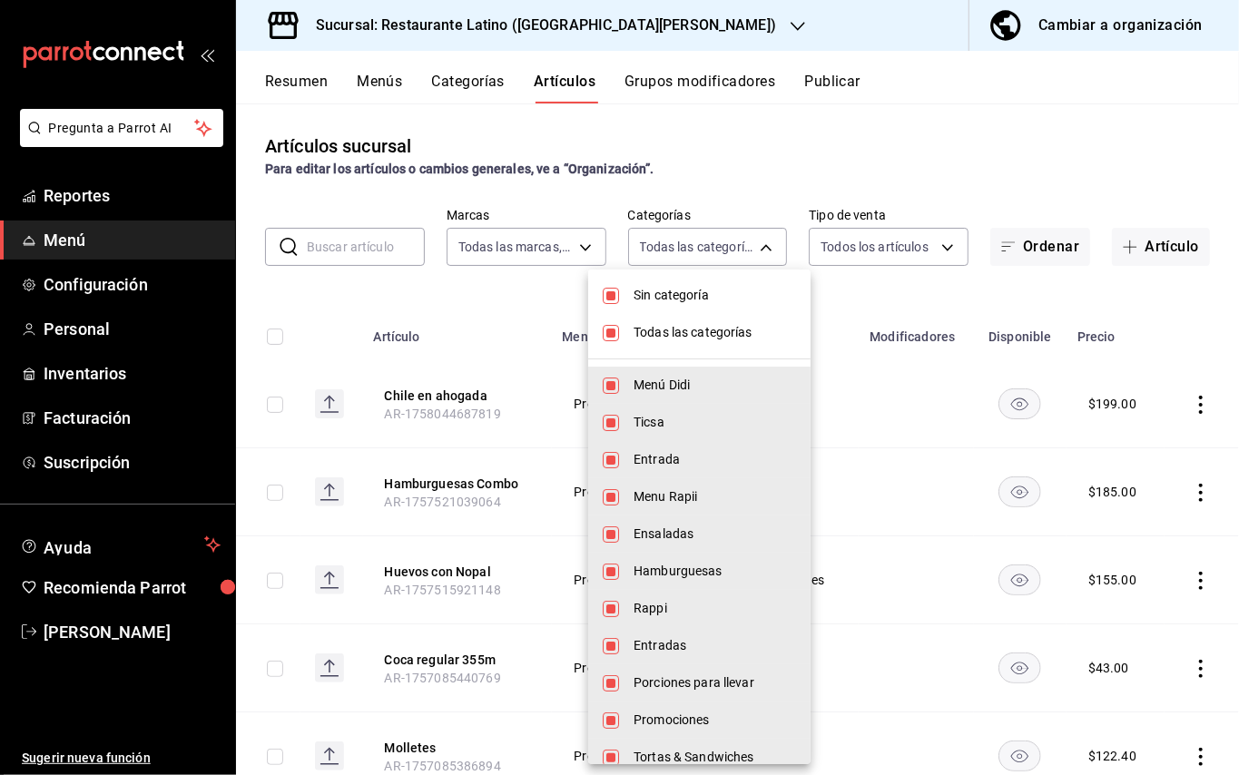
click at [713, 332] on span "Todas las categorías" at bounding box center [714, 332] width 162 height 19
checkbox input "false"
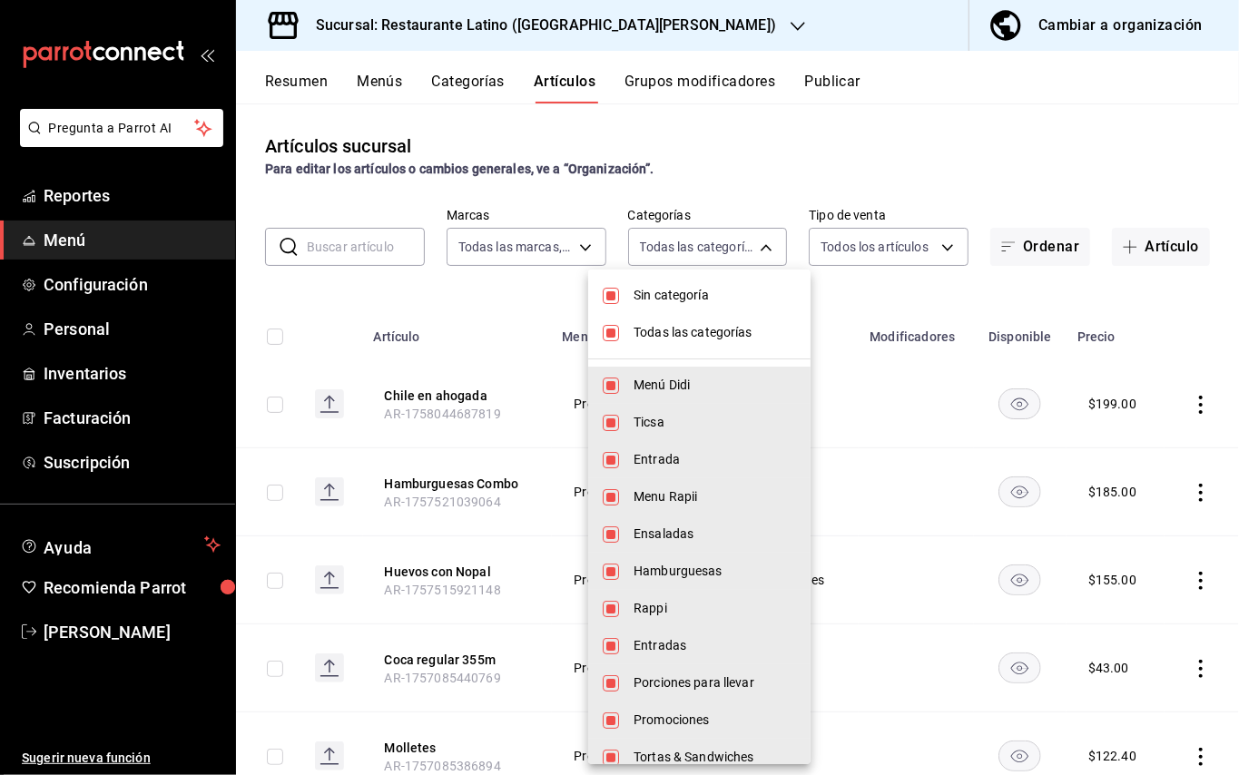
checkbox input "false"
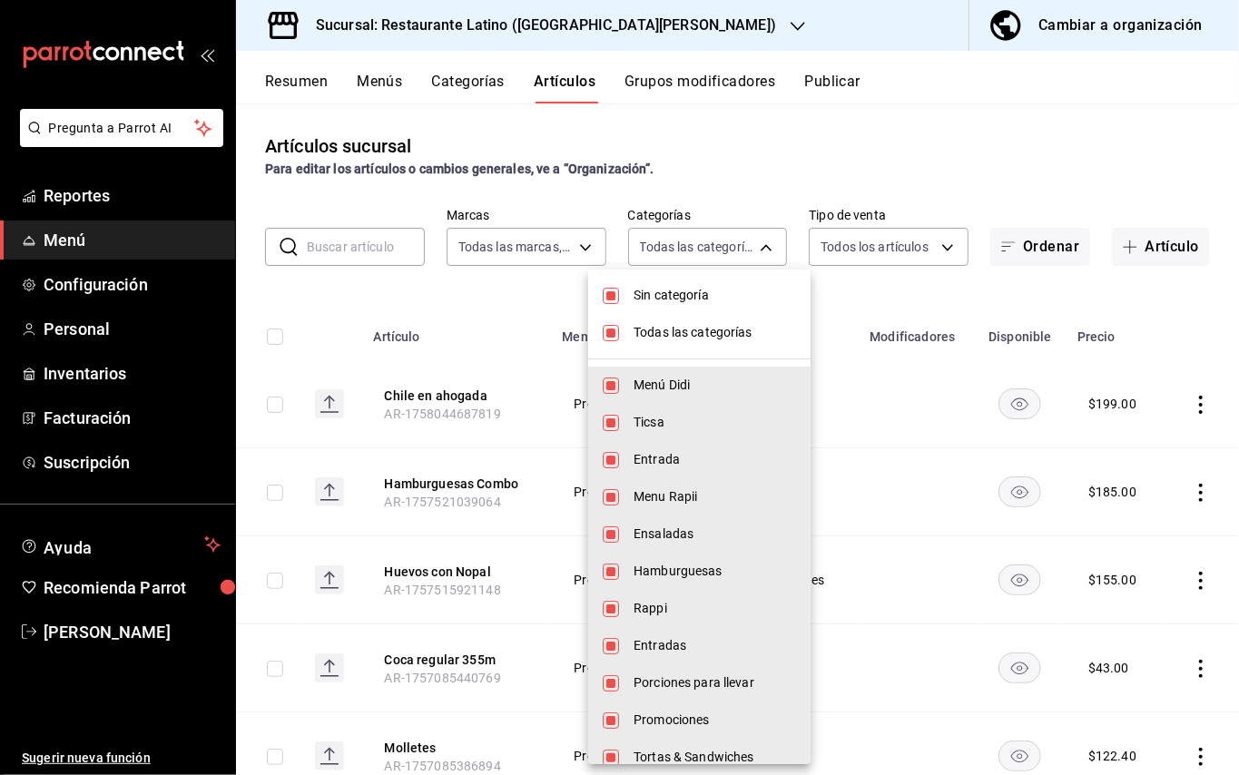
checkbox input "false"
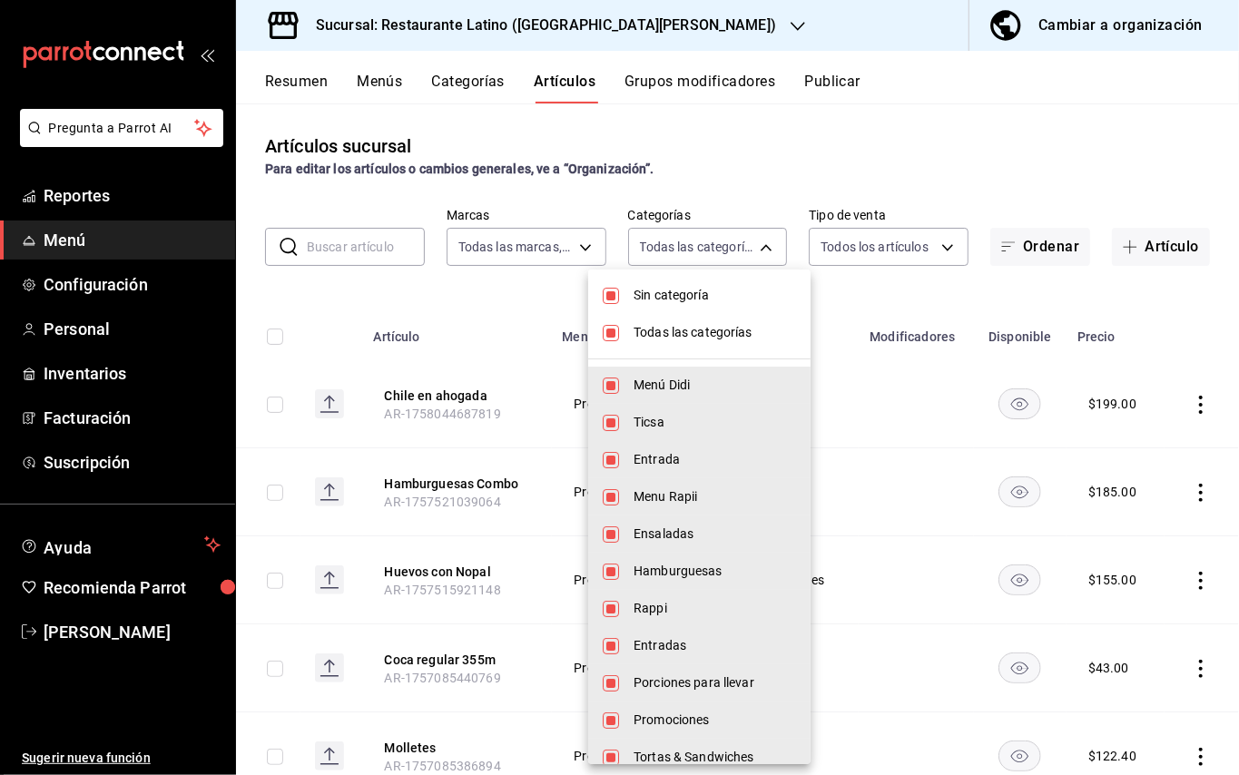
checkbox input "false"
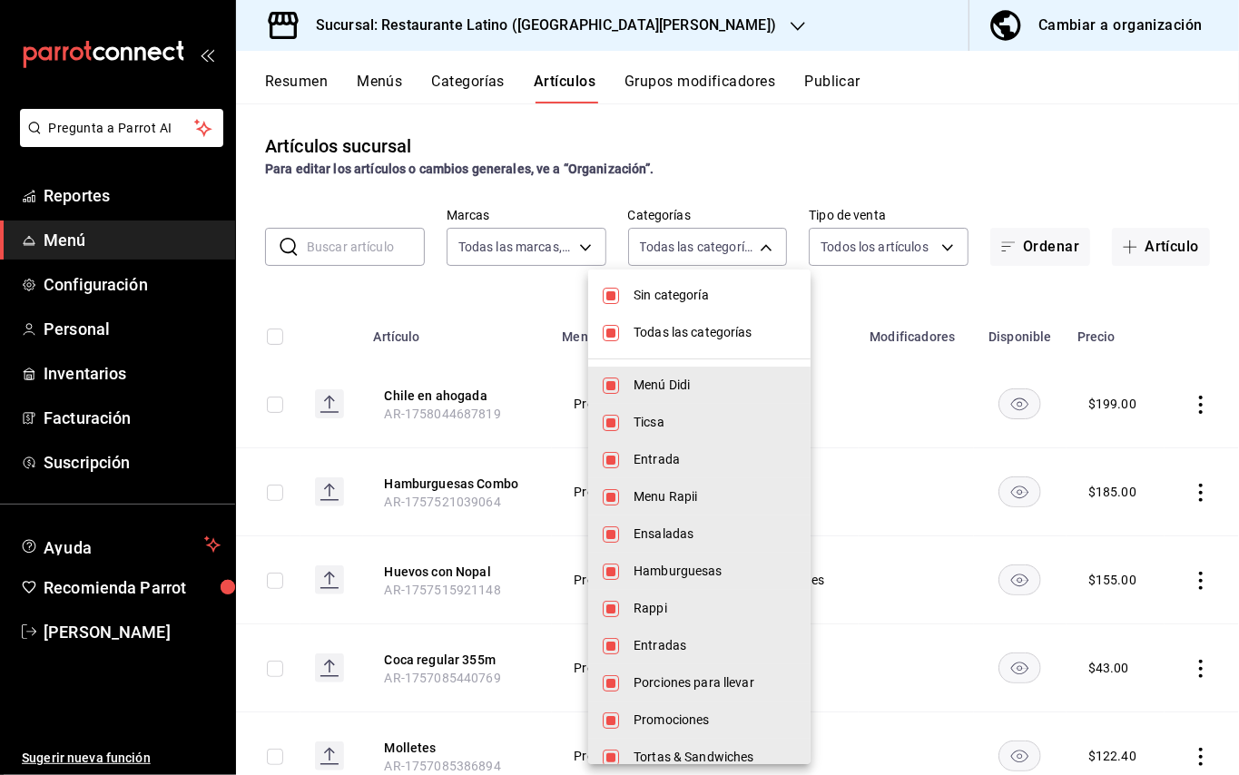
checkbox input "false"
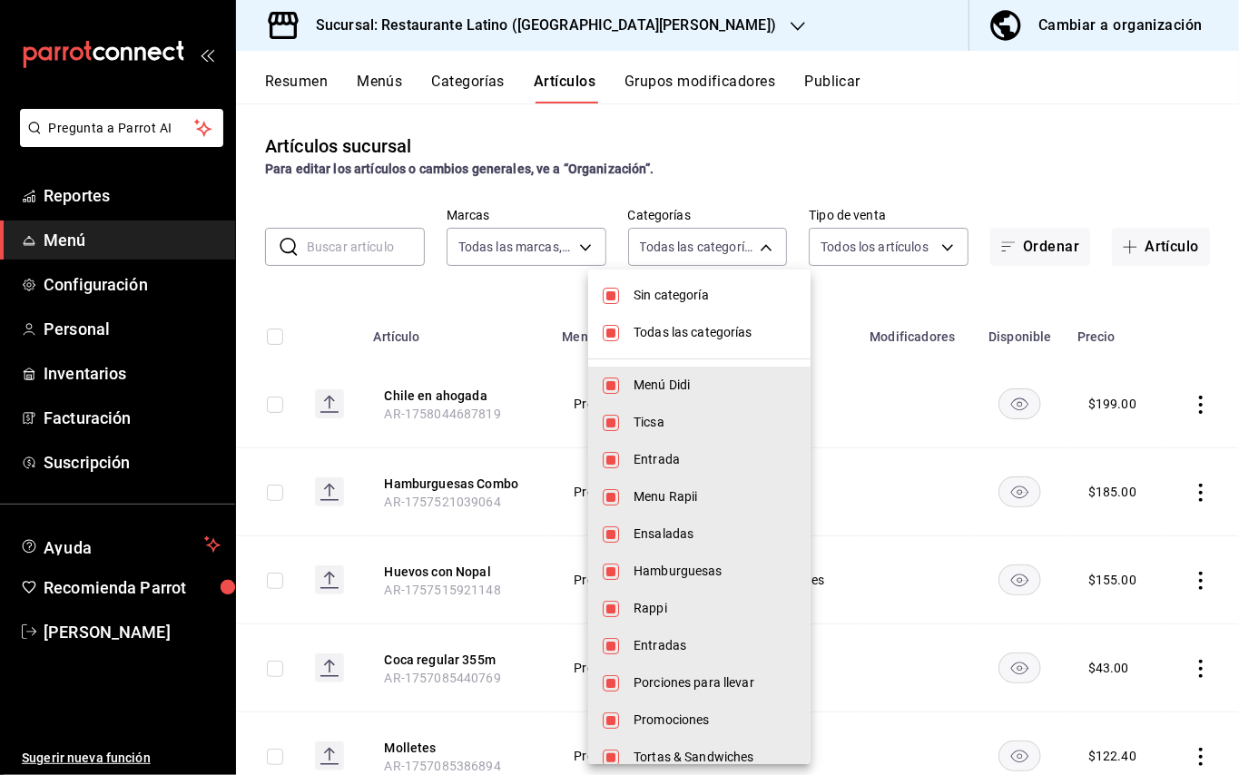
checkbox input "false"
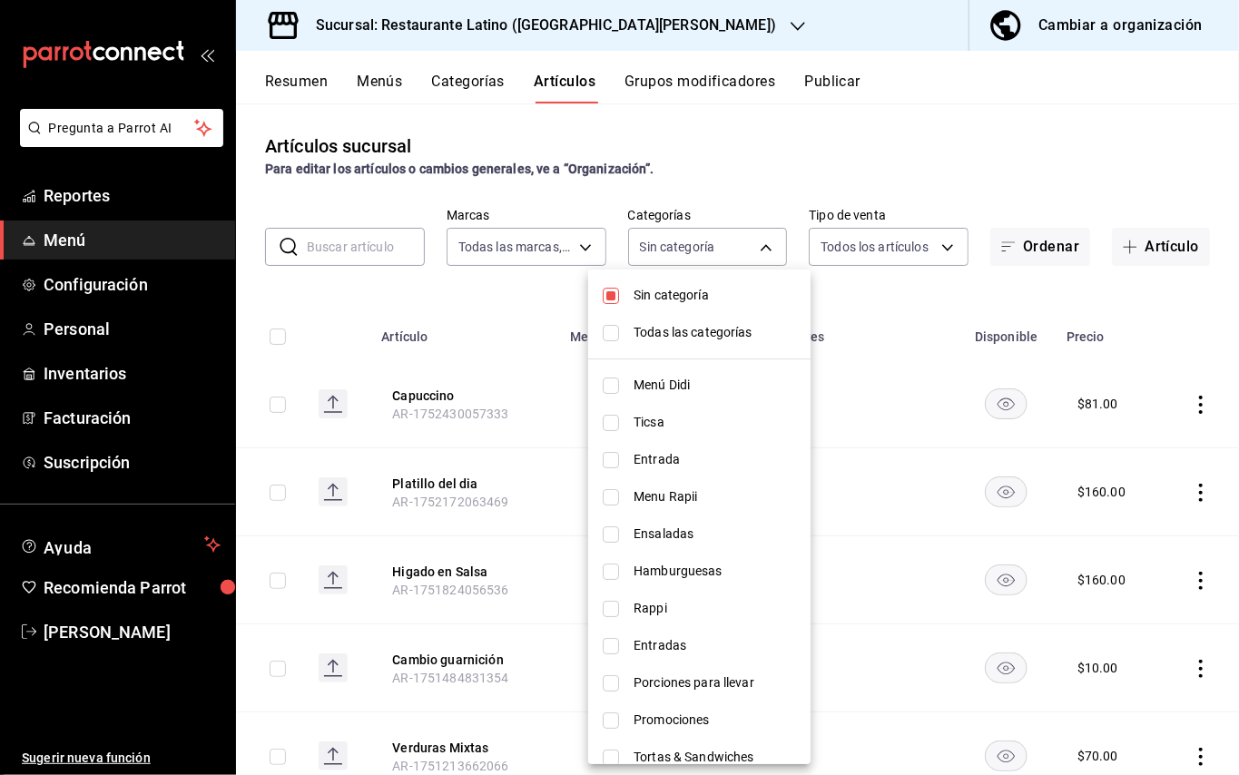
click at [618, 497] on input "checkbox" at bounding box center [611, 497] width 16 height 16
checkbox input "true"
type input "1f01c7f9-60ce-4ce0-97dd-ed996ea29b30"
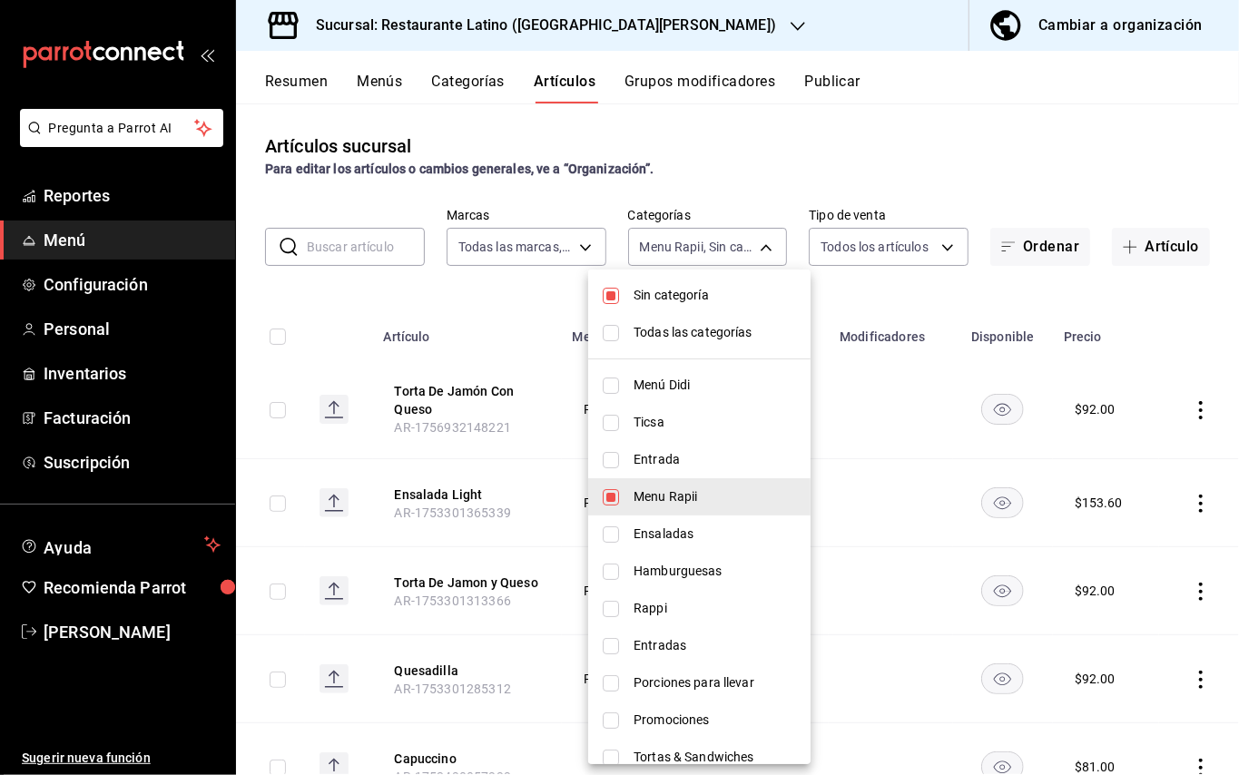
click at [992, 146] on div at bounding box center [619, 387] width 1239 height 775
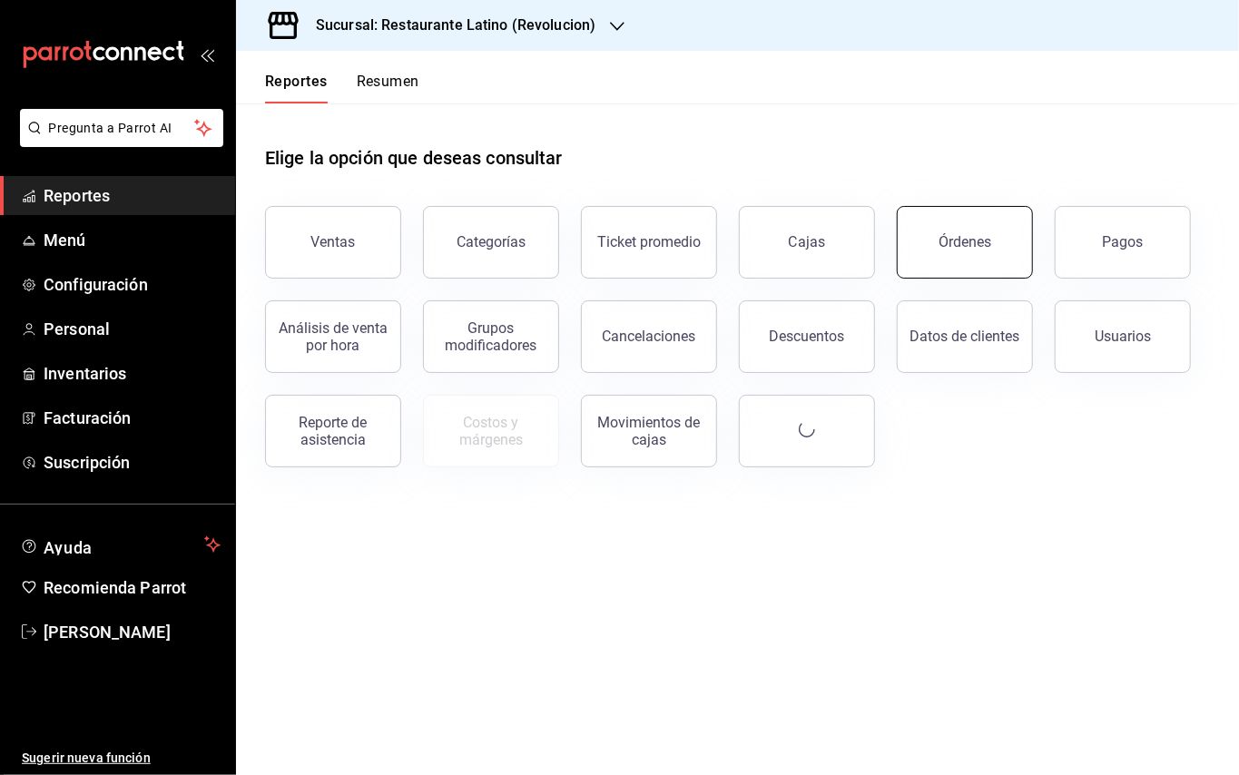
click at [988, 269] on button "Órdenes" at bounding box center [965, 242] width 136 height 73
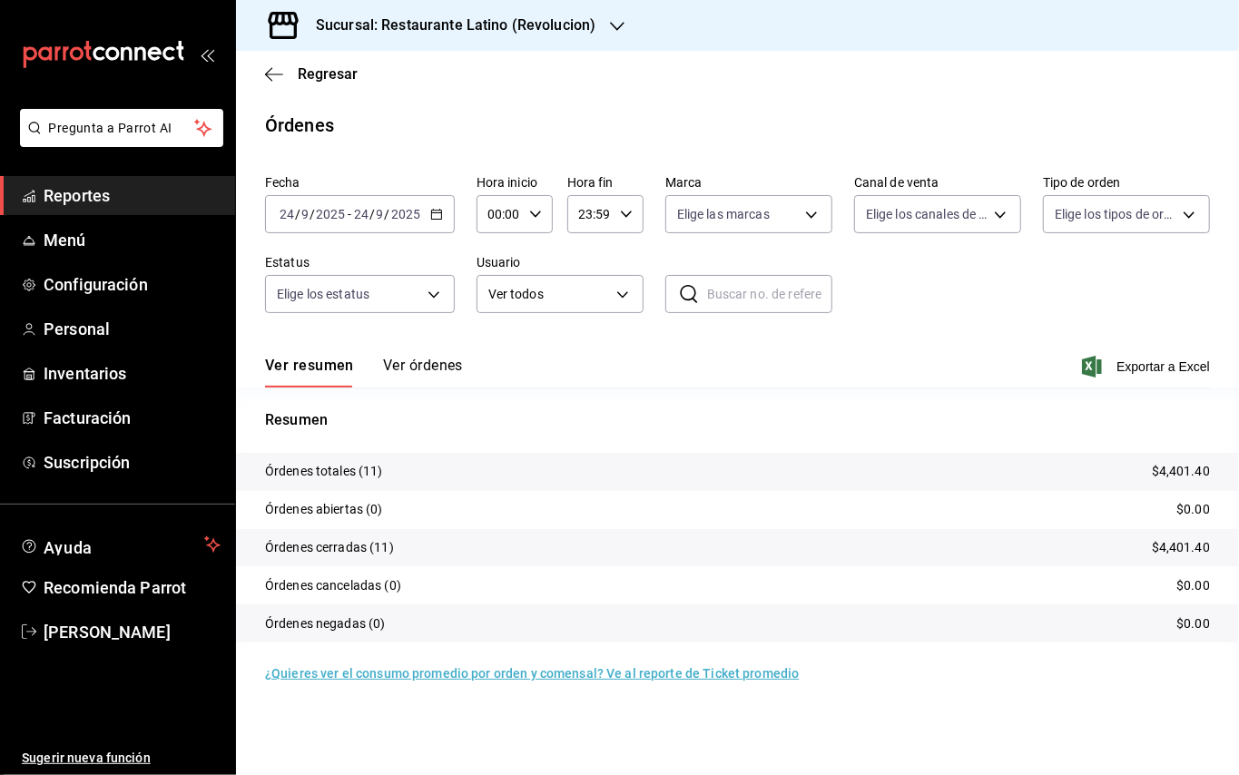
click at [422, 212] on div "[DATE] [DATE] - [DATE] [DATE]" at bounding box center [360, 214] width 190 height 38
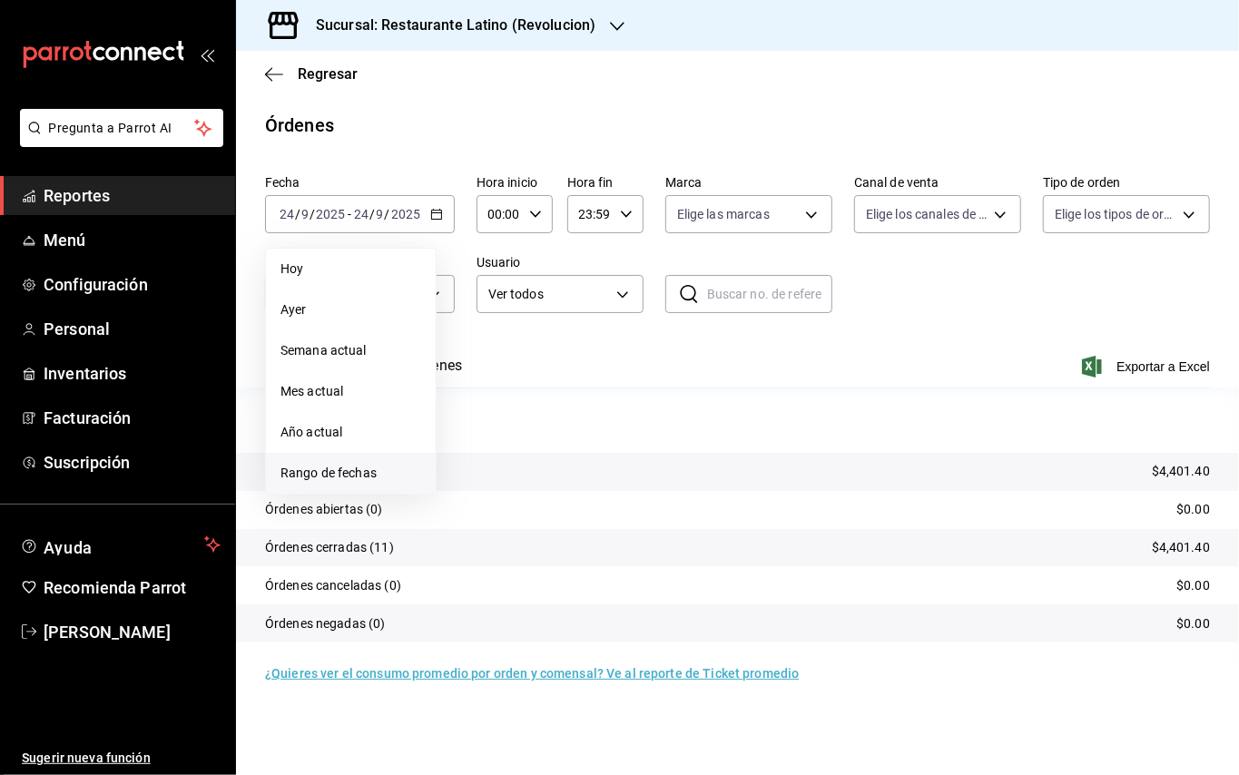
click at [372, 464] on span "Rango de fechas" at bounding box center [350, 473] width 141 height 19
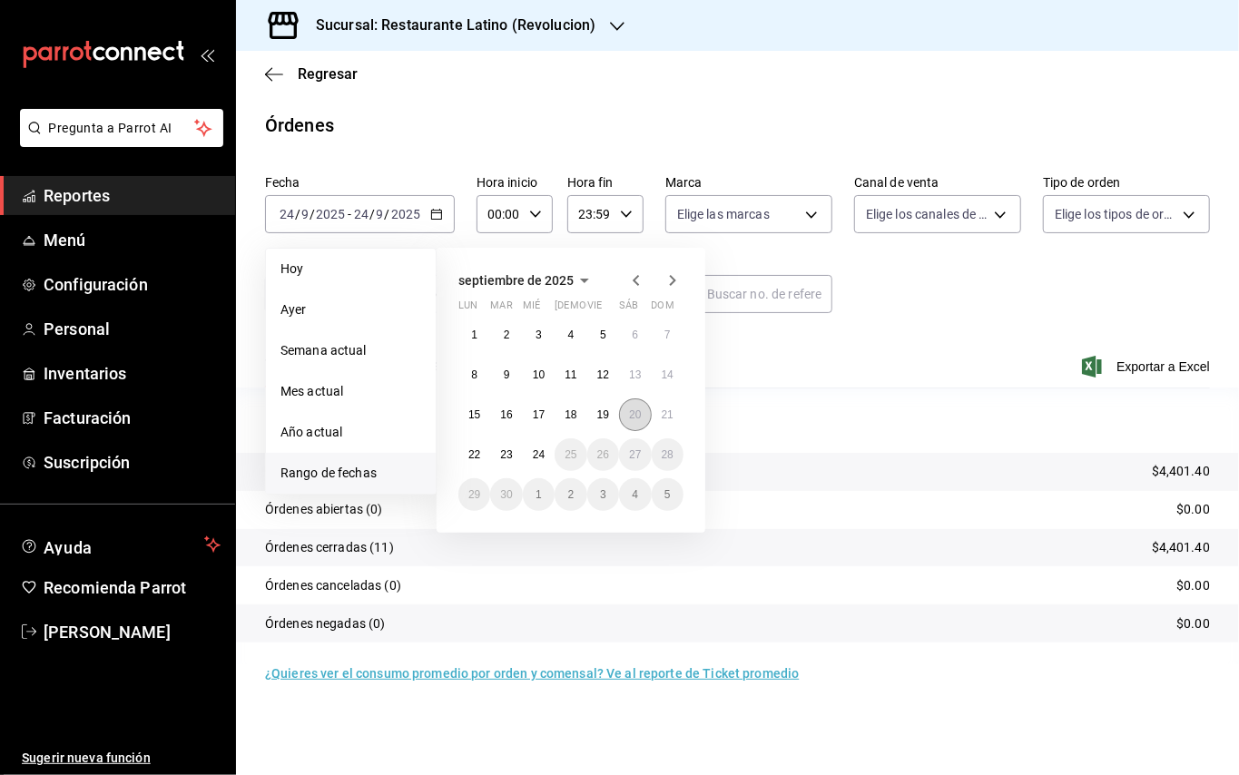
click at [639, 417] on abbr "20" at bounding box center [635, 414] width 12 height 13
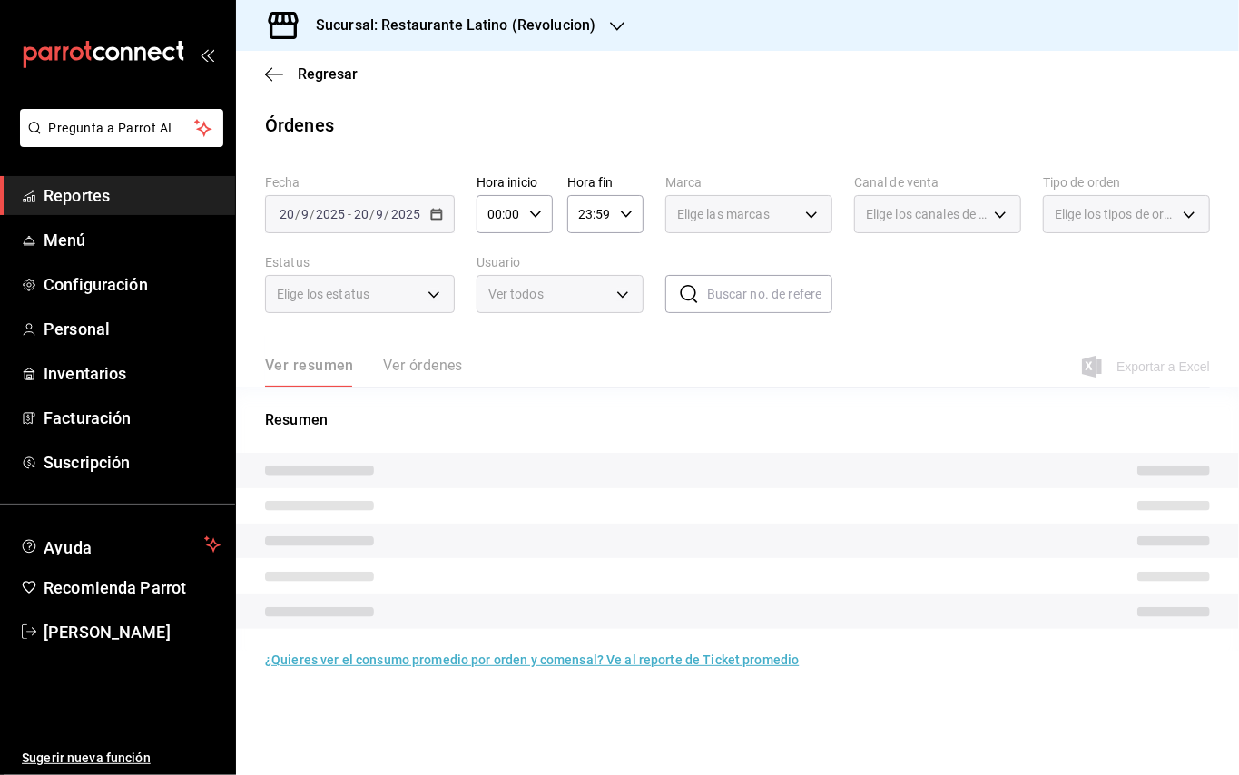
click at [691, 296] on icon at bounding box center [689, 294] width 22 height 22
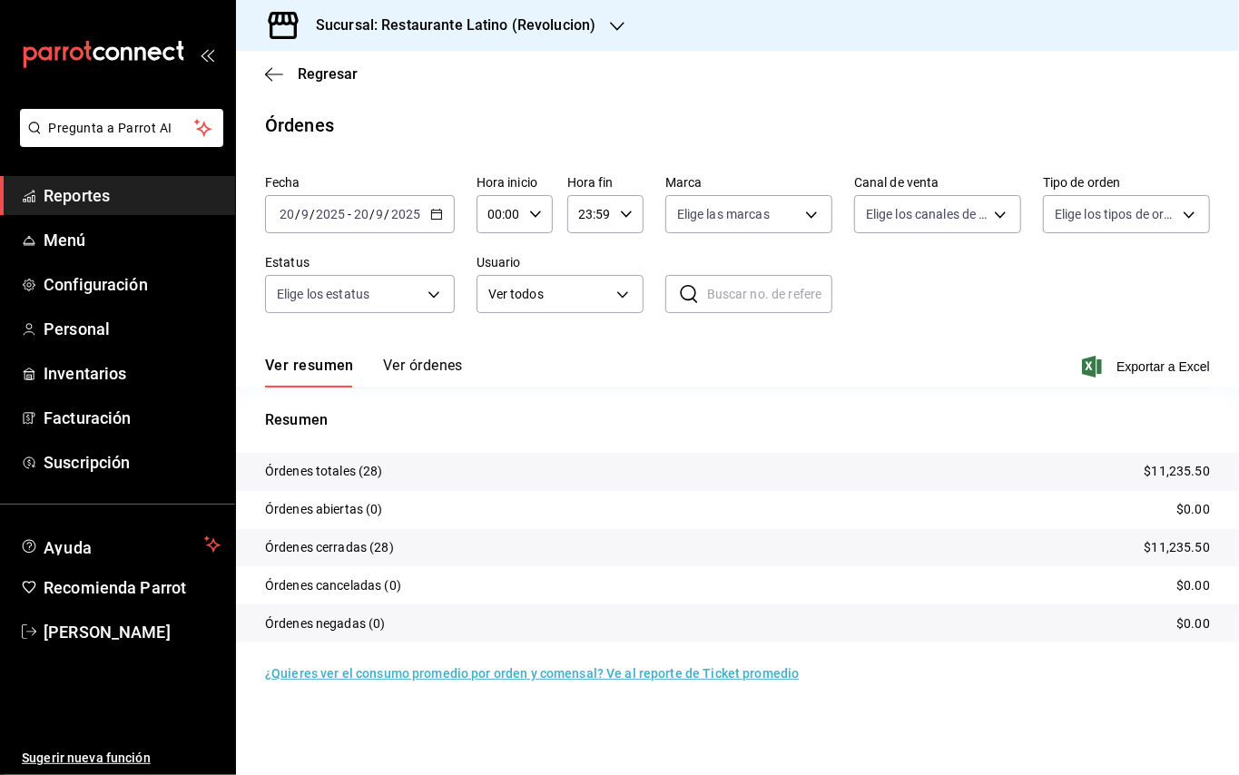
click at [722, 295] on input "text" at bounding box center [769, 294] width 125 height 36
paste input "200925-P-0001"
type input "200925-P-0001"
click at [411, 360] on button "Ver órdenes" at bounding box center [423, 372] width 80 height 31
